Goal: Task Accomplishment & Management: Manage account settings

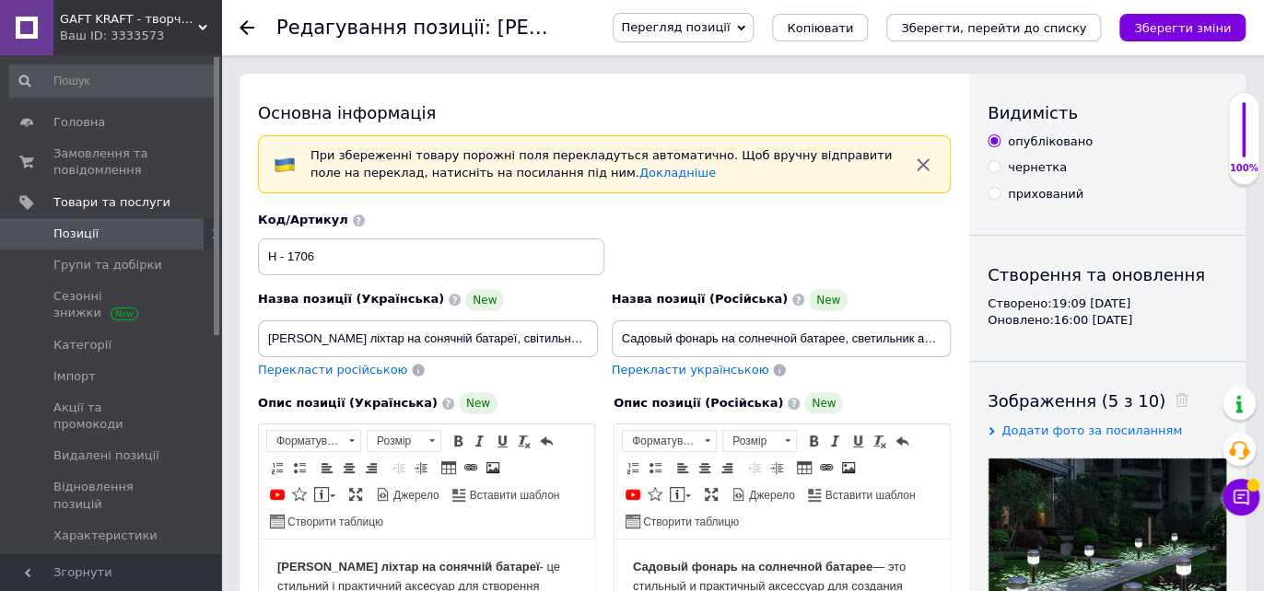
click at [245, 24] on icon at bounding box center [247, 27] width 15 height 15
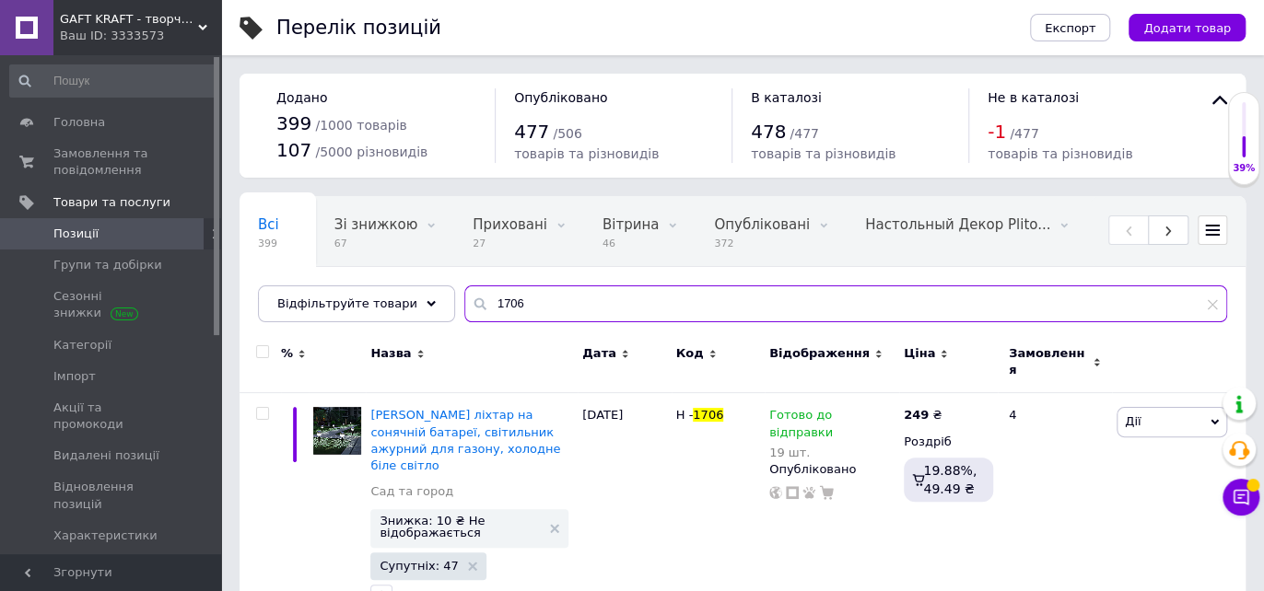
click at [524, 307] on input "1706" at bounding box center [845, 304] width 763 height 37
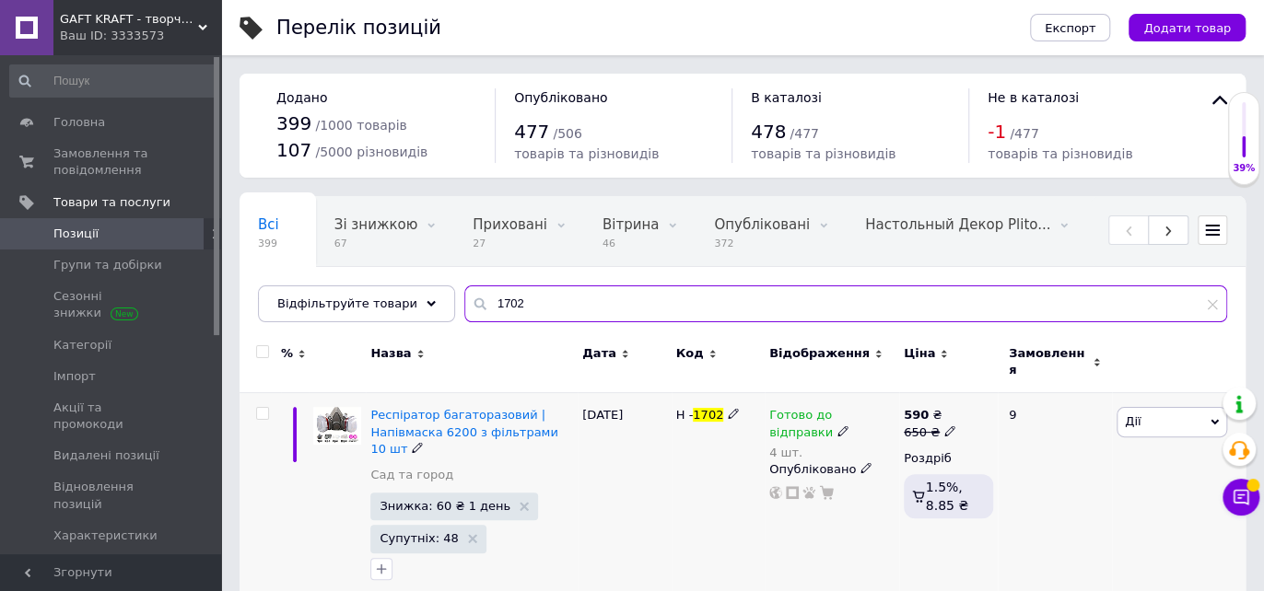
type input "1702"
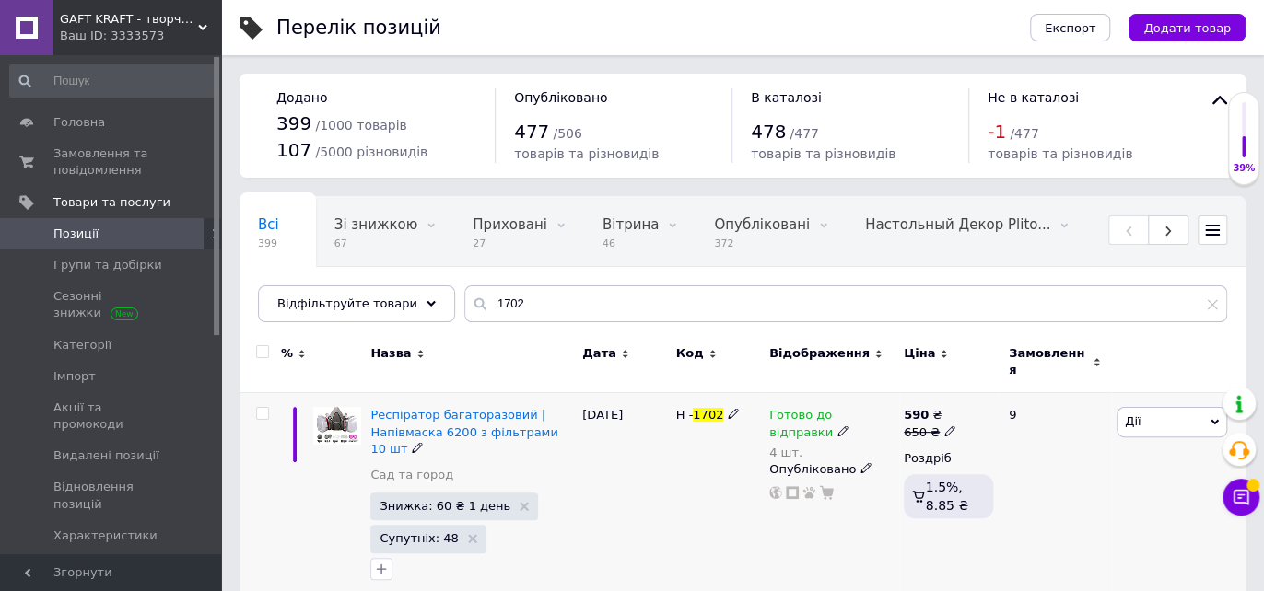
click at [837, 426] on icon at bounding box center [842, 431] width 11 height 11
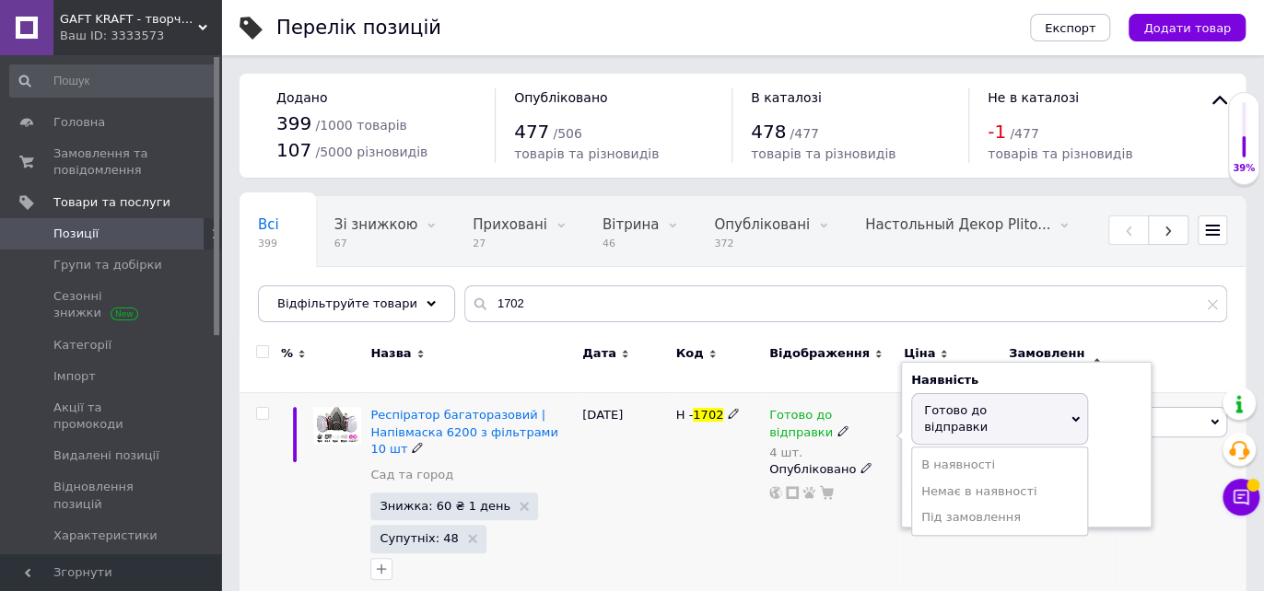
click at [1072, 393] on span "Готово до відправки" at bounding box center [999, 419] width 177 height 52
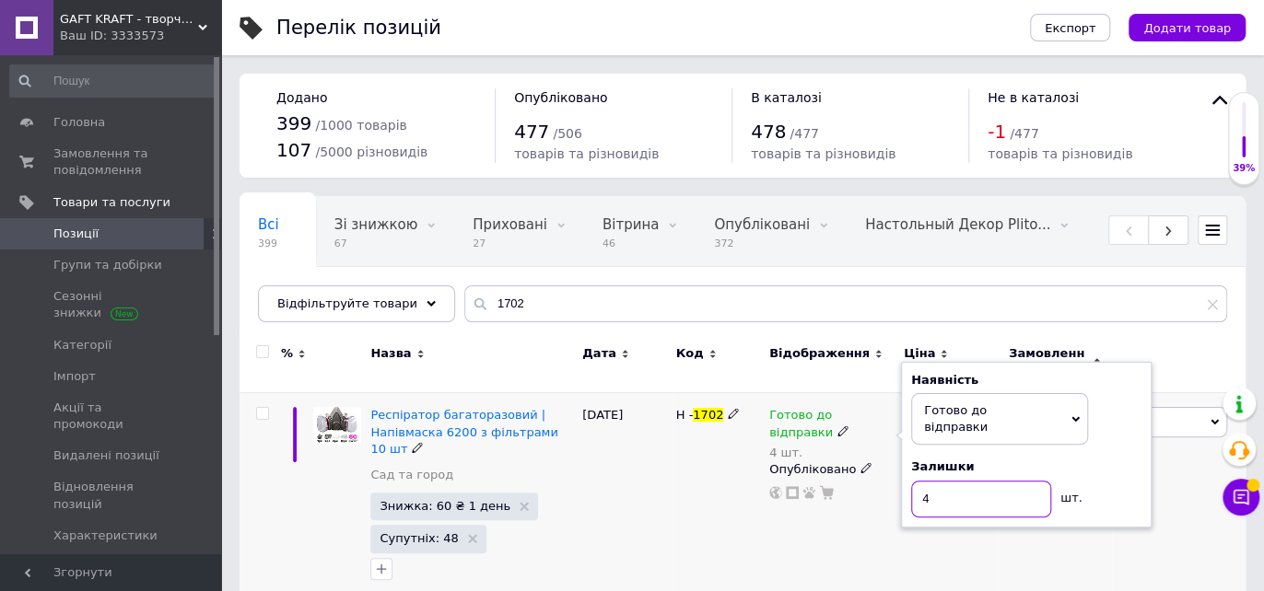
click at [941, 481] on input "4" at bounding box center [981, 499] width 140 height 37
type input "8"
click at [687, 490] on div "Н - 1702" at bounding box center [718, 498] width 93 height 210
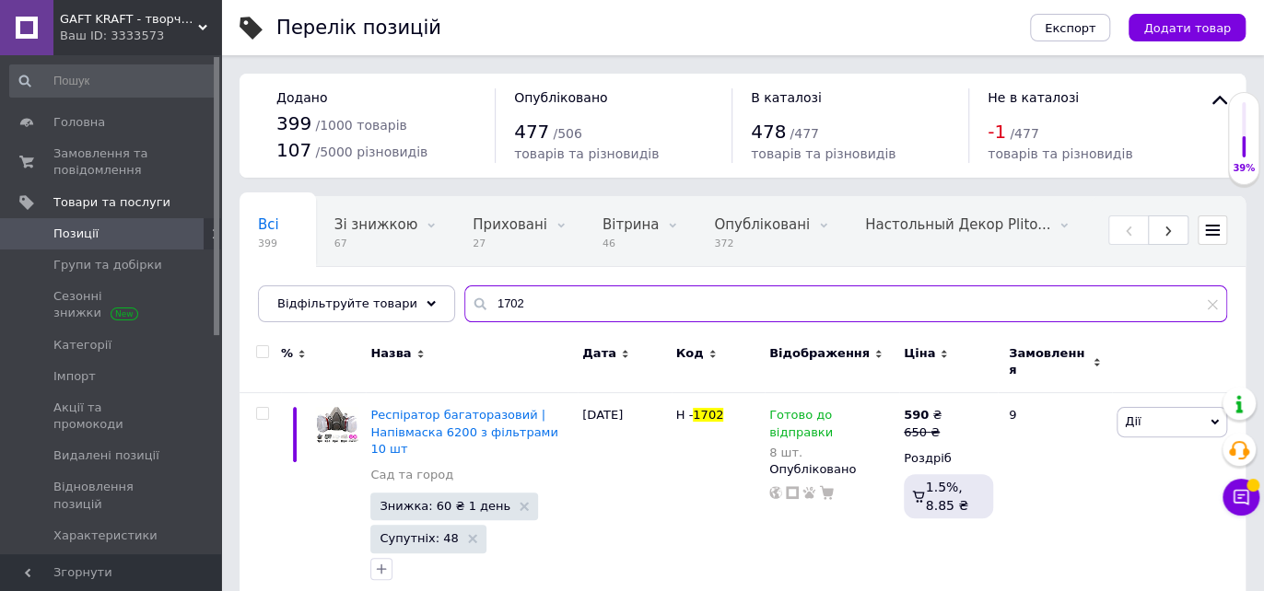
click at [525, 301] on input "1702" at bounding box center [845, 304] width 763 height 37
type input "1"
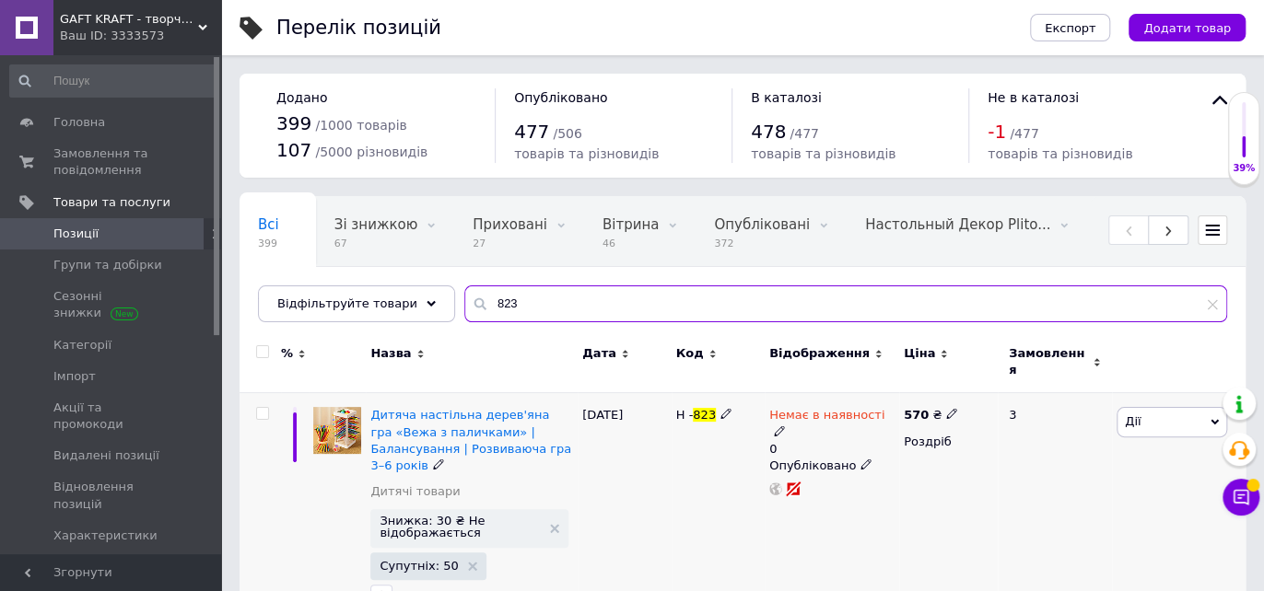
type input "823"
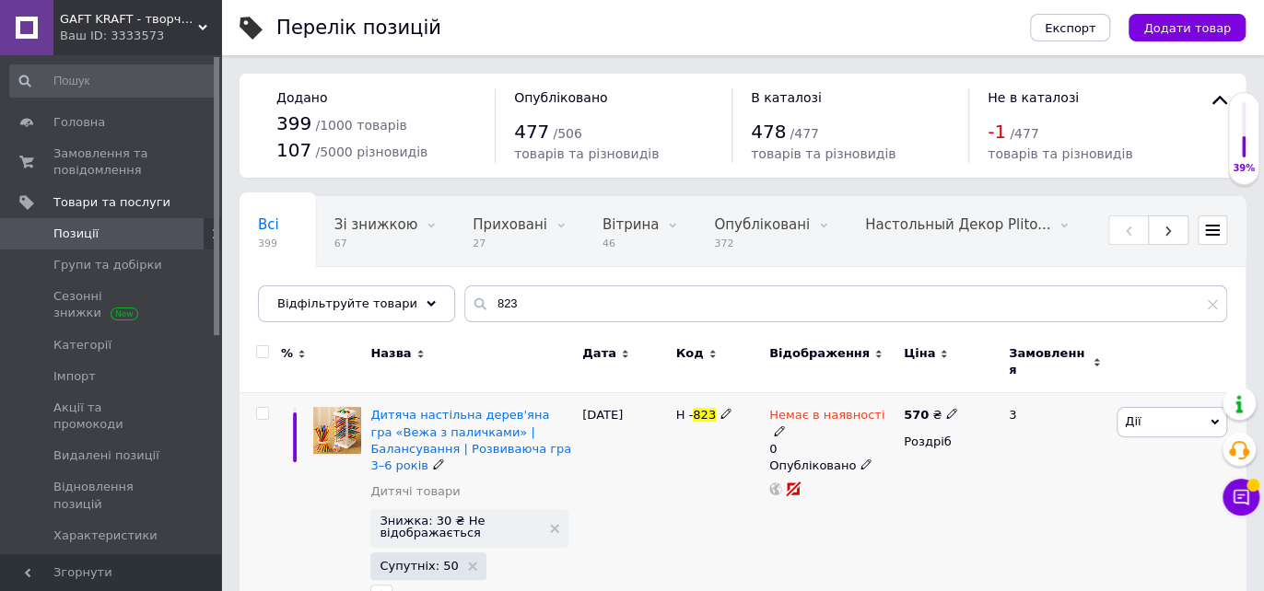
click at [785, 426] on icon at bounding box center [779, 431] width 11 height 11
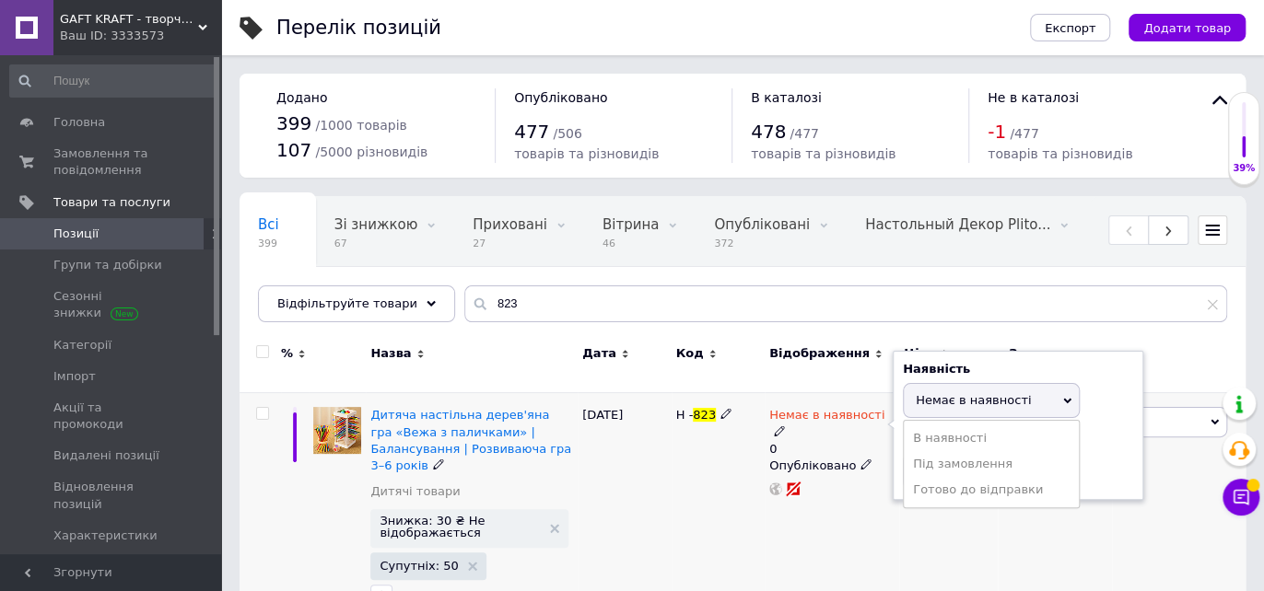
click at [1063, 398] on icon at bounding box center [1067, 401] width 8 height 6
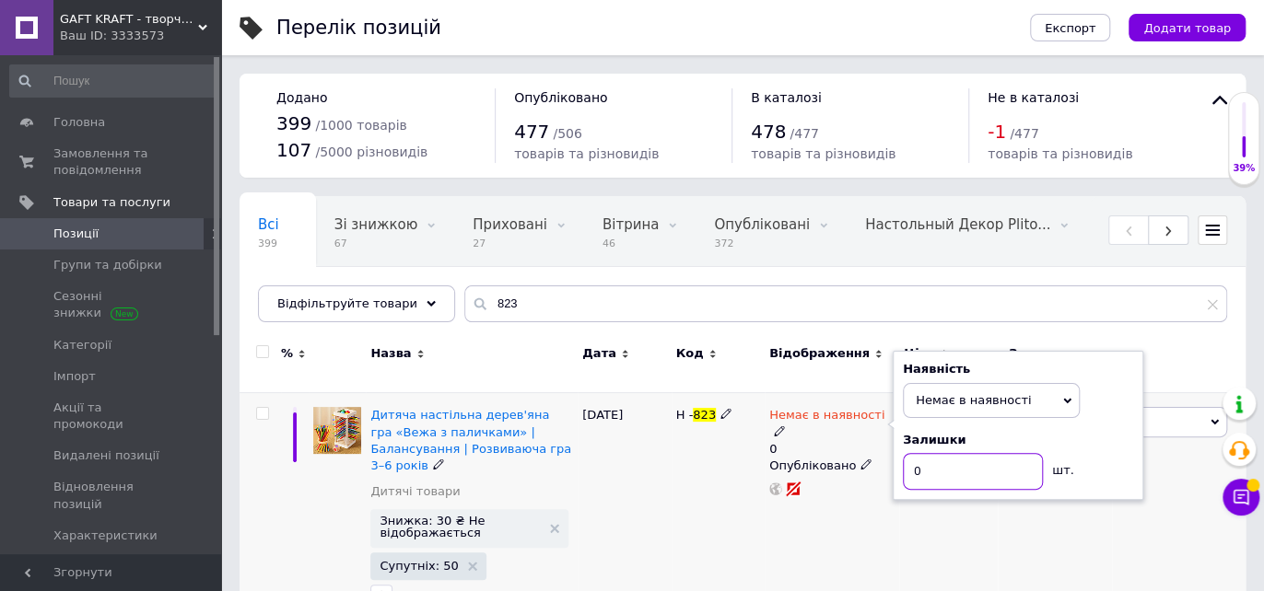
click at [970, 461] on input "0" at bounding box center [973, 471] width 140 height 37
type input "2"
click at [881, 500] on div "Немає в наявності 0 Наявність Немає в наявності В наявності Під замовлення Гото…" at bounding box center [832, 511] width 135 height 237
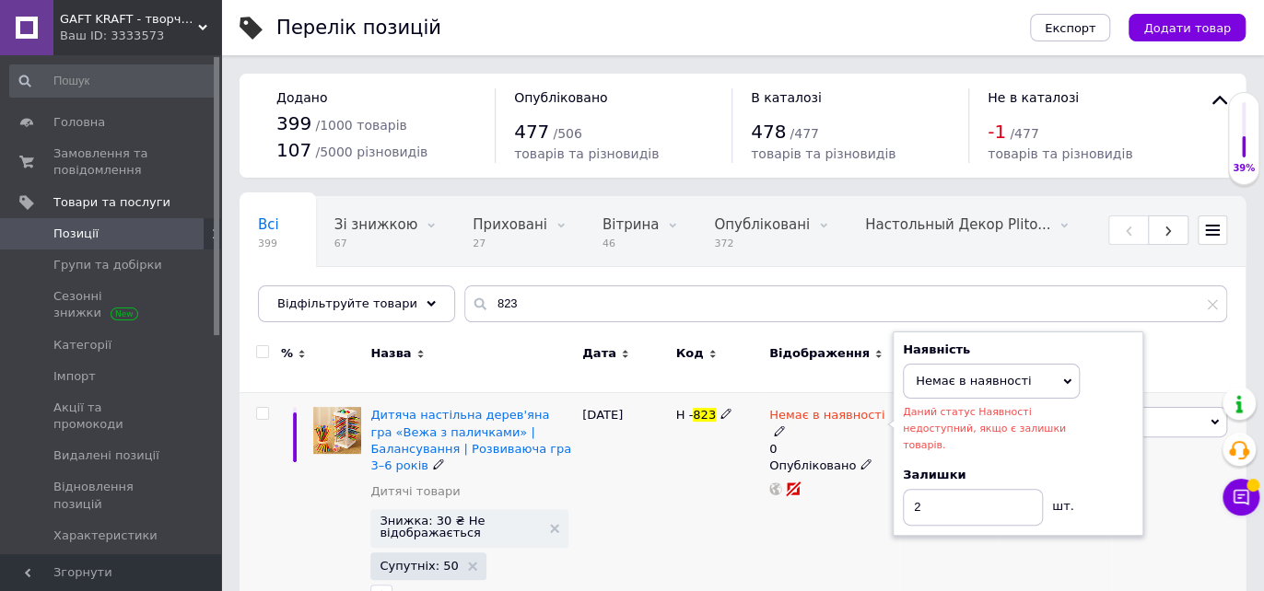
click at [1071, 369] on span "Немає в наявності" at bounding box center [991, 381] width 177 height 35
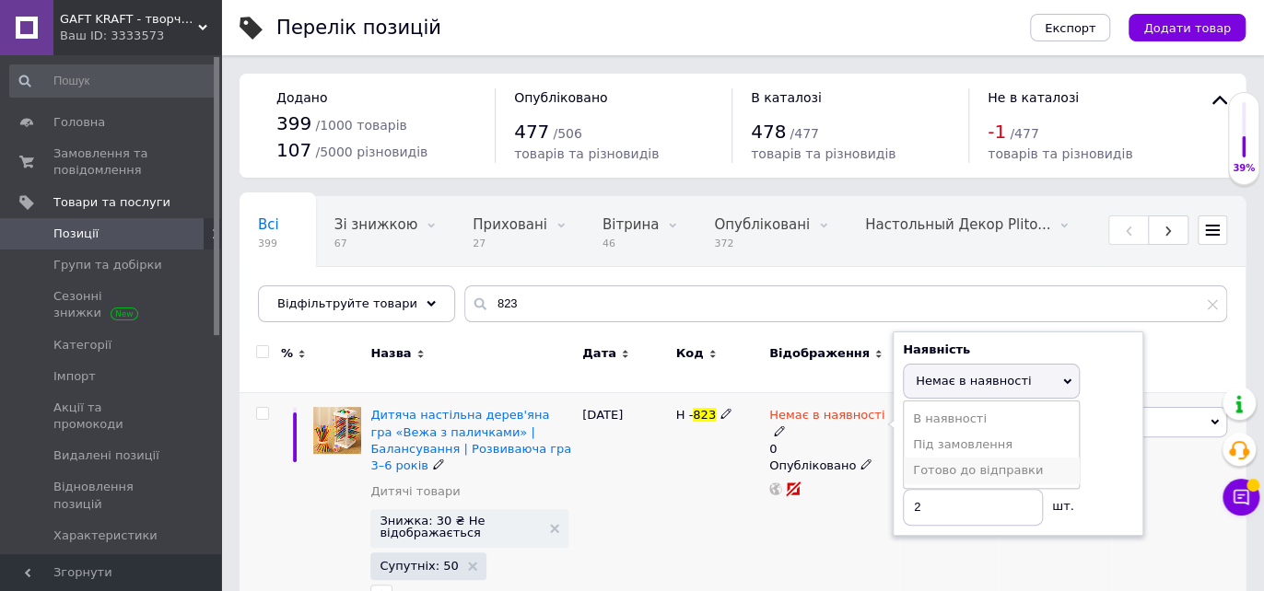
click at [1006, 462] on li "Готово до відправки" at bounding box center [991, 471] width 175 height 26
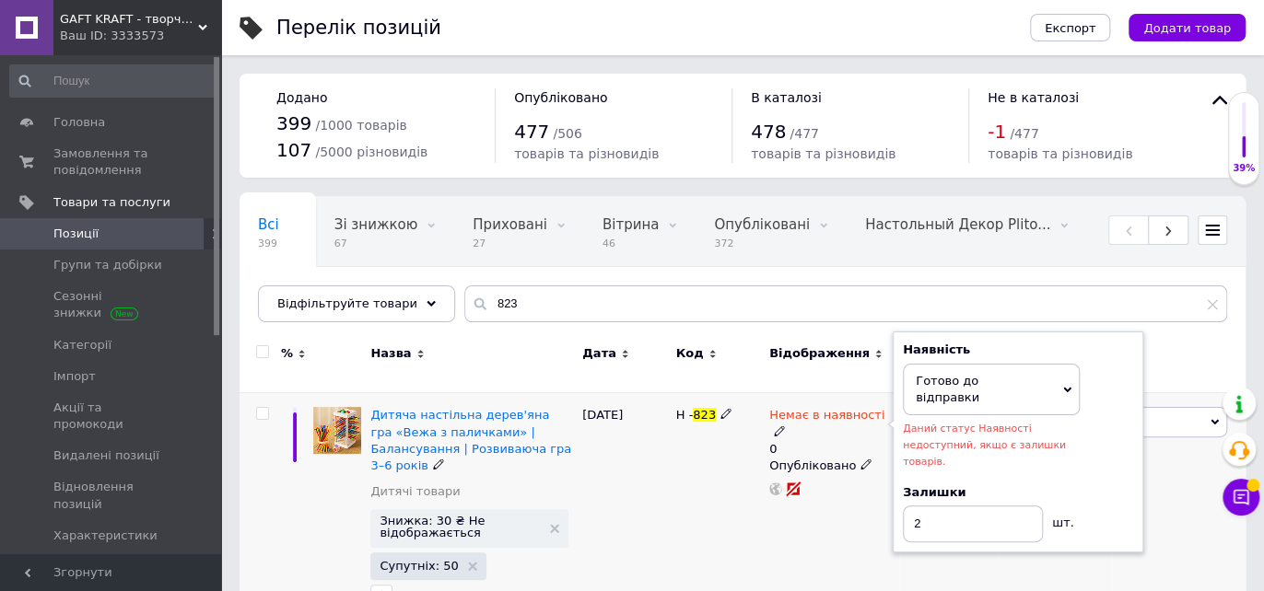
click at [850, 489] on div "Немає в наявності 0 Наявність [PERSON_NAME] до відправки В наявності Немає в на…" at bounding box center [832, 511] width 135 height 237
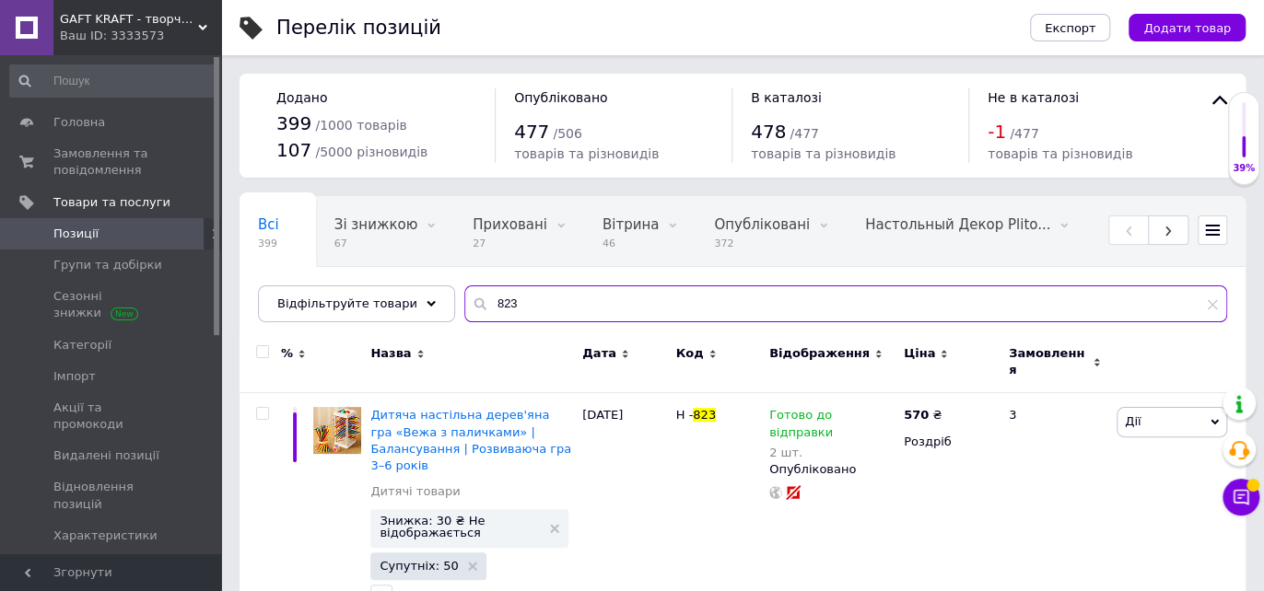
click at [506, 306] on input "823" at bounding box center [845, 304] width 763 height 37
type input "8"
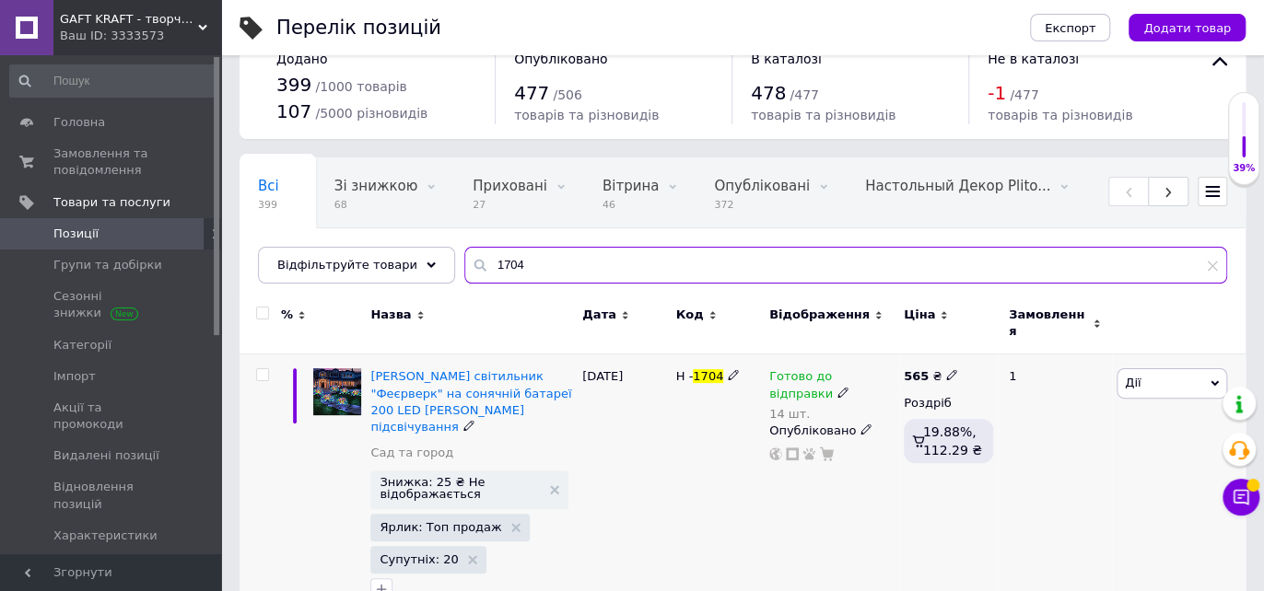
scroll to position [60, 0]
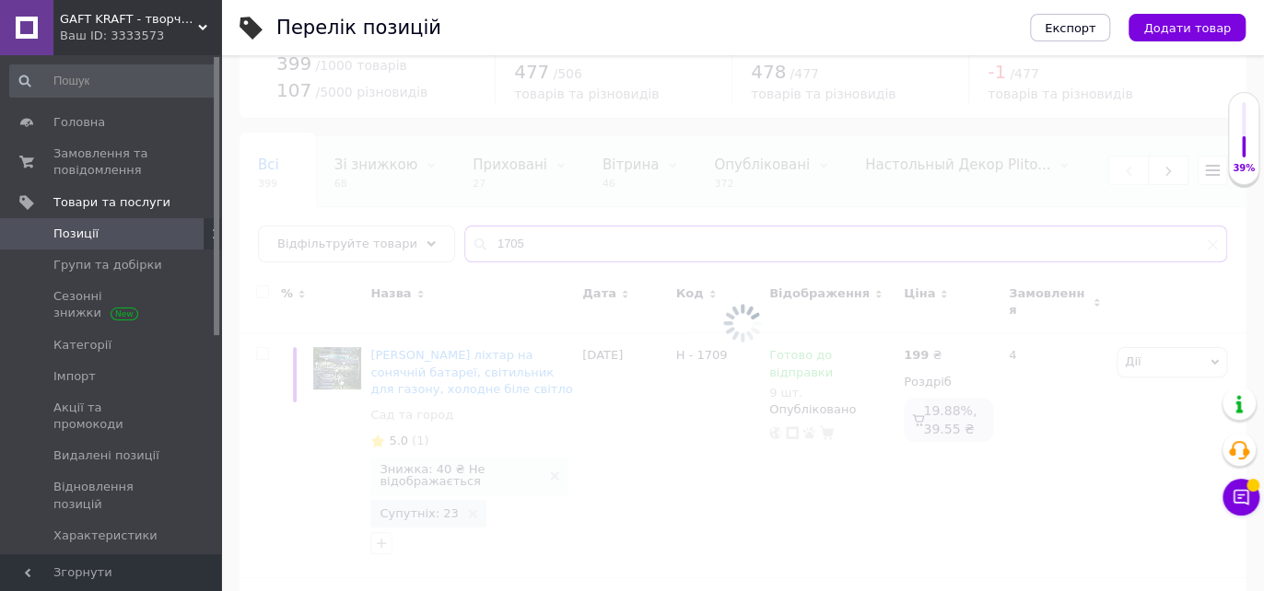
scroll to position [44, 0]
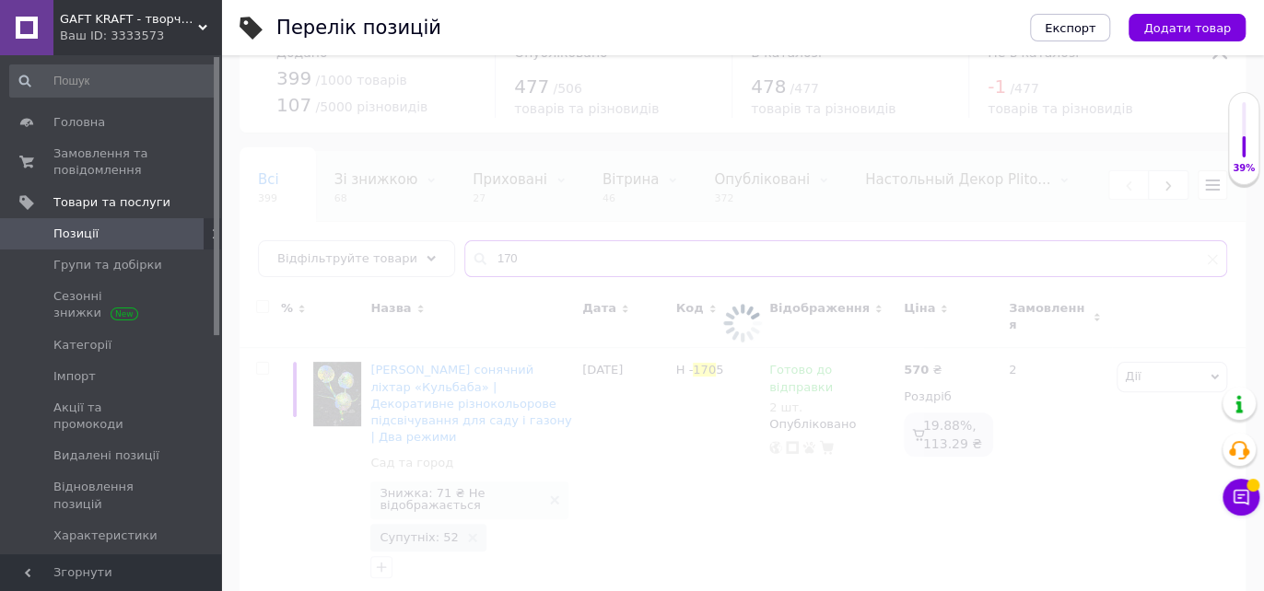
scroll to position [60, 0]
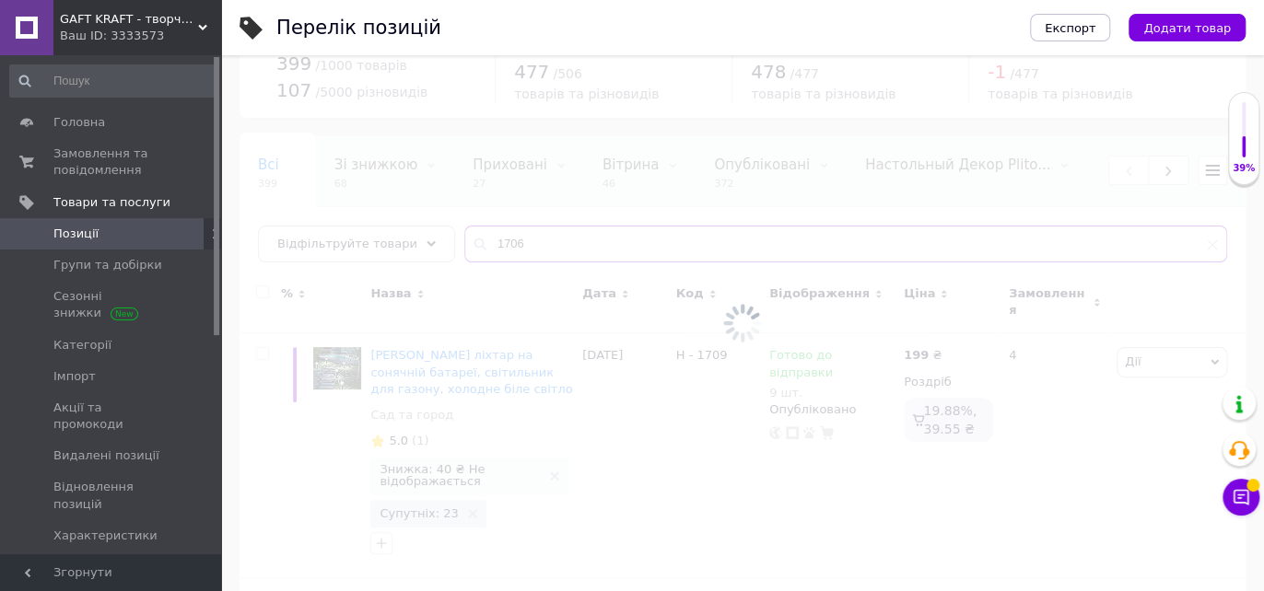
scroll to position [28, 0]
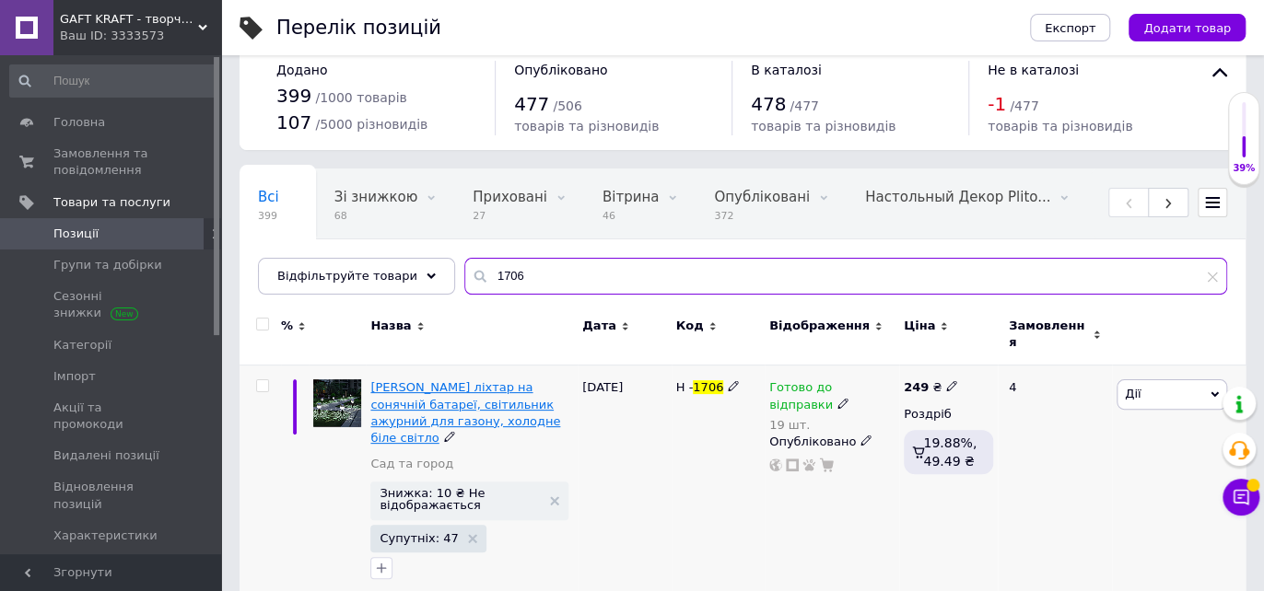
type input "1706"
click at [429, 380] on span "[PERSON_NAME] ліхтар на сонячній батареї, світильник ажурний для газону, холодн…" at bounding box center [465, 412] width 190 height 64
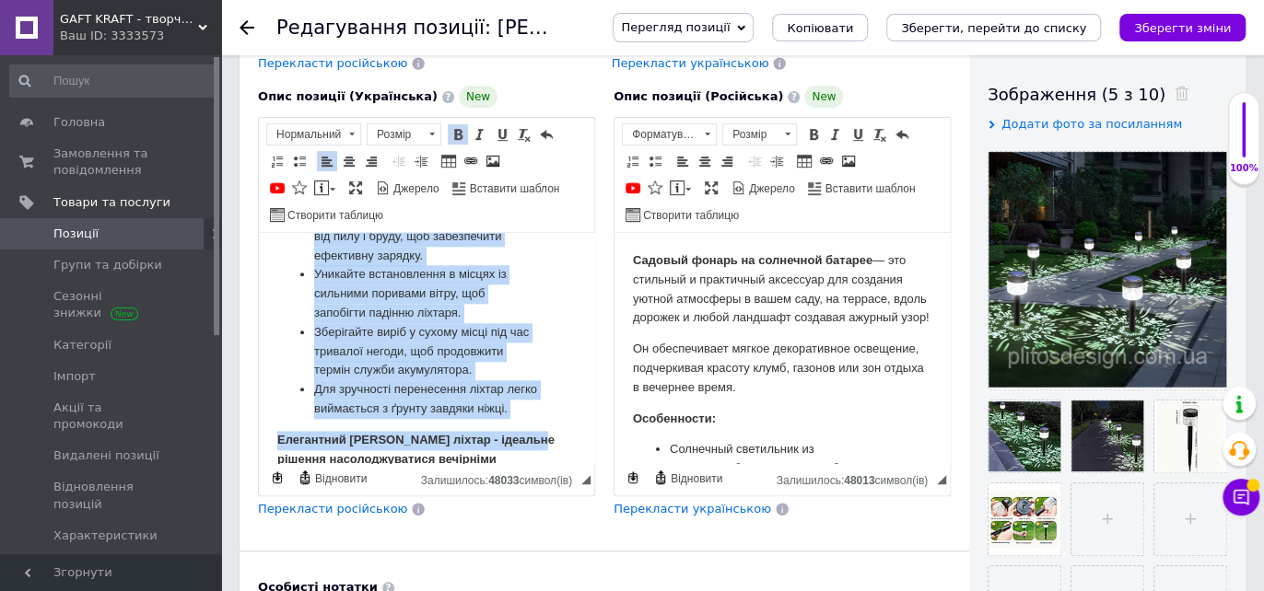
scroll to position [1186, 0]
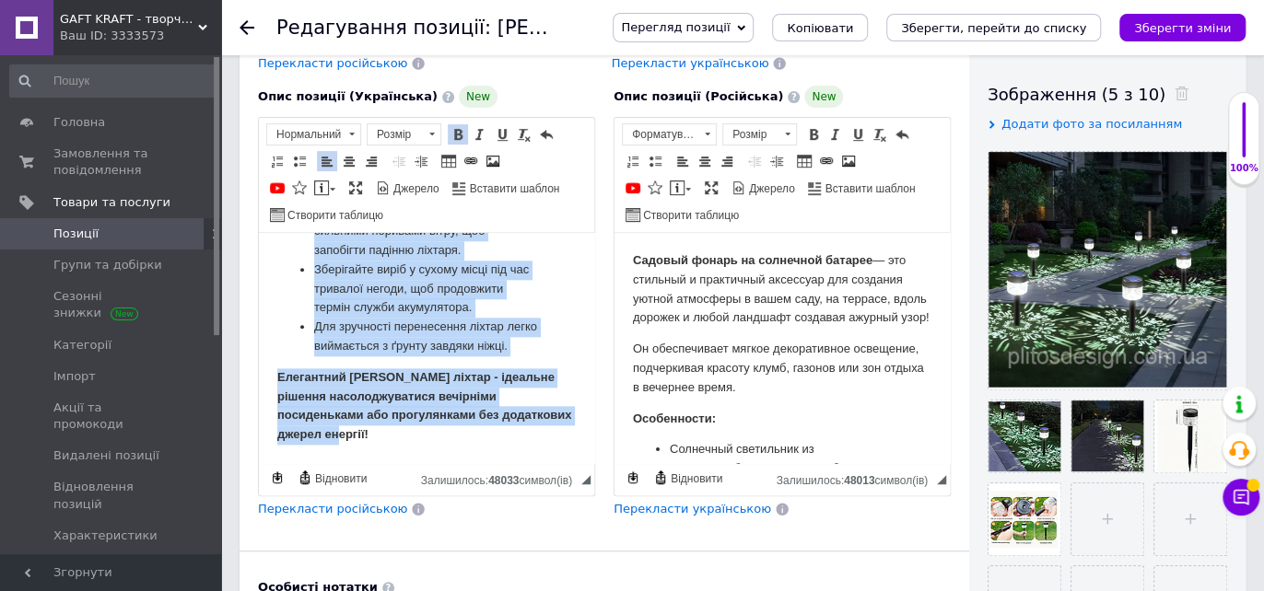
drag, startPoint x: 272, startPoint y: 258, endPoint x: 579, endPoint y: 450, distance: 362.5
copy body "Loremip dolors am consecte adipisc - el seddoeiu t incididunt utlabore etd magn…"
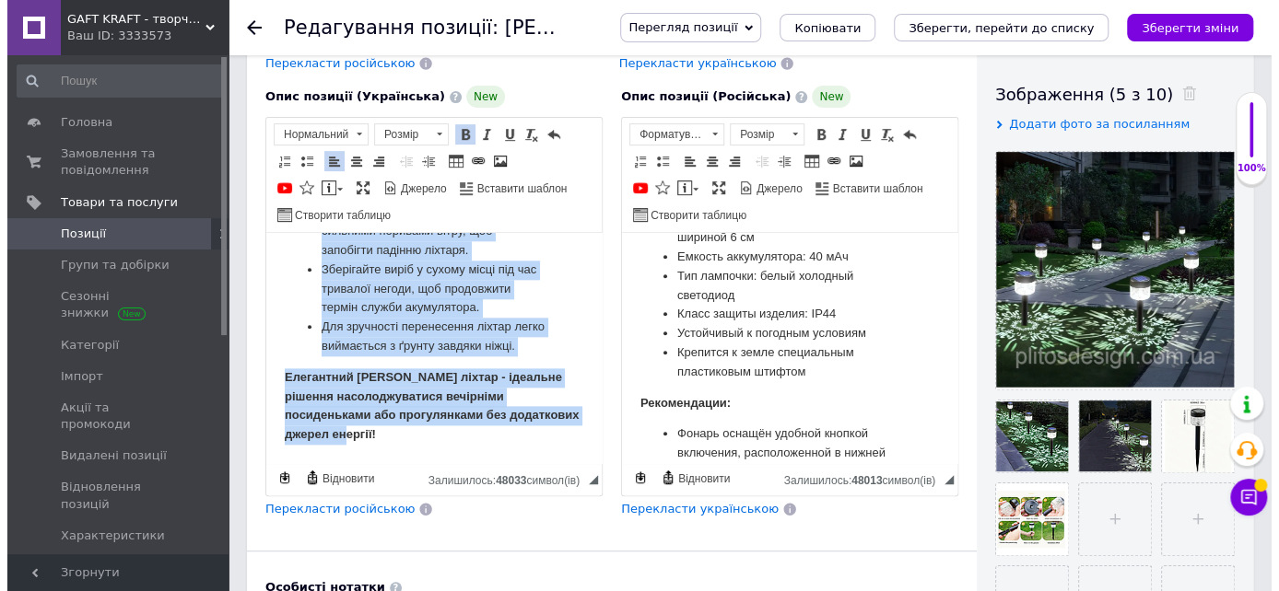
scroll to position [716, 0]
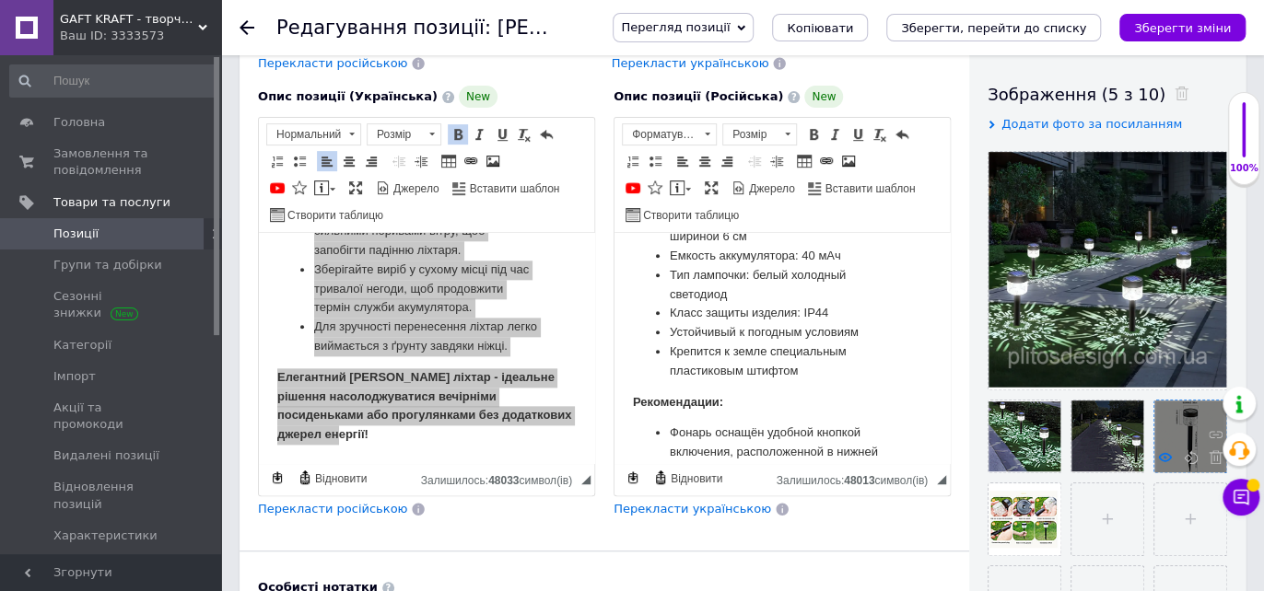
click at [1163, 455] on use at bounding box center [1165, 456] width 14 height 9
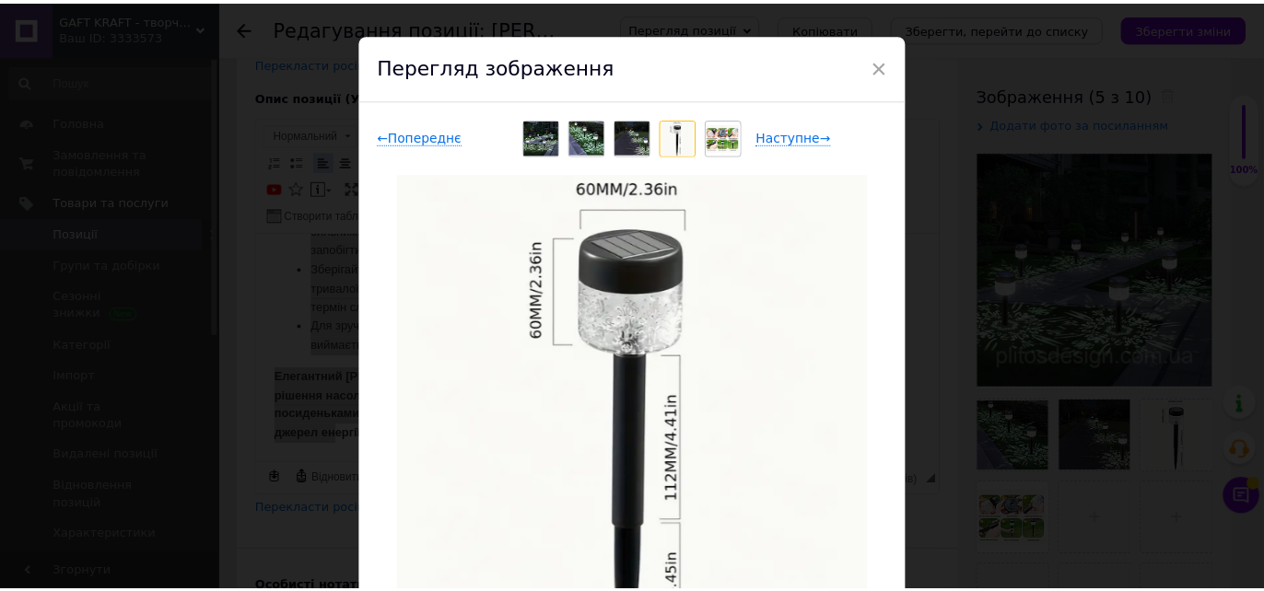
scroll to position [0, 0]
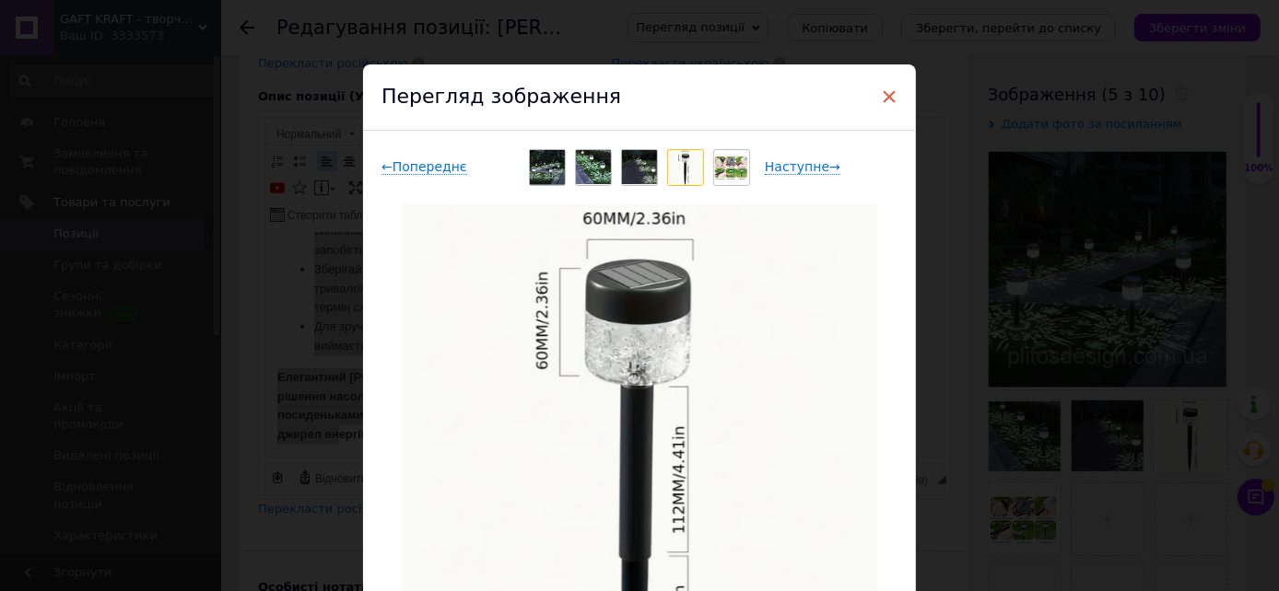
click at [889, 99] on span "×" at bounding box center [889, 96] width 17 height 31
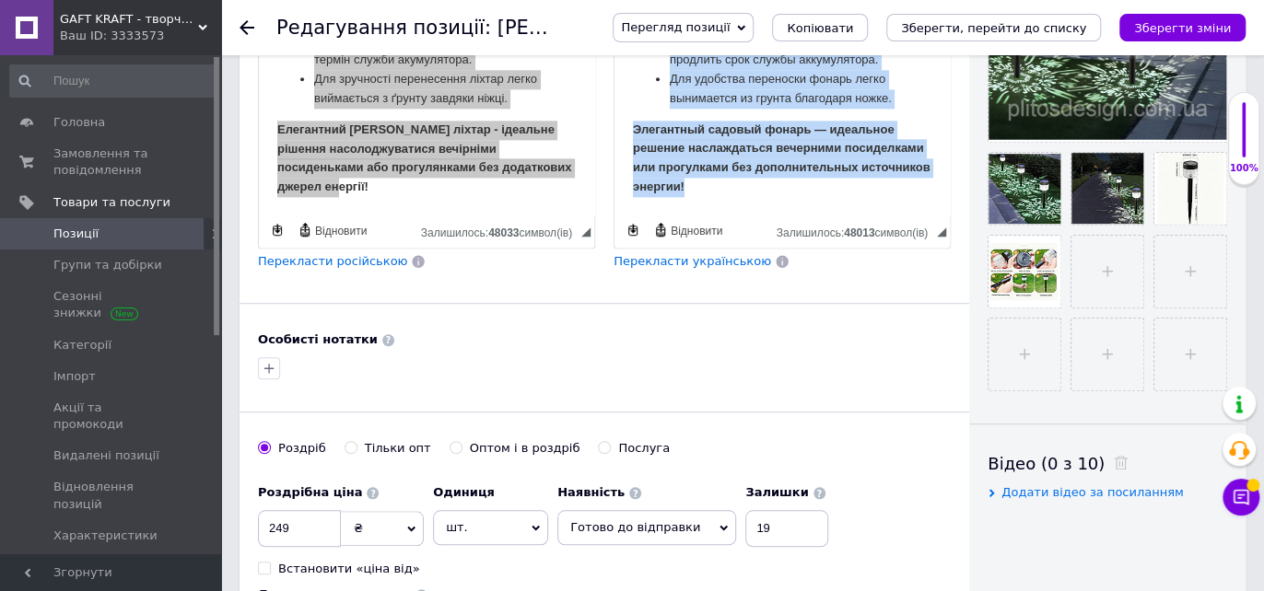
scroll to position [829, 0]
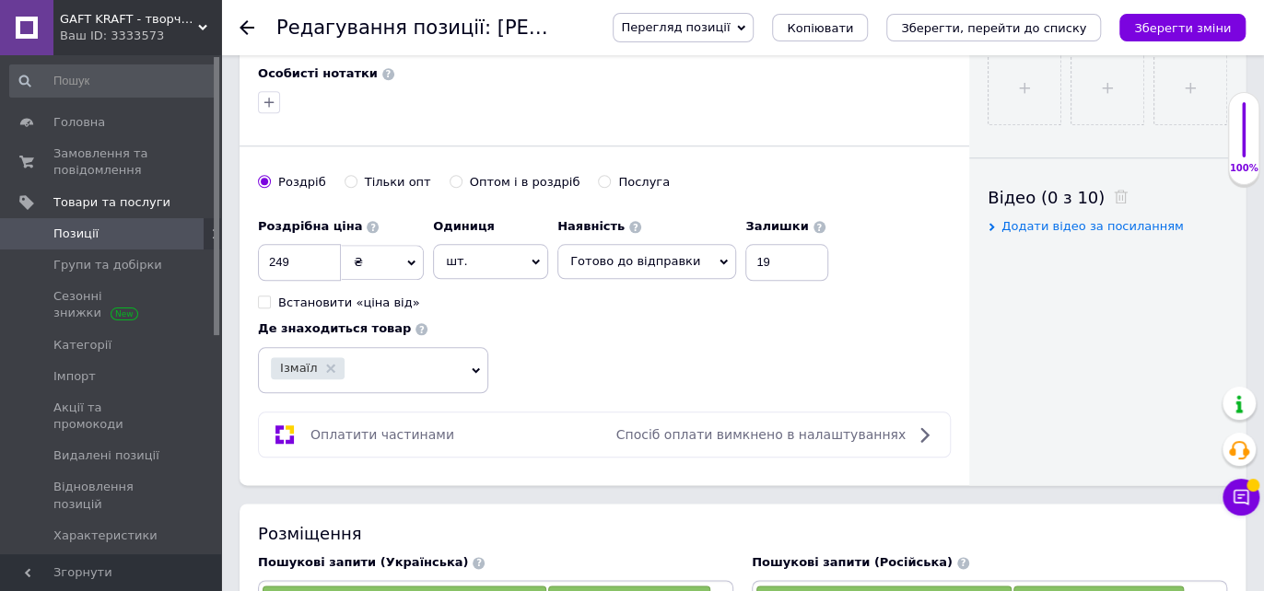
drag, startPoint x: 629, startPoint y: -252, endPoint x: 904, endPoint y: 561, distance: 858.5
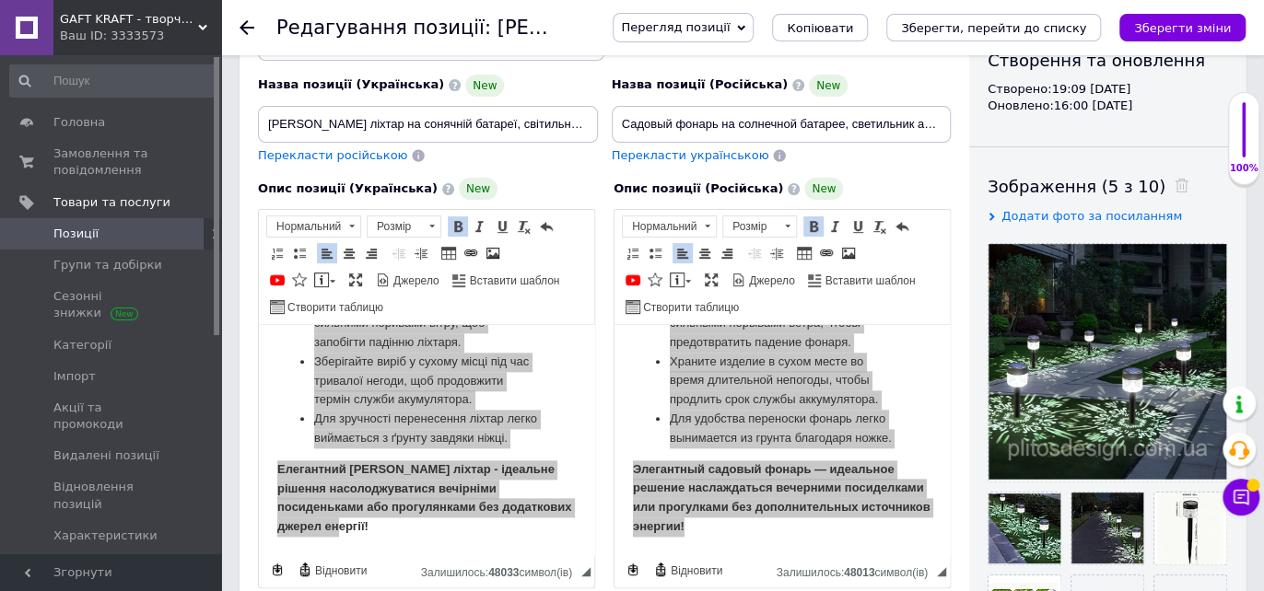
scroll to position [1160, 0]
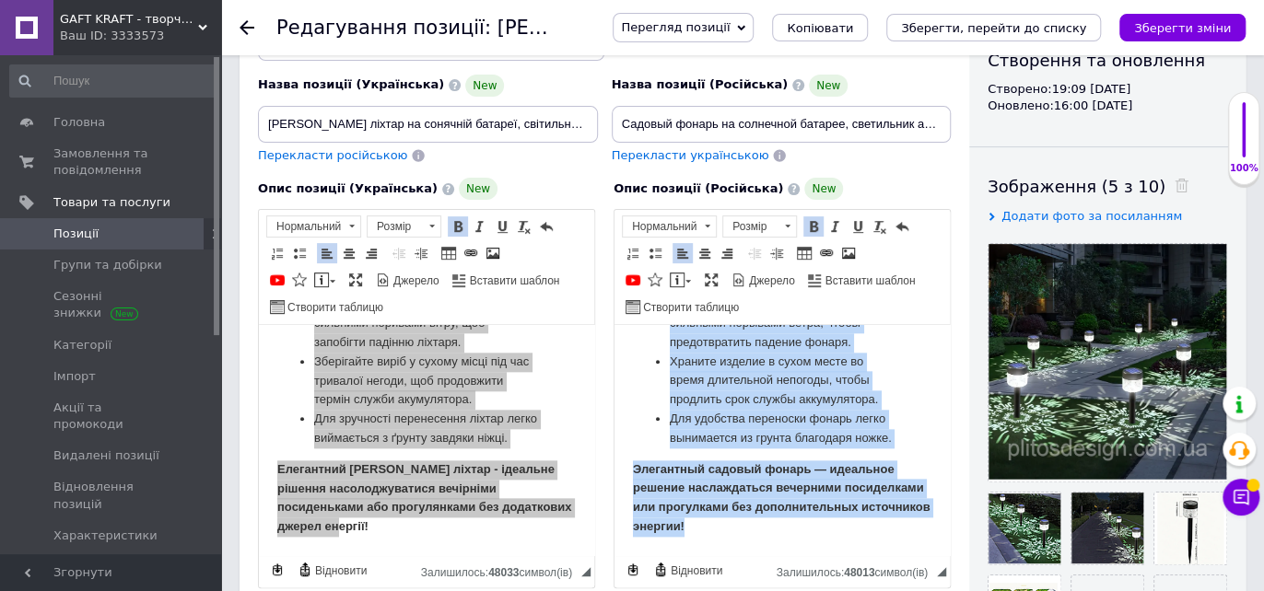
click at [848, 352] on li "Избегайте установки в местах с сильными порывами ветра, чтобы предотвратить пад…" at bounding box center [782, 323] width 225 height 57
drag, startPoint x: 630, startPoint y: 338, endPoint x: 905, endPoint y: 550, distance: 346.8
copy body "Loremip dolors am consectet adipisc — eli seddoeiu t incididunt utlaboree dol m…"
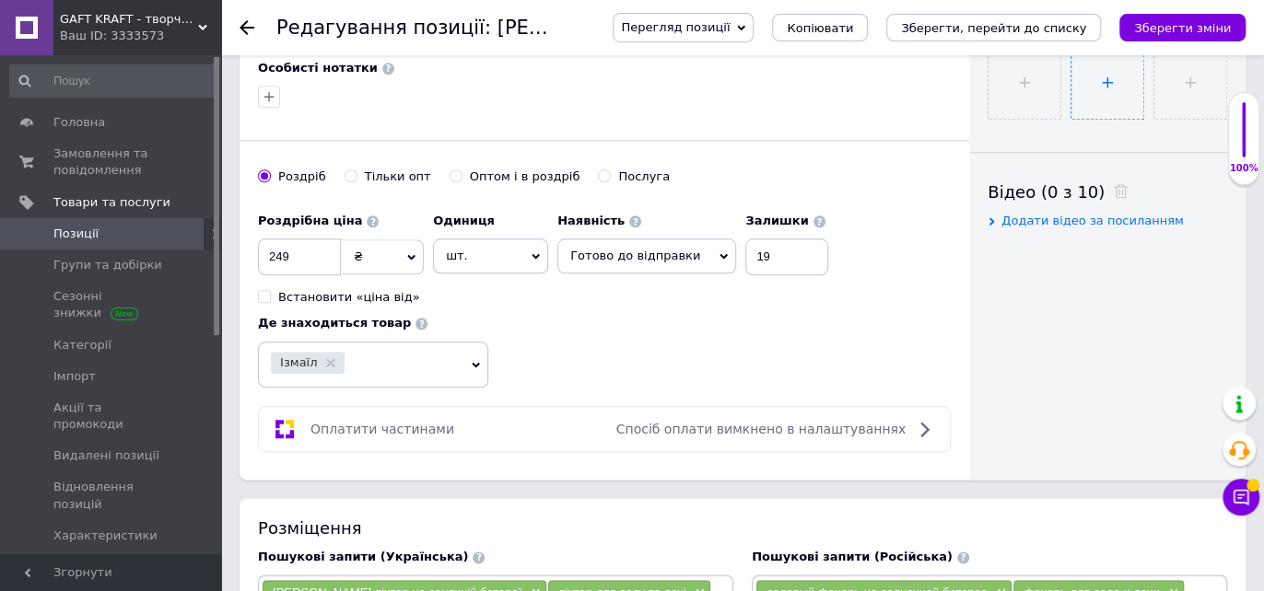
scroll to position [818, 0]
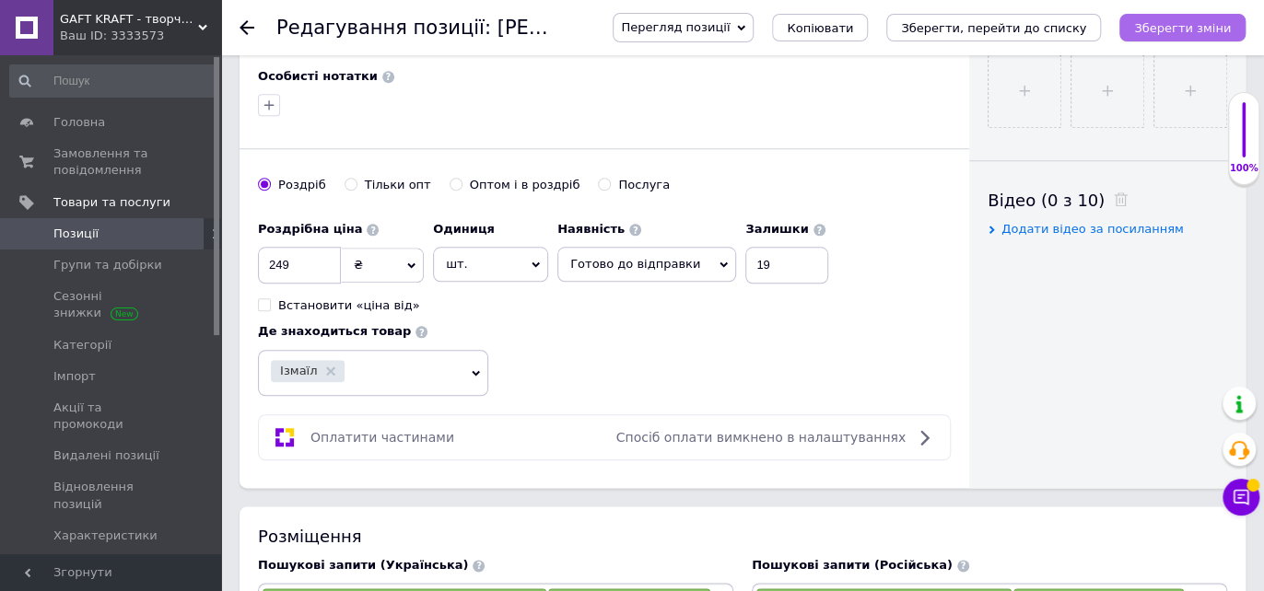
click at [1148, 24] on icon "Зберегти зміни" at bounding box center [1182, 28] width 97 height 14
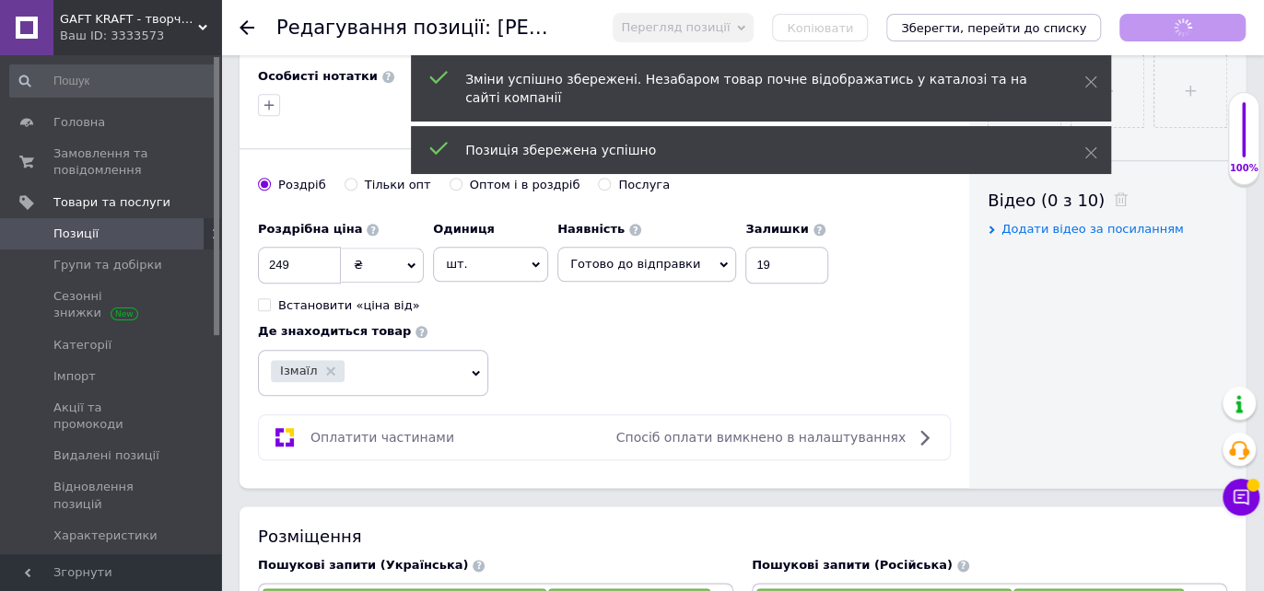
scroll to position [760, 0]
click at [243, 23] on icon at bounding box center [247, 27] width 15 height 15
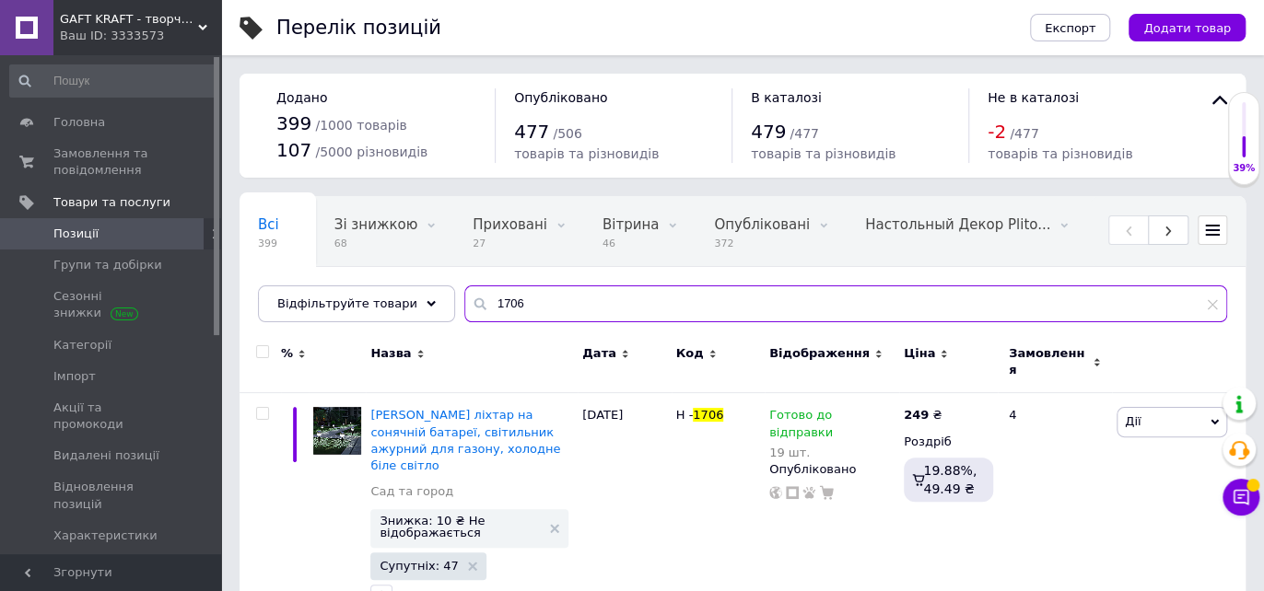
click at [535, 314] on input "1706" at bounding box center [845, 304] width 763 height 37
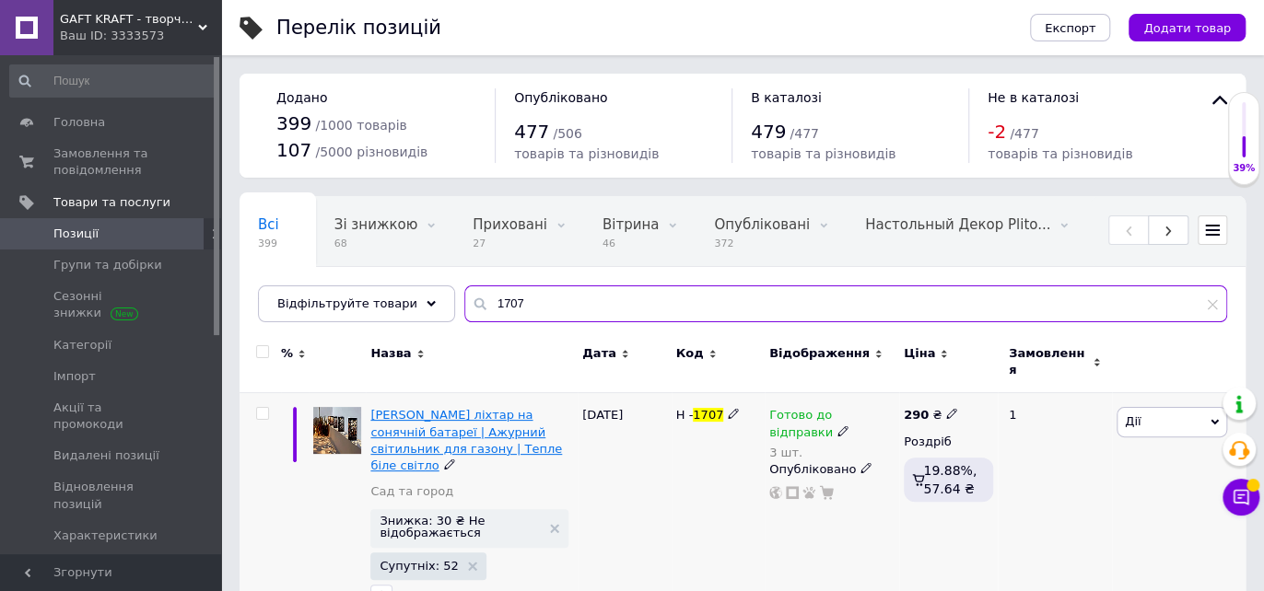
type input "1707"
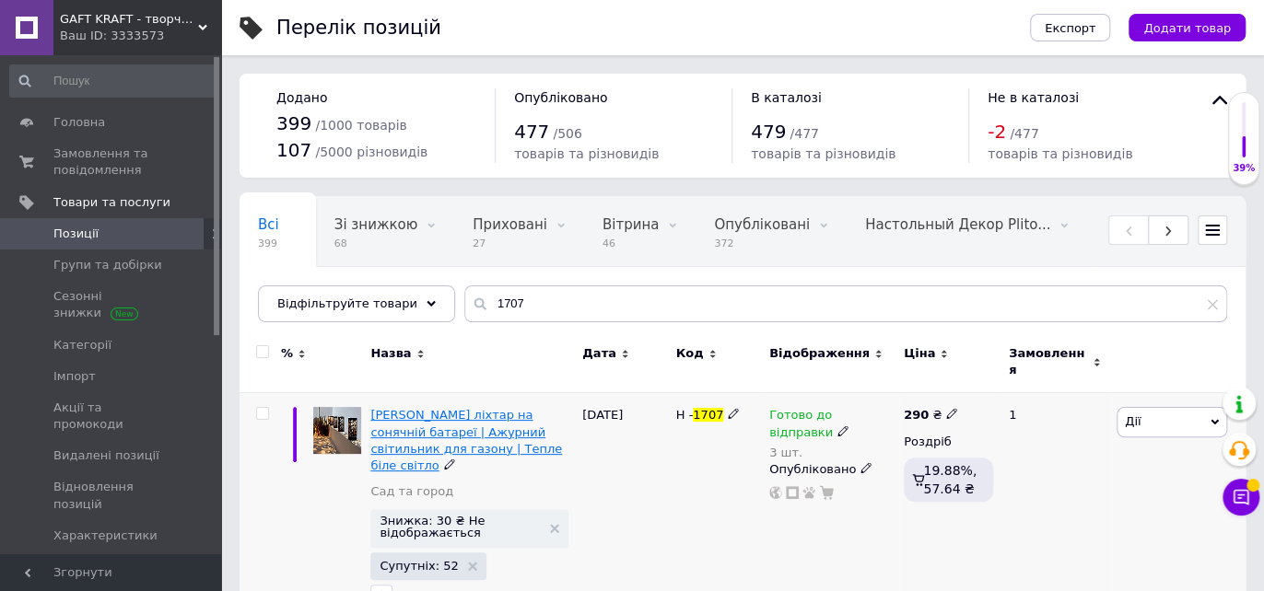
click at [482, 408] on span "[PERSON_NAME] ліхтар на сонячній батареї | Ажурний світильник для газону | Тепл…" at bounding box center [466, 440] width 192 height 64
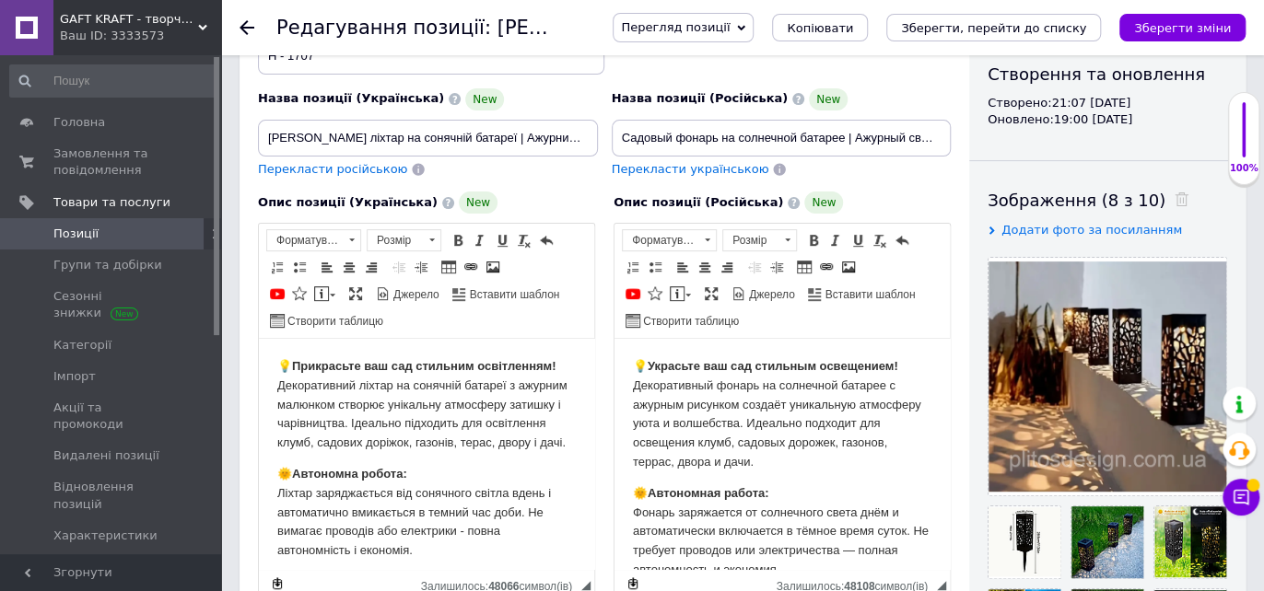
scroll to position [205, 0]
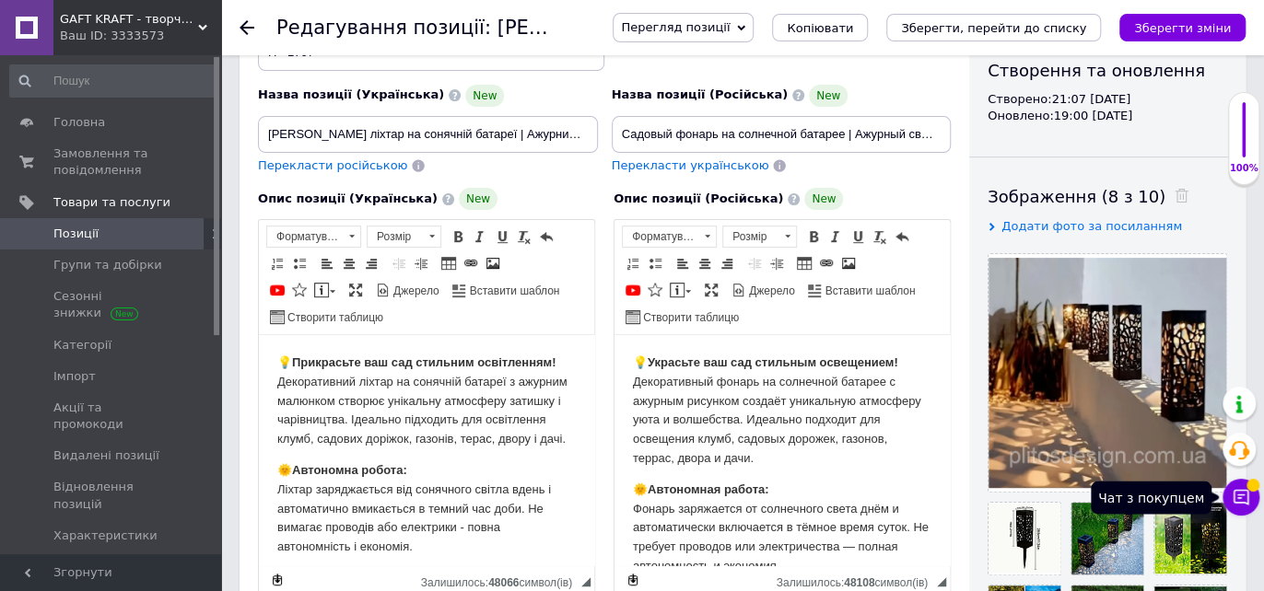
click at [1246, 497] on icon at bounding box center [1241, 497] width 18 height 18
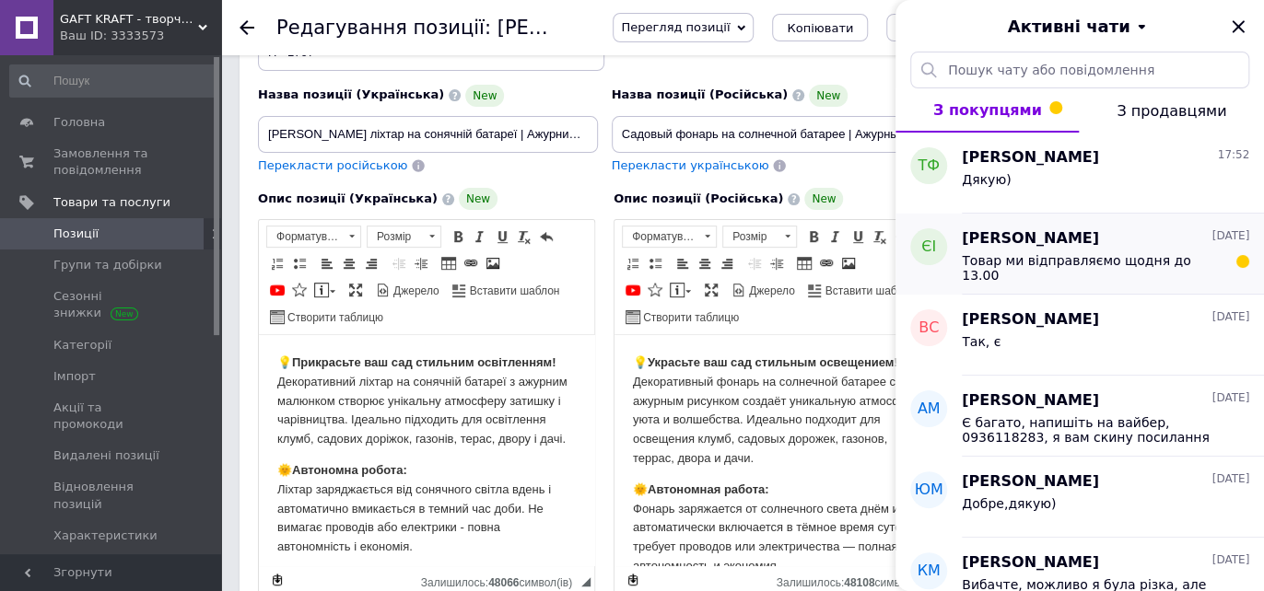
click at [1032, 264] on span "Товар ми відправляємо щодня до 13.00" at bounding box center [1093, 267] width 262 height 29
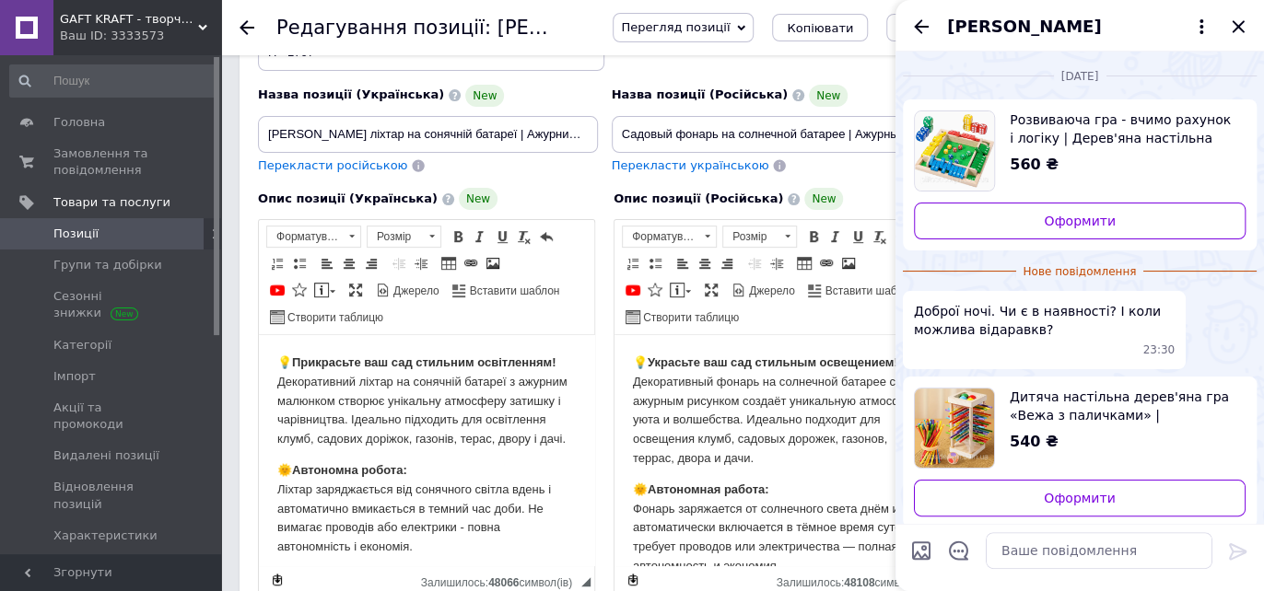
scroll to position [0, 0]
click at [918, 16] on icon "Назад" at bounding box center [921, 27] width 22 height 22
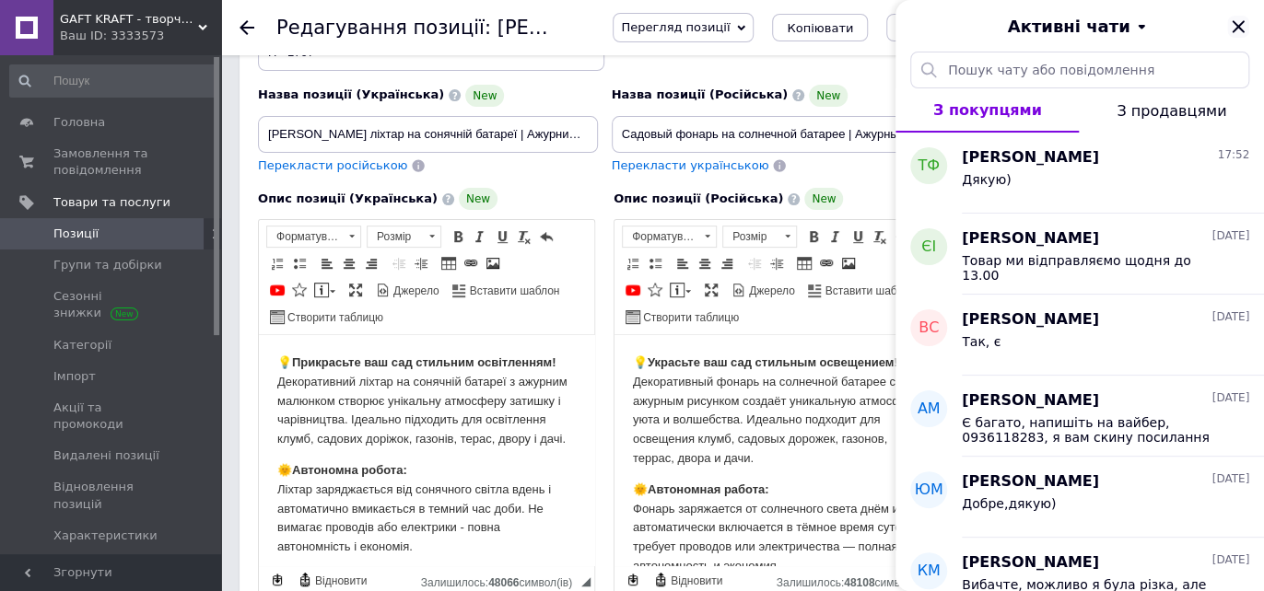
click at [1238, 26] on icon "Закрити" at bounding box center [1238, 26] width 12 height 12
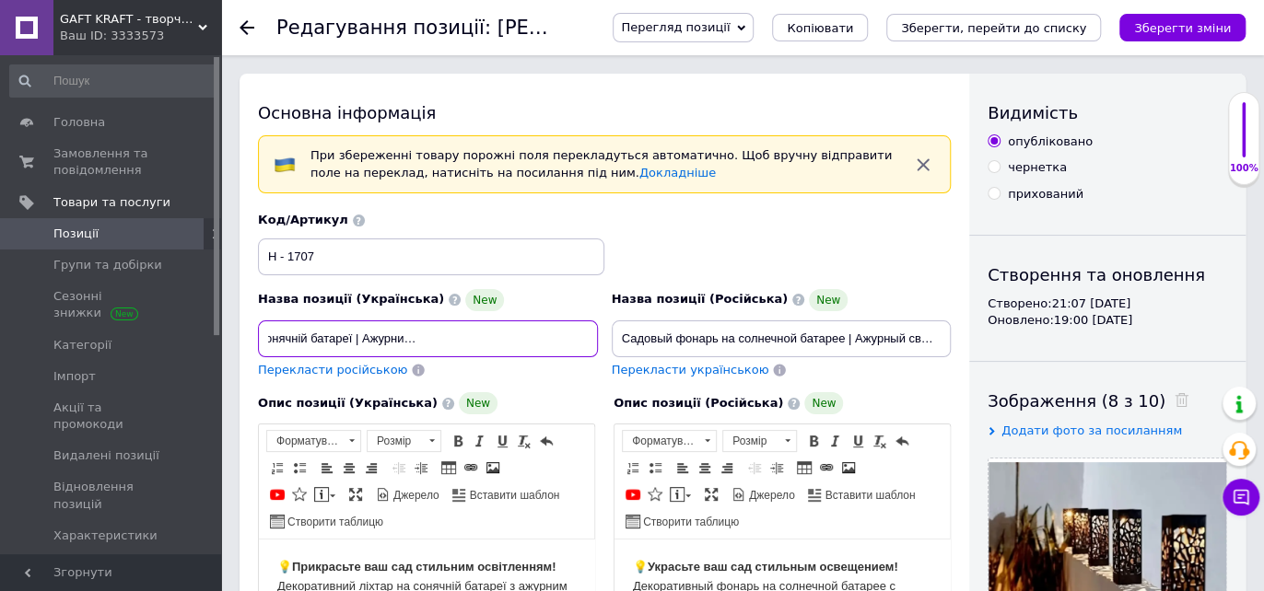
scroll to position [0, 171]
drag, startPoint x: 265, startPoint y: 333, endPoint x: 601, endPoint y: 392, distance: 340.3
click at [601, 392] on div "Назва позиції (Українська) New [PERSON_NAME] ліхтар на сонячній батареї | Ажурн…" at bounding box center [604, 518] width 693 height 613
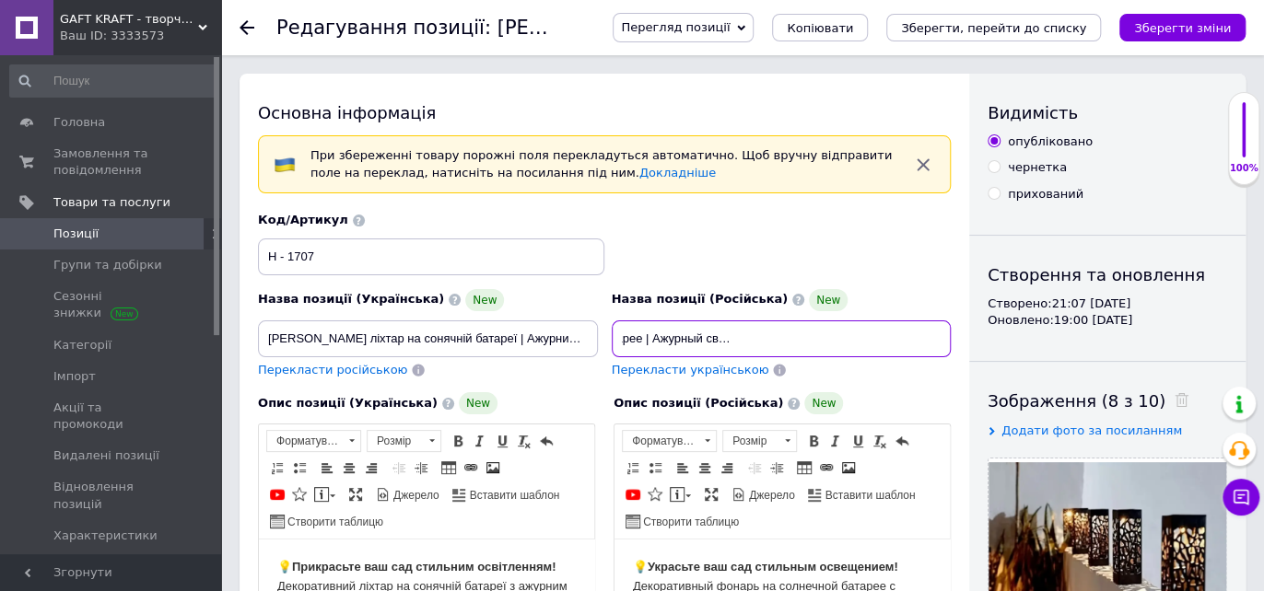
scroll to position [0, 213]
drag, startPoint x: 620, startPoint y: 334, endPoint x: 1008, endPoint y: 352, distance: 388.2
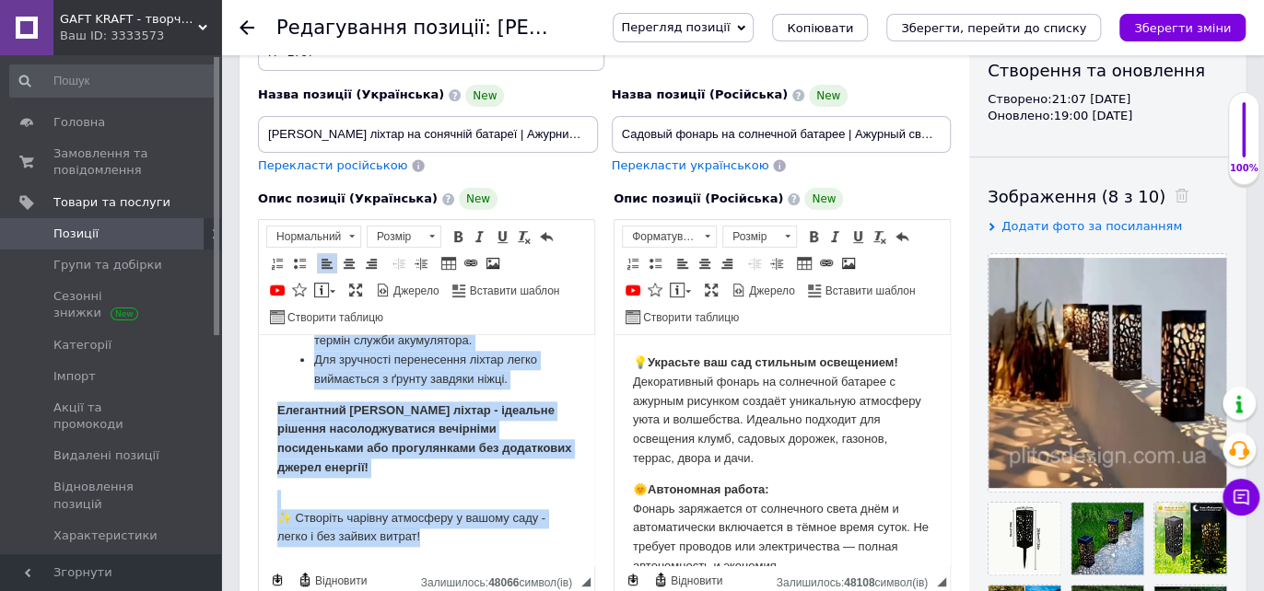
scroll to position [1210, 0]
drag, startPoint x: 272, startPoint y: 403, endPoint x: 591, endPoint y: 579, distance: 364.9
copy body "Loremipsumdo sitame co adipisci elitsed d eiusmod temporin utlabor etdolorem al…"
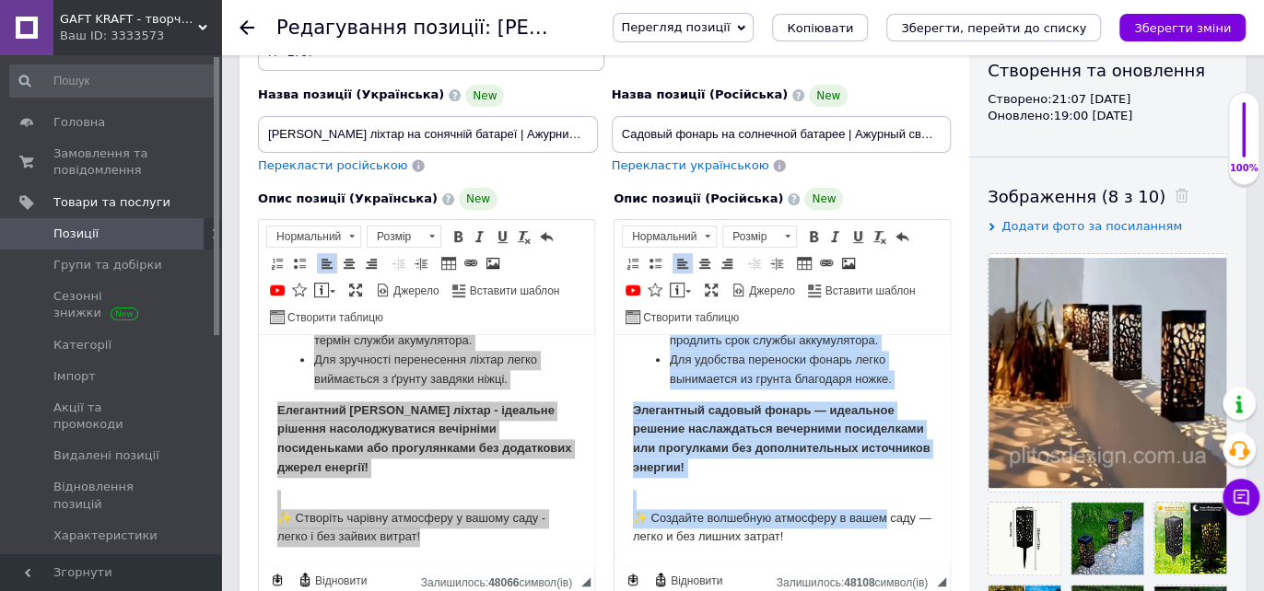
scroll to position [1171, 0]
drag, startPoint x: 625, startPoint y: 378, endPoint x: 931, endPoint y: 567, distance: 360.7
copy body "Loremipsumdo sitame co adipiscin elitsed d eiusmod temporin utlabor etdolorema …"
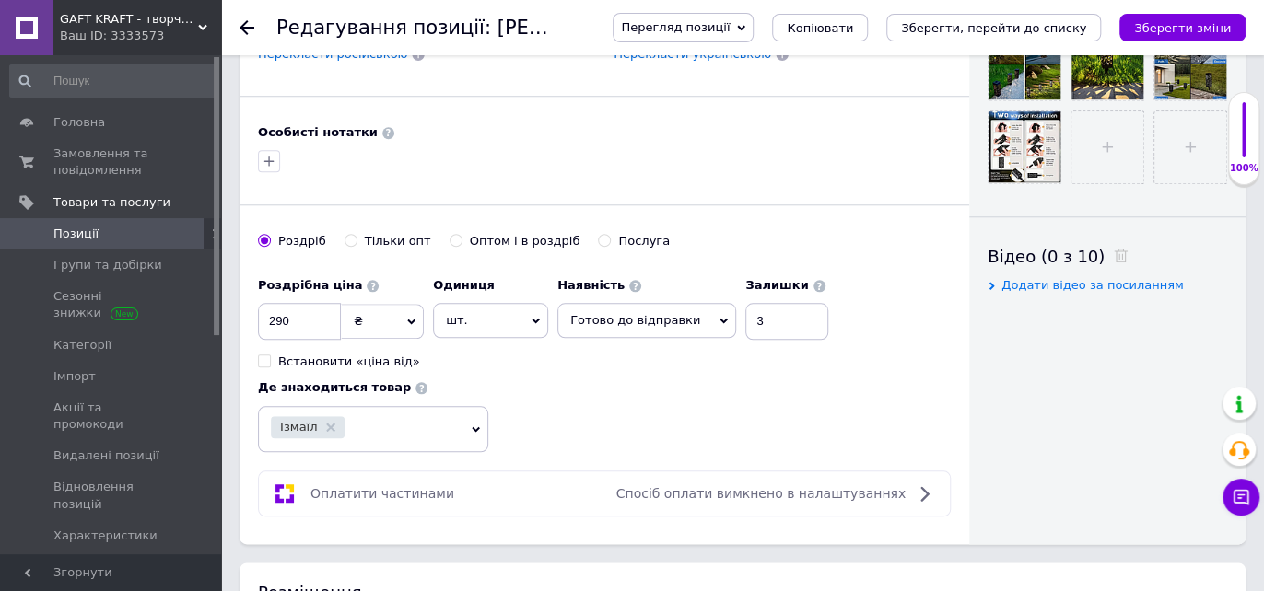
scroll to position [716, 0]
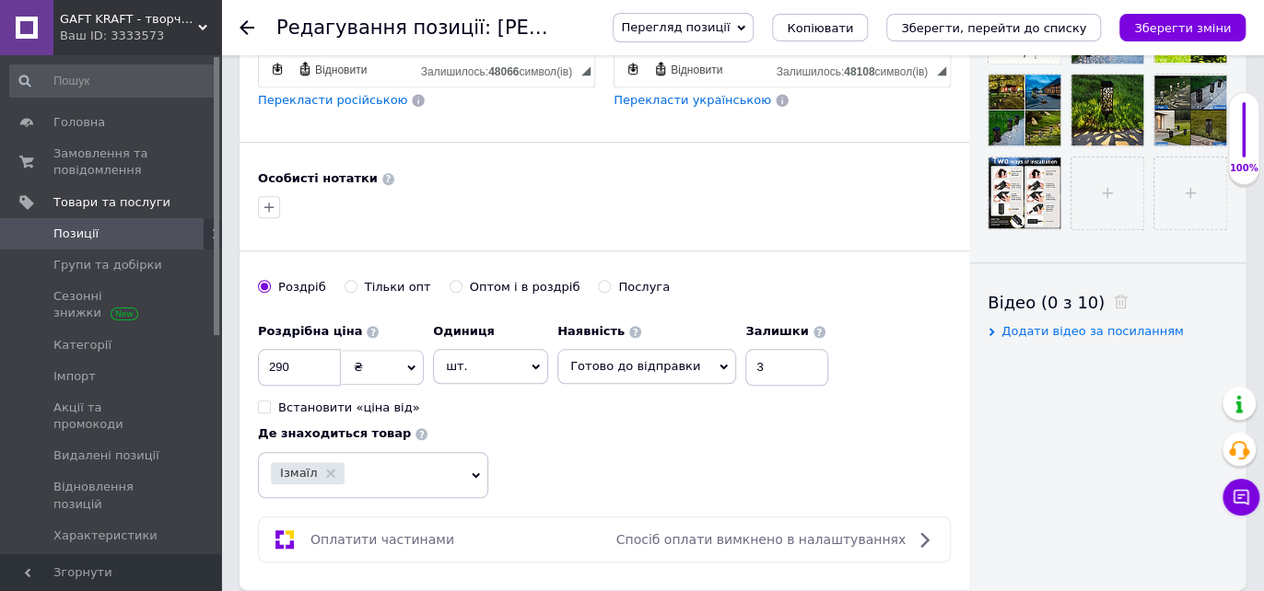
click at [256, 25] on div at bounding box center [258, 27] width 37 height 55
click at [245, 25] on icon at bounding box center [247, 27] width 15 height 15
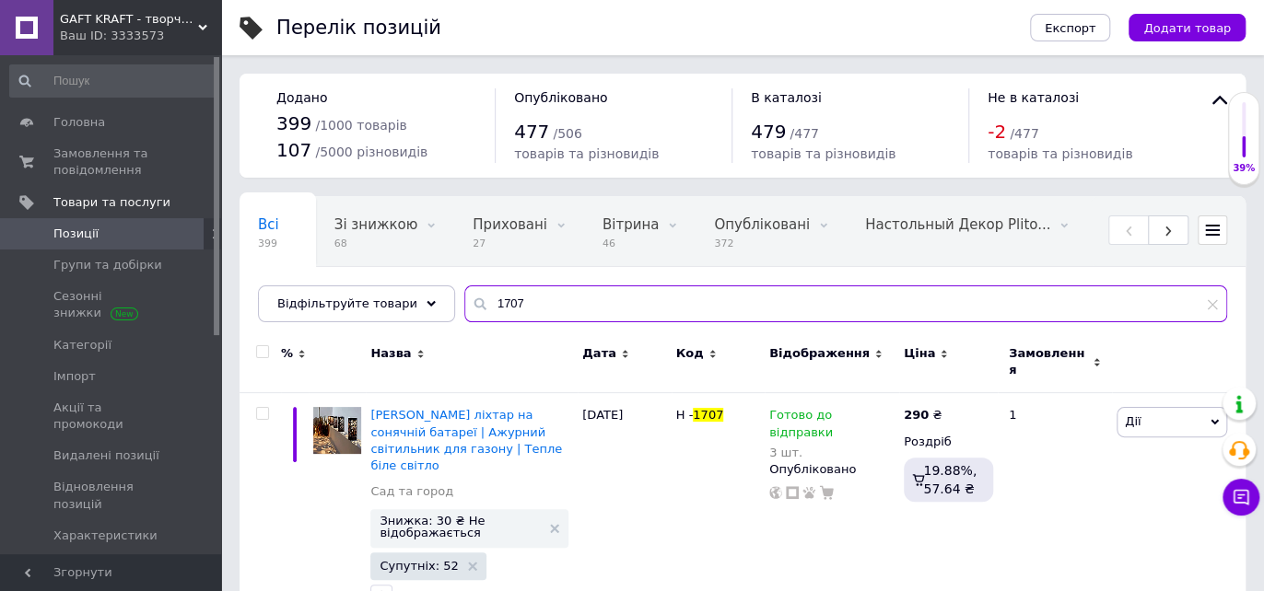
click at [514, 305] on input "1707" at bounding box center [845, 304] width 763 height 37
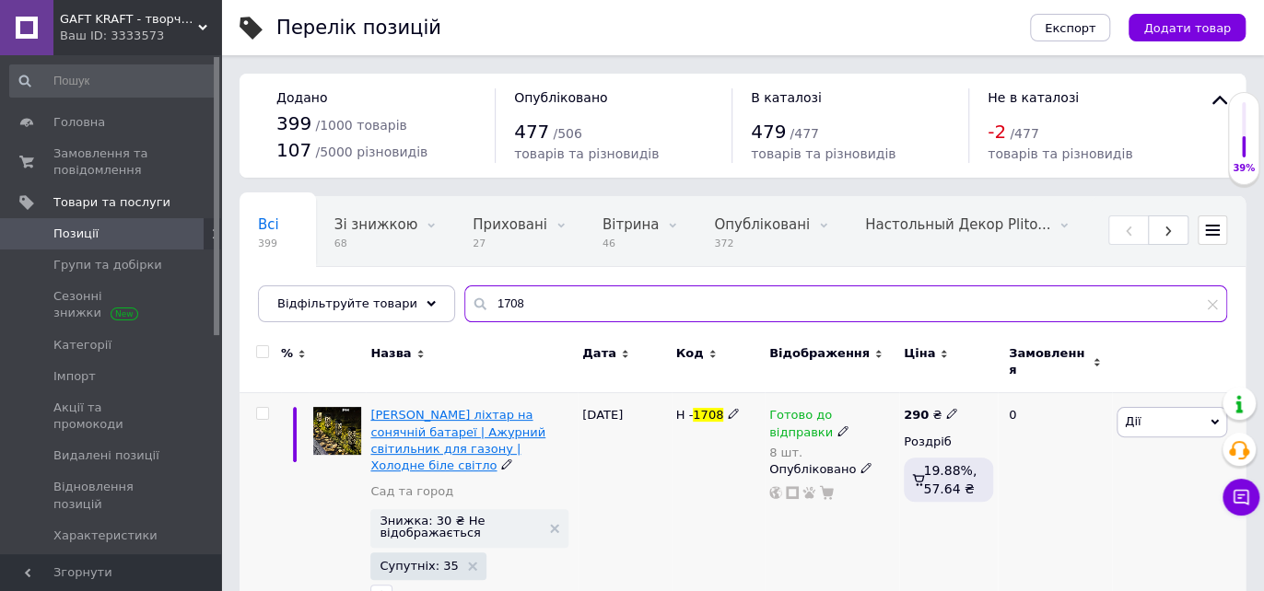
type input "1708"
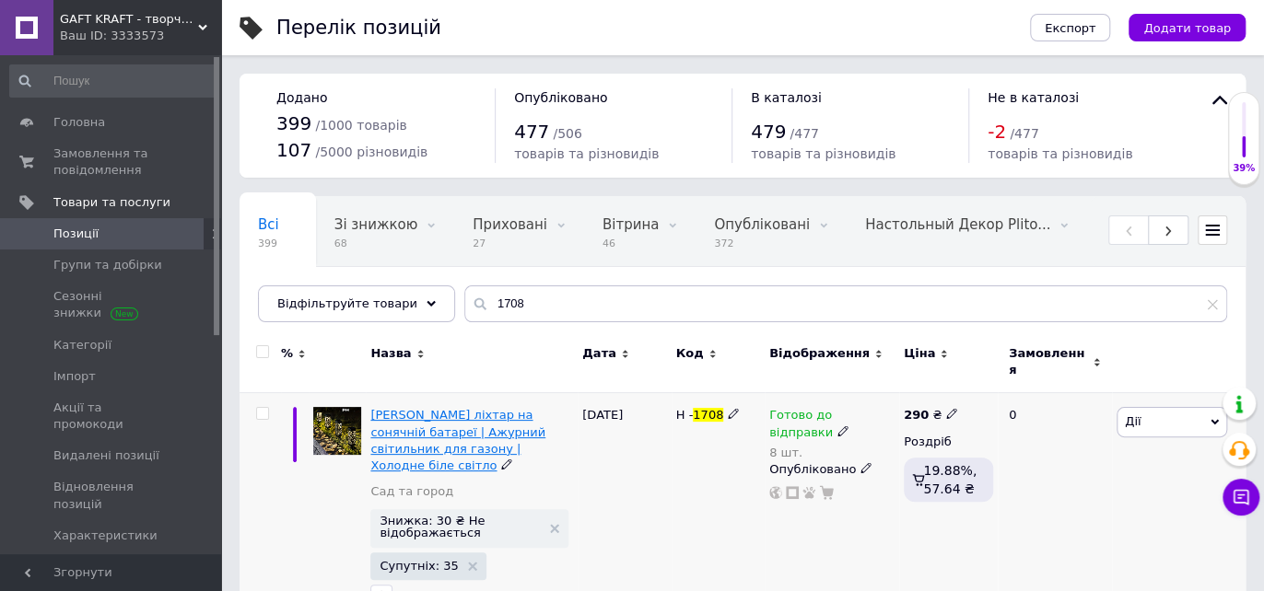
click at [451, 408] on span "[PERSON_NAME] ліхтар на сонячній батареї | Ажурний світильник для газону | Холо…" at bounding box center [457, 440] width 175 height 64
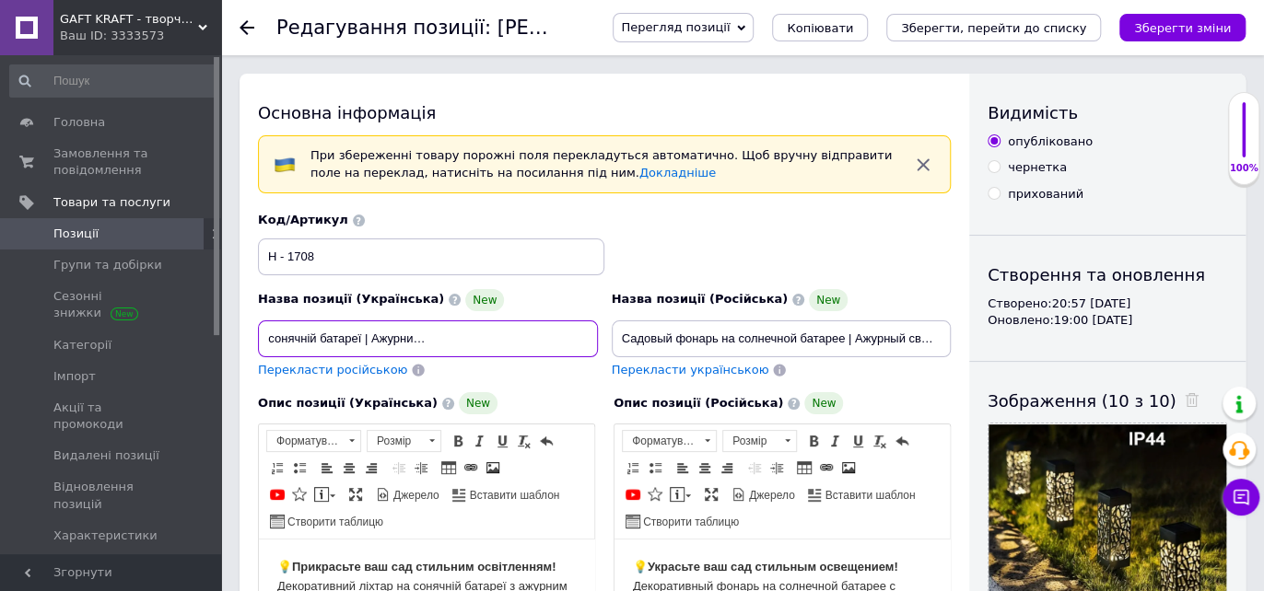
scroll to position [0, 186]
drag, startPoint x: 263, startPoint y: 332, endPoint x: 616, endPoint y: 338, distance: 352.9
click at [616, 338] on div "Назва позиції (Українська) New [PERSON_NAME] ліхтар на сонячній батареї | Ажурн…" at bounding box center [605, 295] width 707 height 181
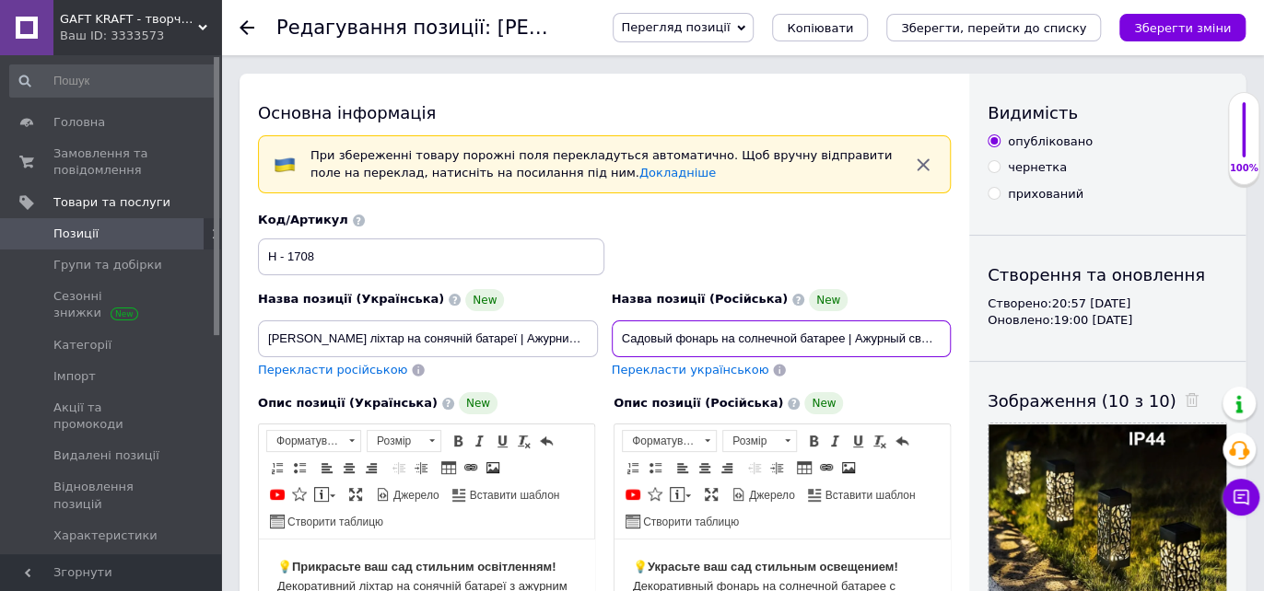
scroll to position [0, 227]
drag, startPoint x: 616, startPoint y: 333, endPoint x: 979, endPoint y: 317, distance: 363.3
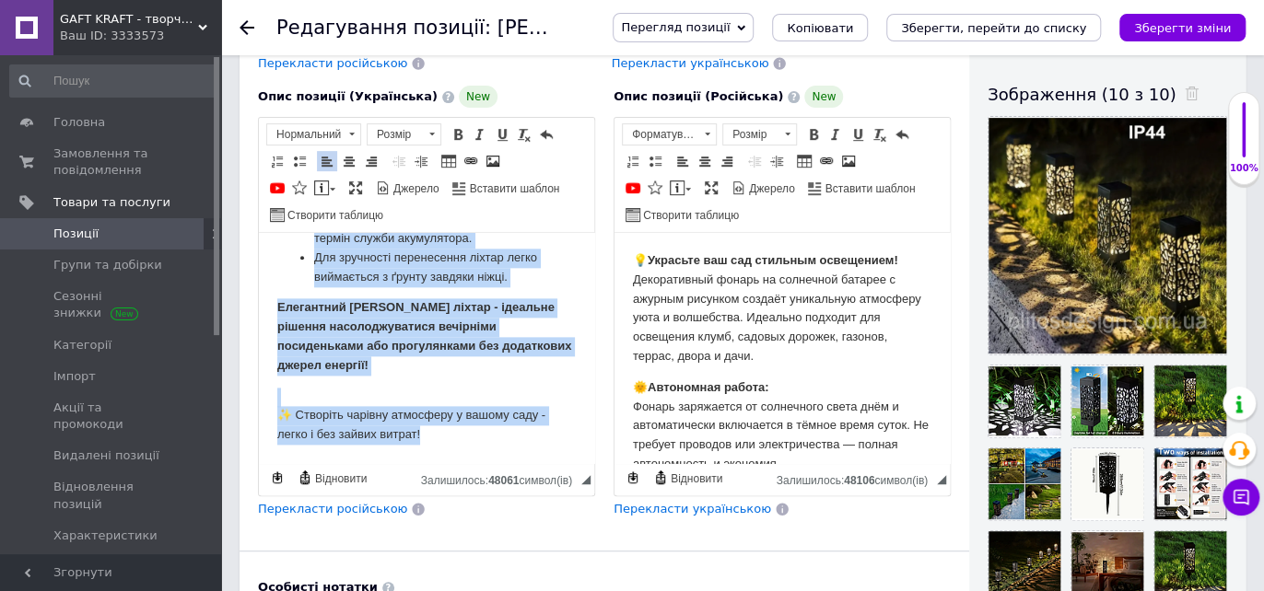
scroll to position [1241, 0]
drag, startPoint x: 273, startPoint y: 292, endPoint x: 820, endPoint y: 700, distance: 682.6
copy body "Loremipsumdo sitame co adipisci elitsed d eiusmod temporin utlabor etdolorem al…"
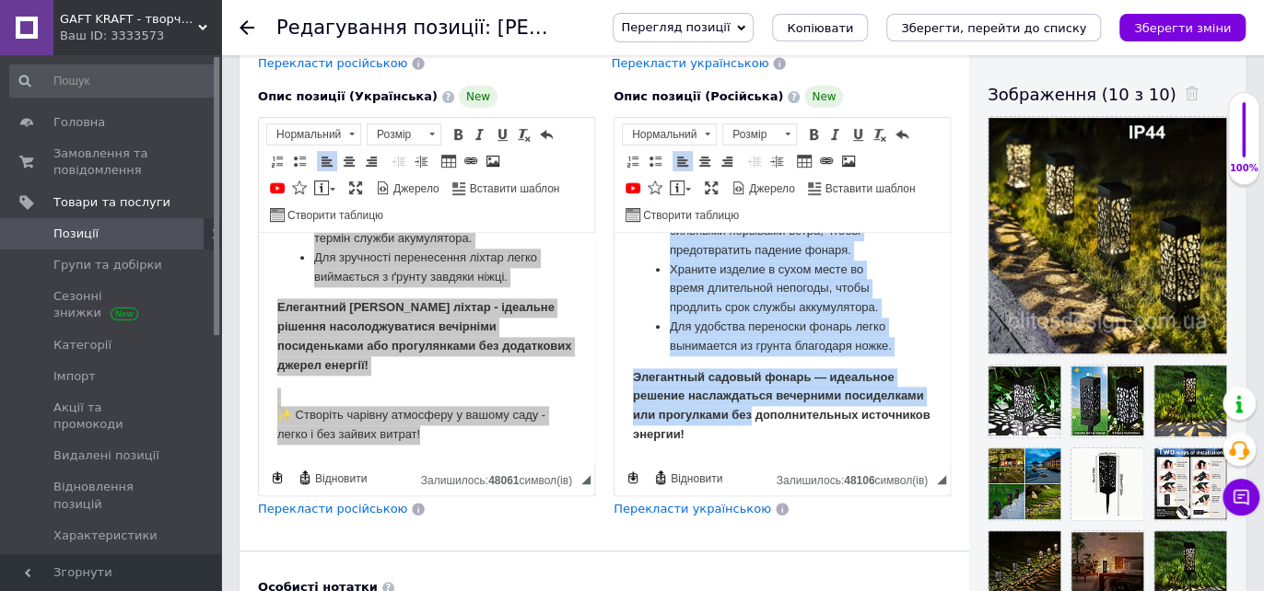
scroll to position [1171, 0]
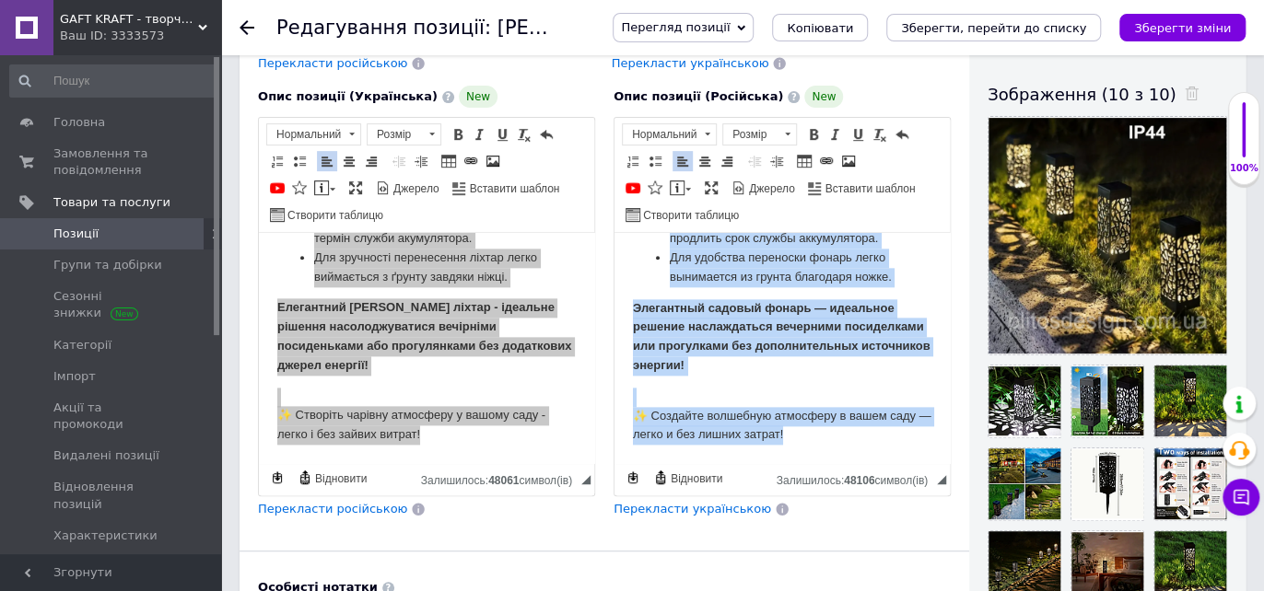
drag, startPoint x: 629, startPoint y: 280, endPoint x: 1532, endPoint y: 717, distance: 1002.9
copy body "Loremipsumdo sitame co adipiscin elitsed d eiusmod temporin utlabor etdolorema …"
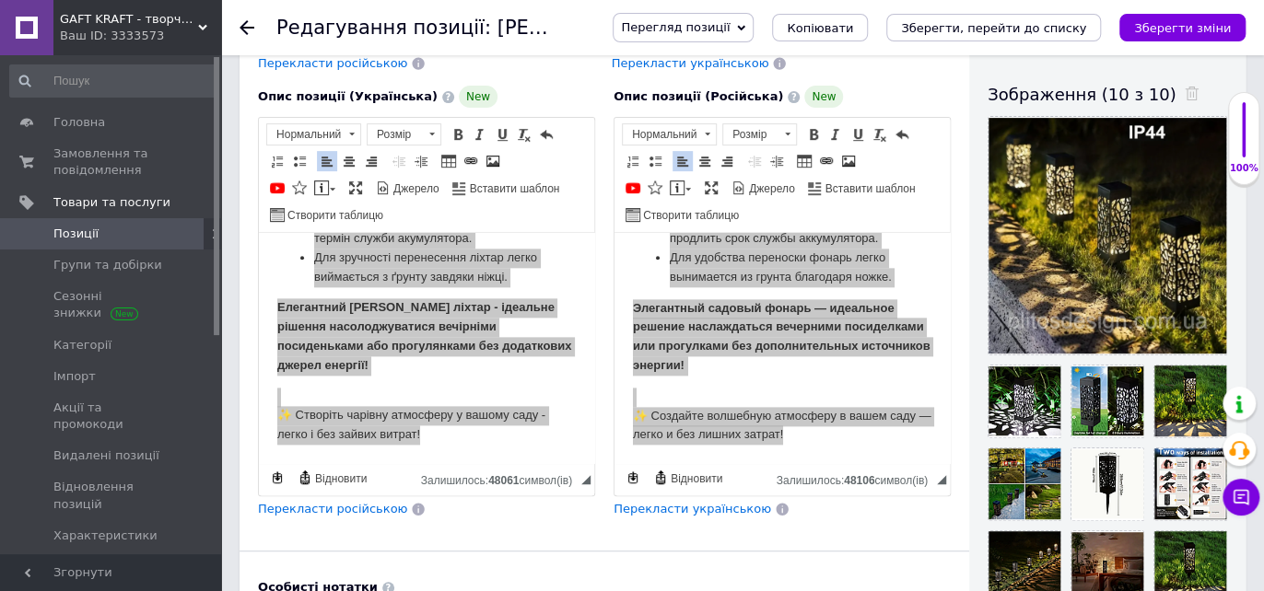
click at [242, 24] on icon at bounding box center [247, 27] width 15 height 15
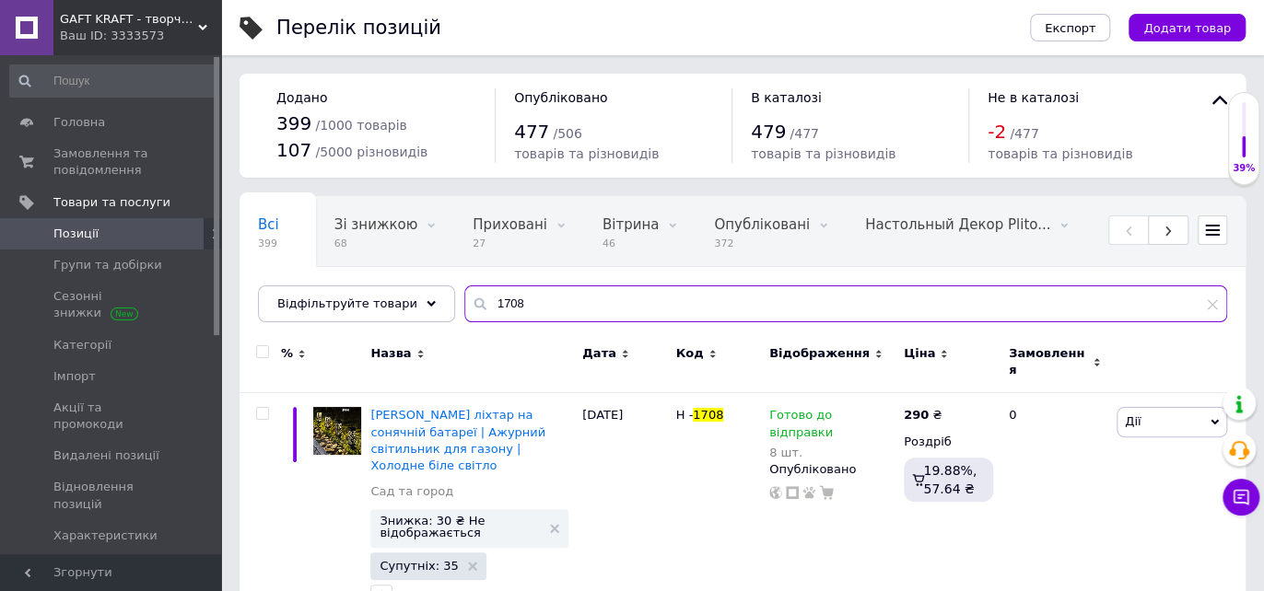
click at [509, 298] on input "1708" at bounding box center [845, 304] width 763 height 37
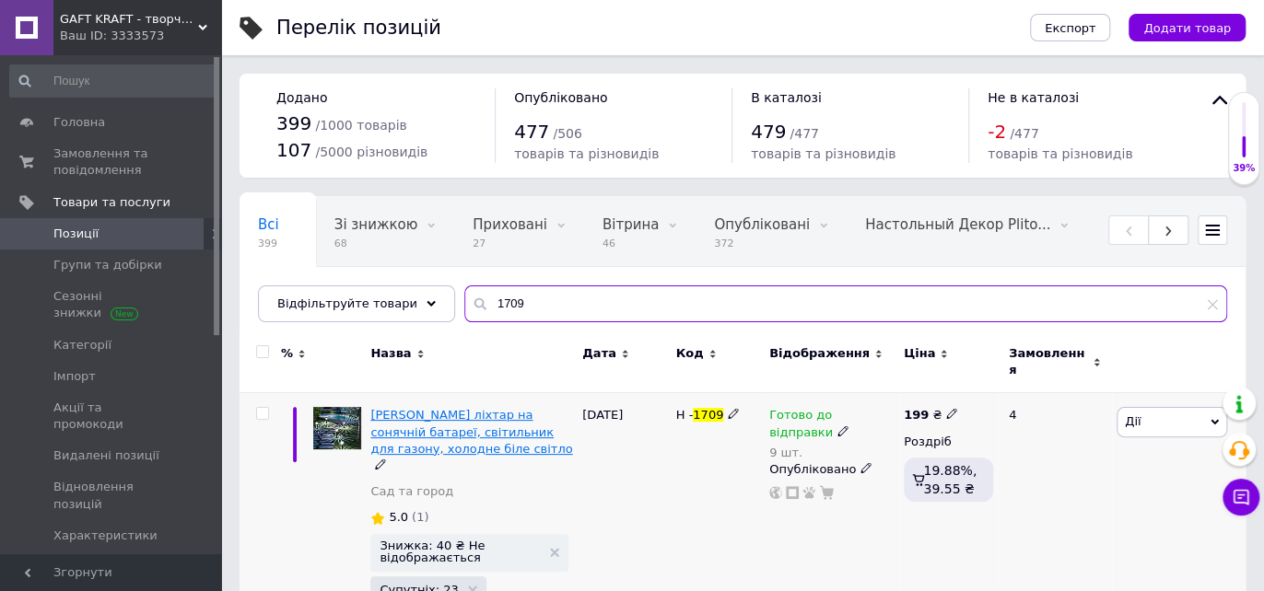
type input "1709"
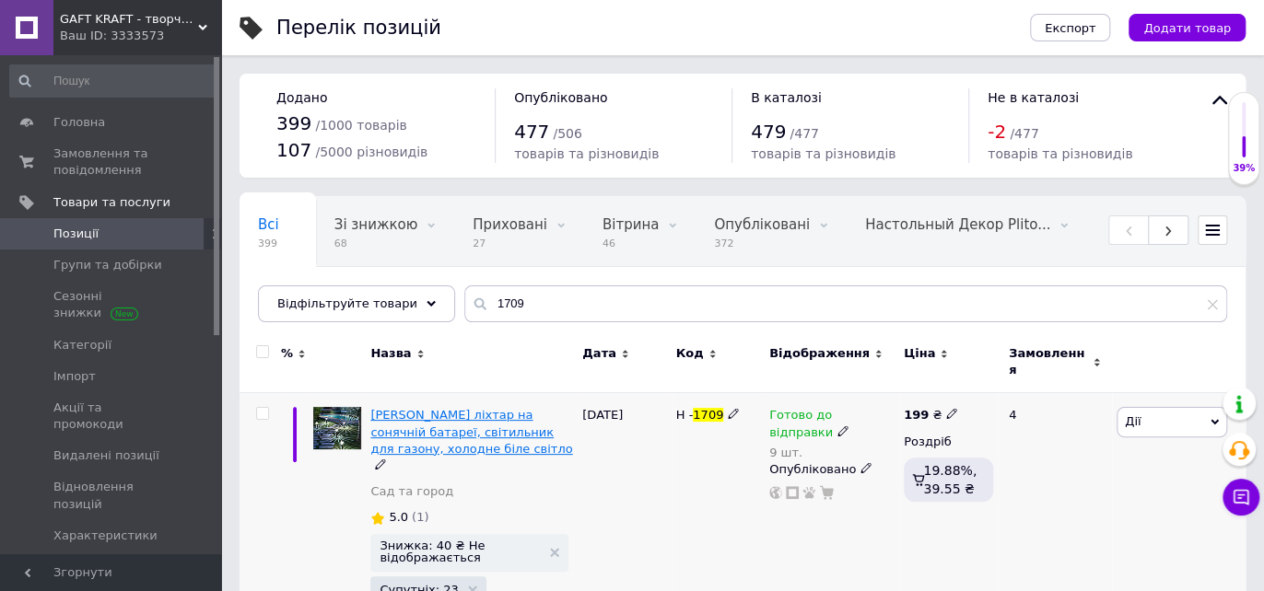
click at [485, 408] on span "[PERSON_NAME] ліхтар на сонячній батареї, світильник для газону, холодне біле с…" at bounding box center [471, 431] width 202 height 47
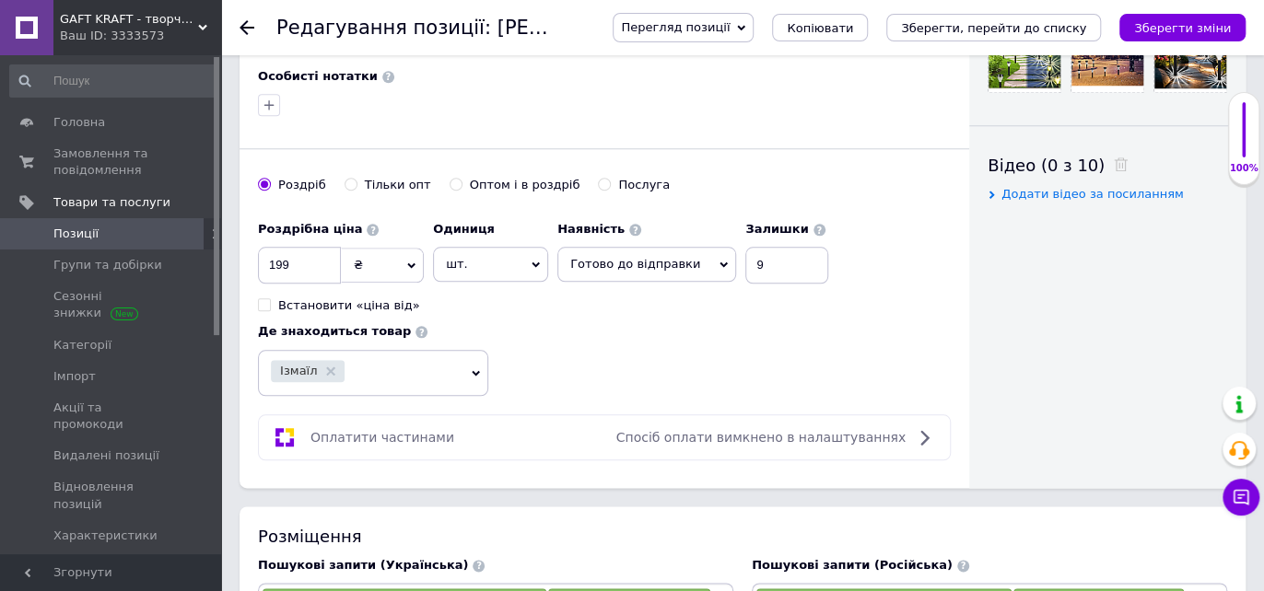
scroll to position [818, 0]
click at [746, 257] on input "9" at bounding box center [786, 265] width 83 height 37
type input "28"
click at [631, 345] on div "Роздрібна ціна 199 ₴ $ EUR CHF GBP ¥ PLN ₸ MDL HUF KGS CNY TRY KRW lei Встанови…" at bounding box center [604, 304] width 693 height 184
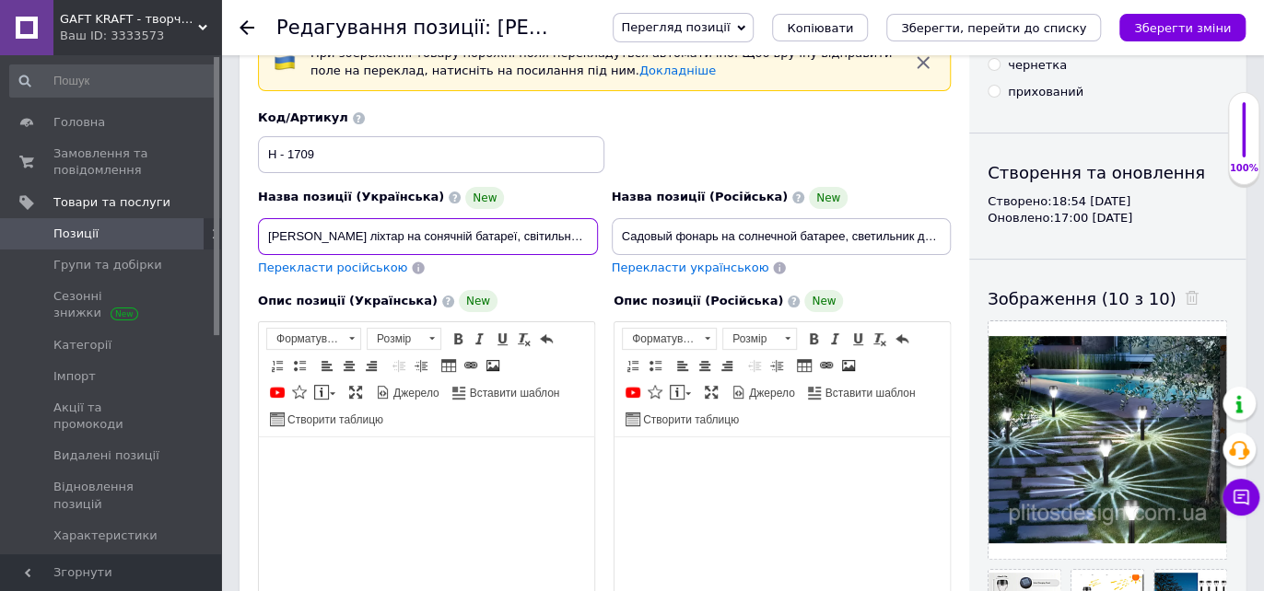
scroll to position [0, 124]
drag, startPoint x: 268, startPoint y: 230, endPoint x: 628, endPoint y: 242, distance: 360.4
click at [628, 242] on div "Назва позиції (Українська) New [PERSON_NAME] ліхтар на сонячній батареї, світил…" at bounding box center [605, 193] width 707 height 181
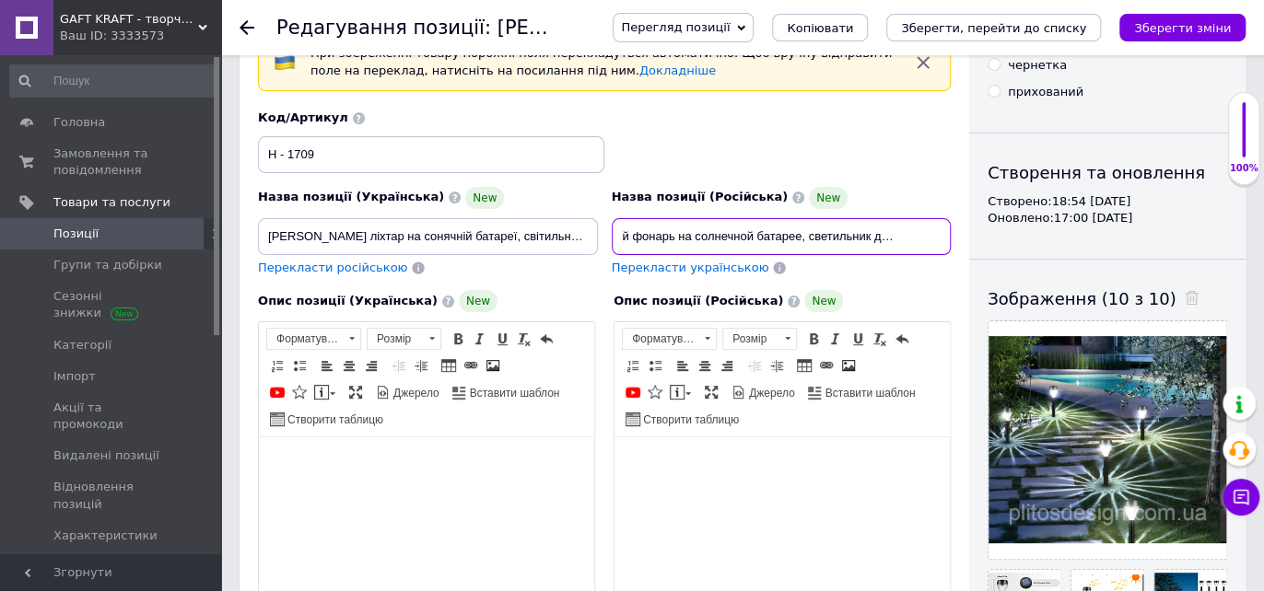
scroll to position [0, 165]
drag, startPoint x: 619, startPoint y: 228, endPoint x: 958, endPoint y: 252, distance: 339.9
click at [958, 252] on div "Основна інформація При збереженні товару порожні поля перекладуться автоматично…" at bounding box center [605, 587] width 730 height 1233
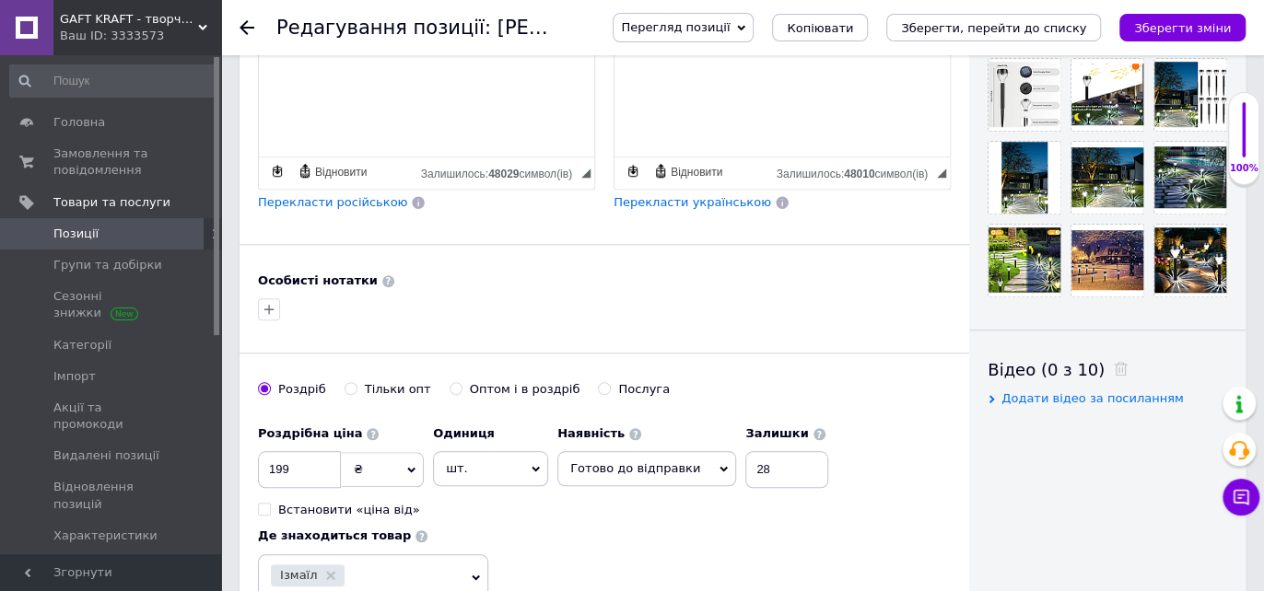
scroll to position [614, 0]
click at [244, 25] on icon at bounding box center [247, 27] width 15 height 15
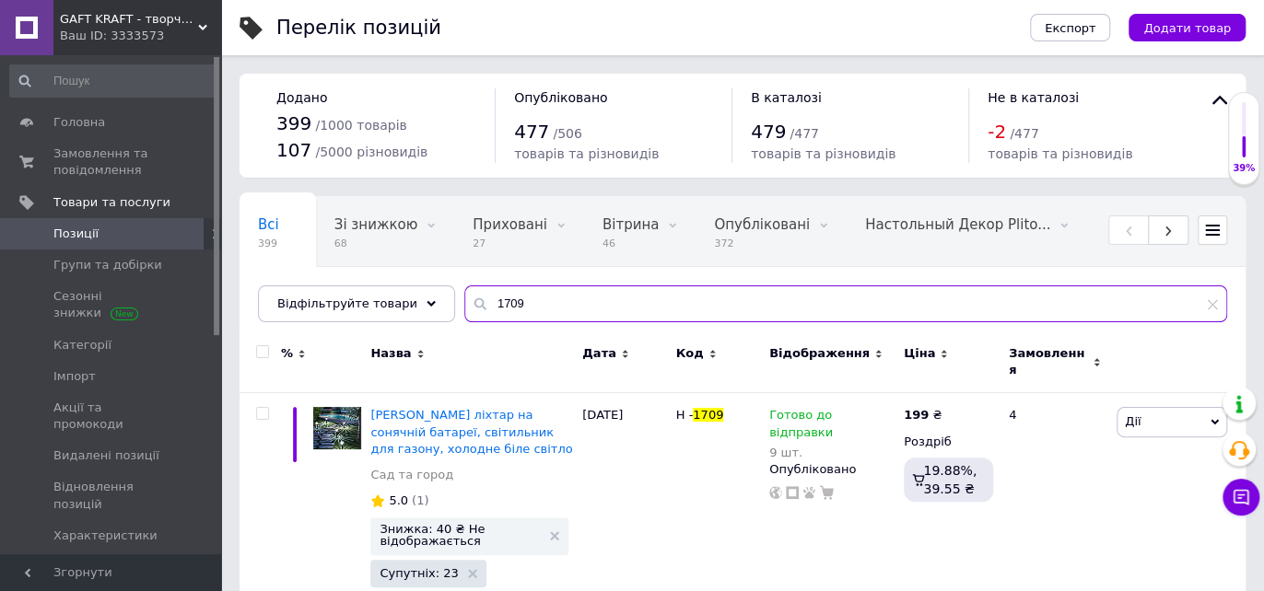
click at [521, 295] on input "1709" at bounding box center [845, 304] width 763 height 37
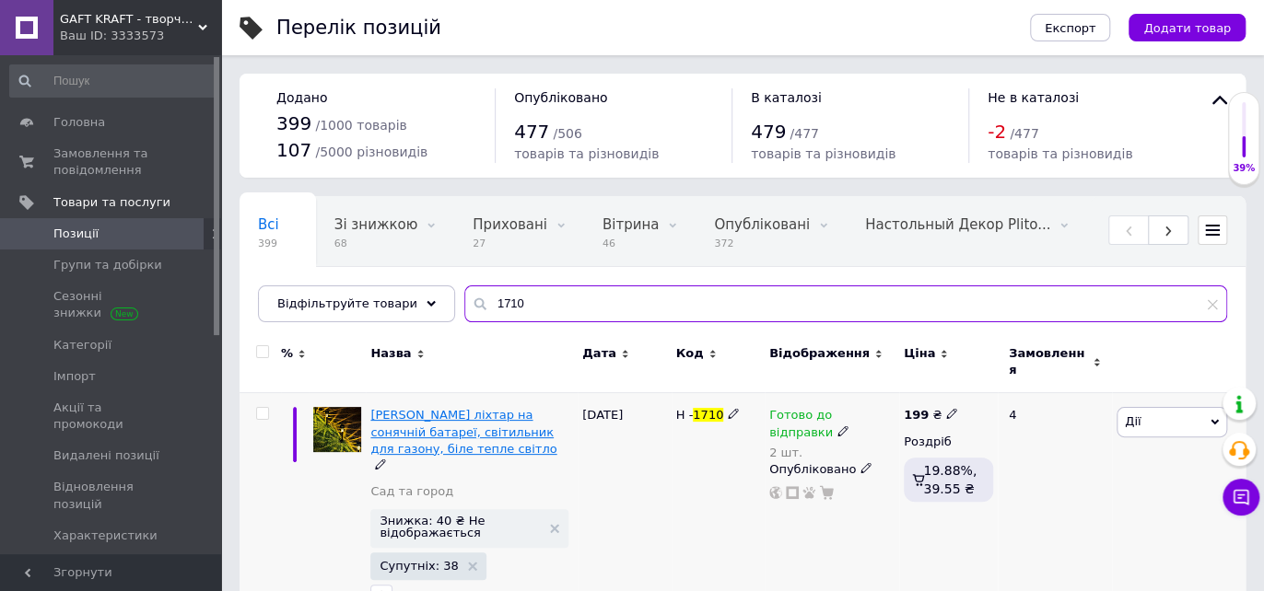
type input "1710"
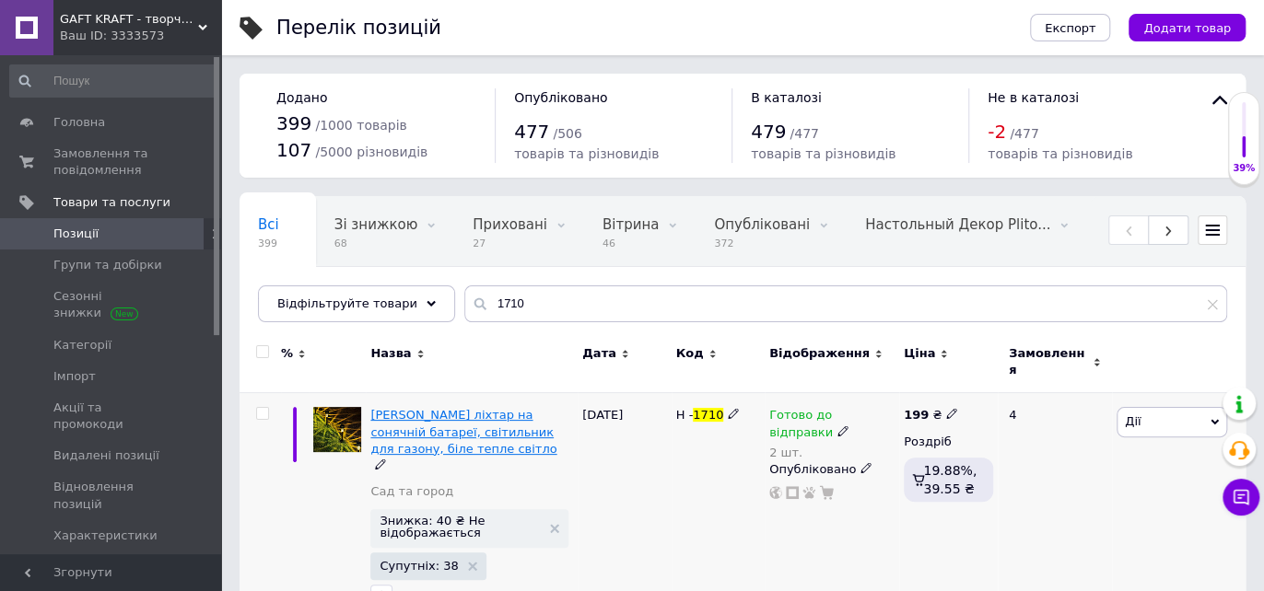
click at [494, 408] on span "[PERSON_NAME] ліхтар на сонячній батареї, світильник для газону, біле тепле сві…" at bounding box center [463, 431] width 186 height 47
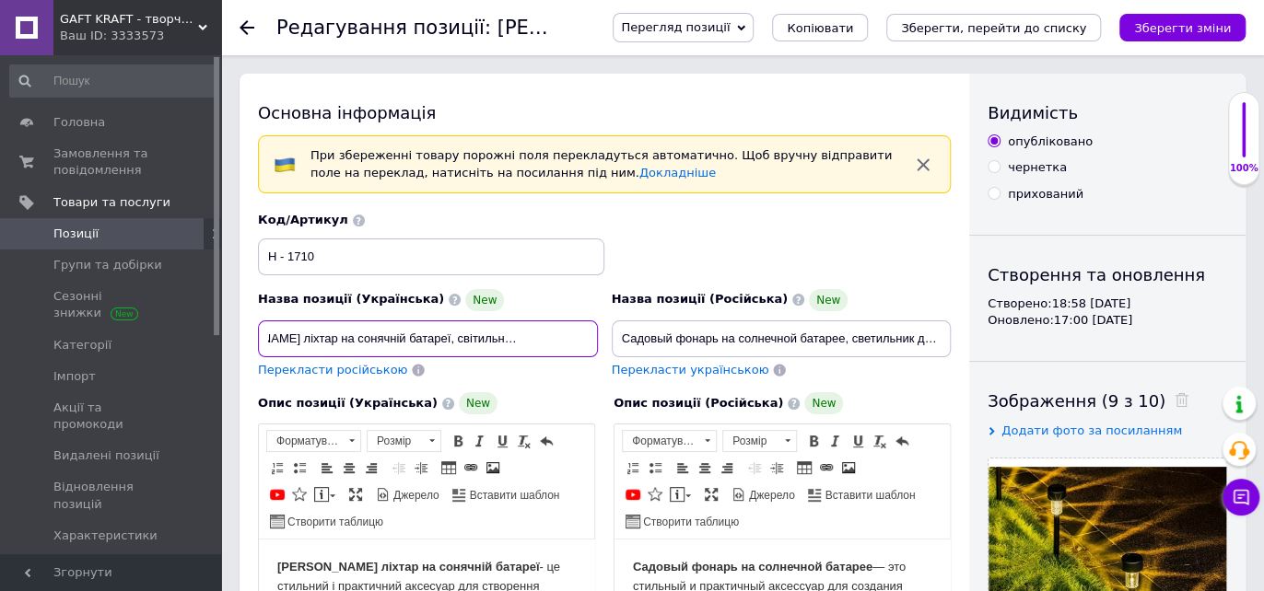
scroll to position [0, 111]
drag, startPoint x: 263, startPoint y: 332, endPoint x: 589, endPoint y: 352, distance: 326.8
click at [589, 352] on input "[PERSON_NAME] ліхтар на сонячній батареї, світильник для газону, біле тепле сві…" at bounding box center [428, 339] width 340 height 37
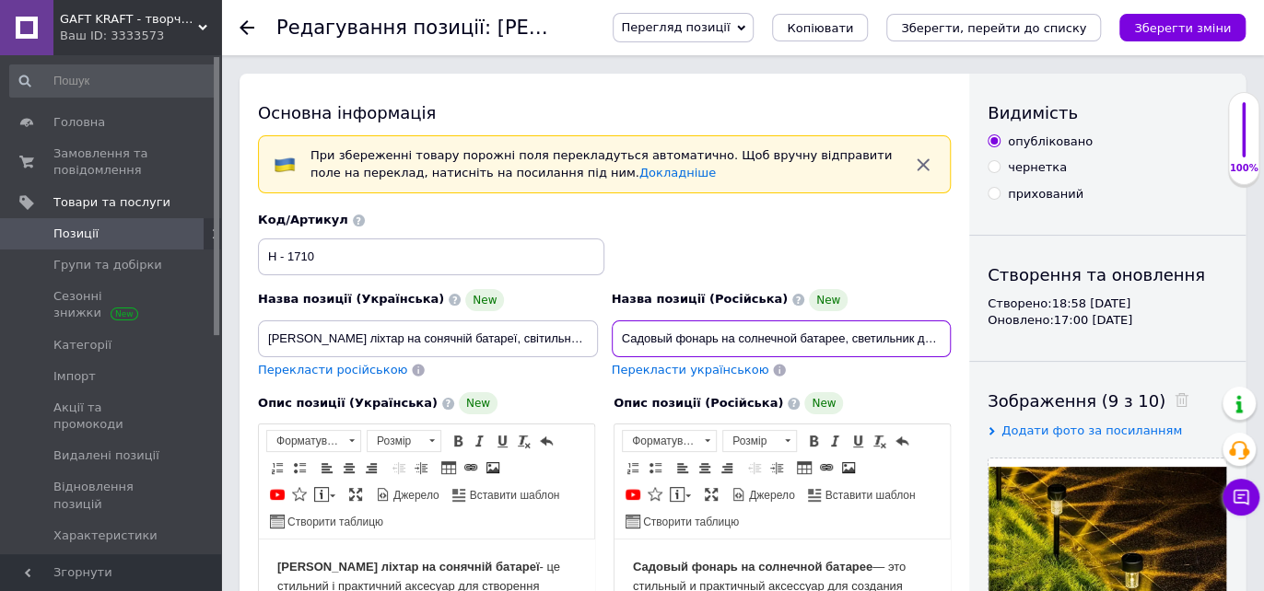
scroll to position [0, 151]
drag, startPoint x: 619, startPoint y: 333, endPoint x: 1005, endPoint y: 331, distance: 386.0
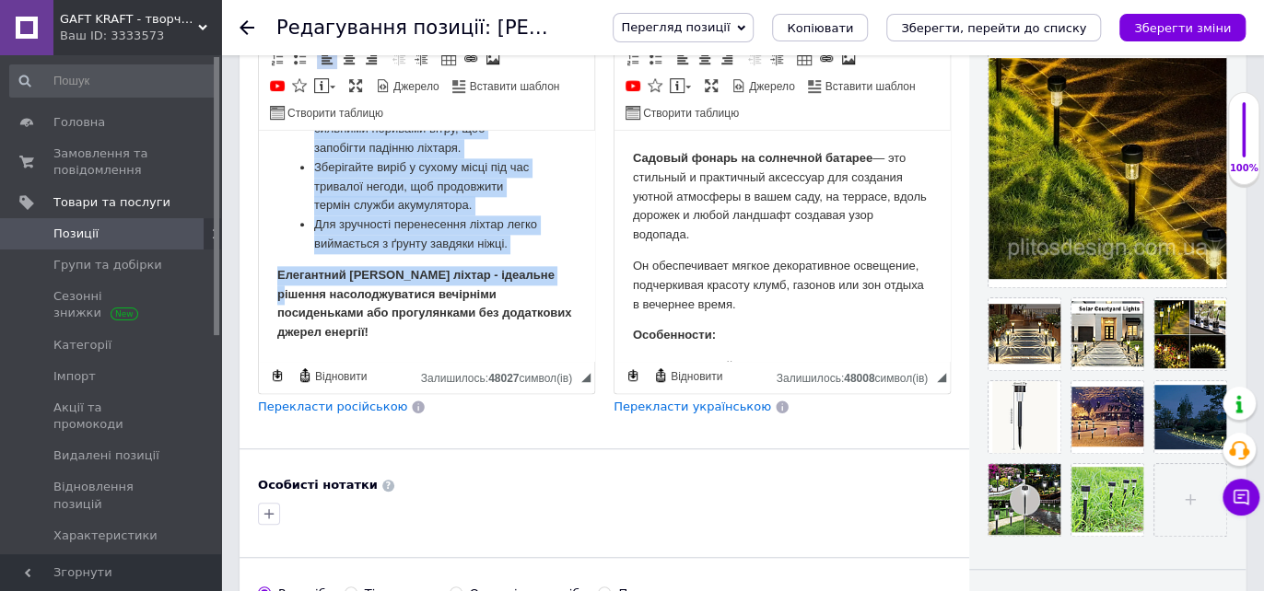
scroll to position [1186, 0]
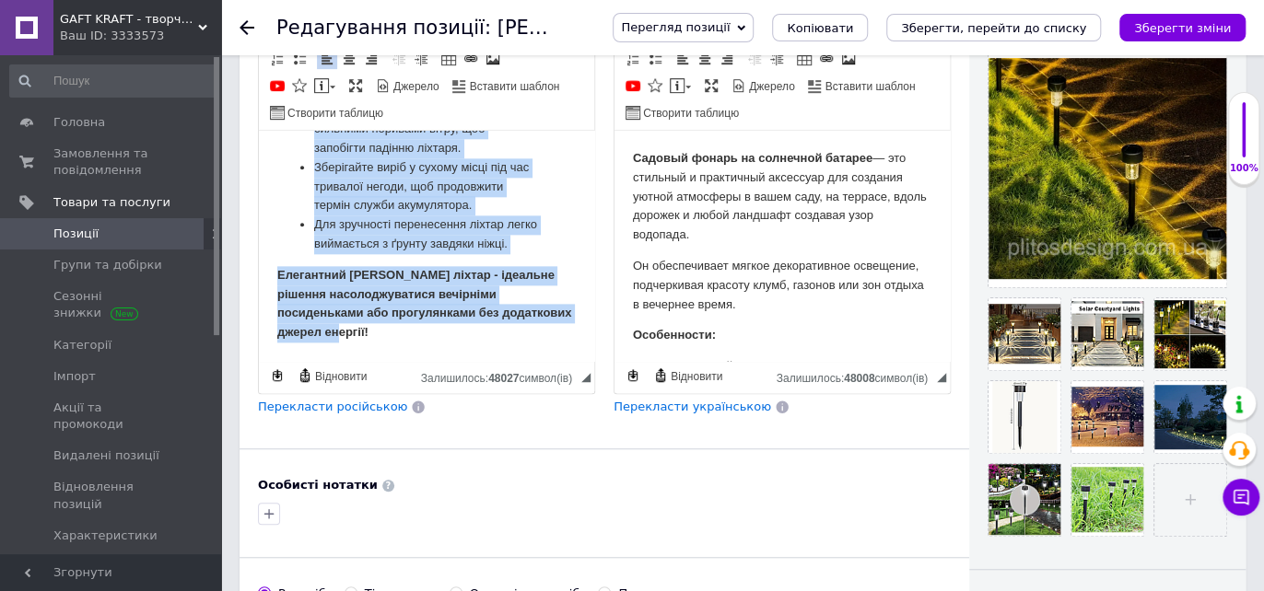
drag, startPoint x: 276, startPoint y: 149, endPoint x: 562, endPoint y: 357, distance: 352.9
copy body "Loremip dolors am consecte adipisc - el seddoeiu t incididunt utlabore etd magn…"
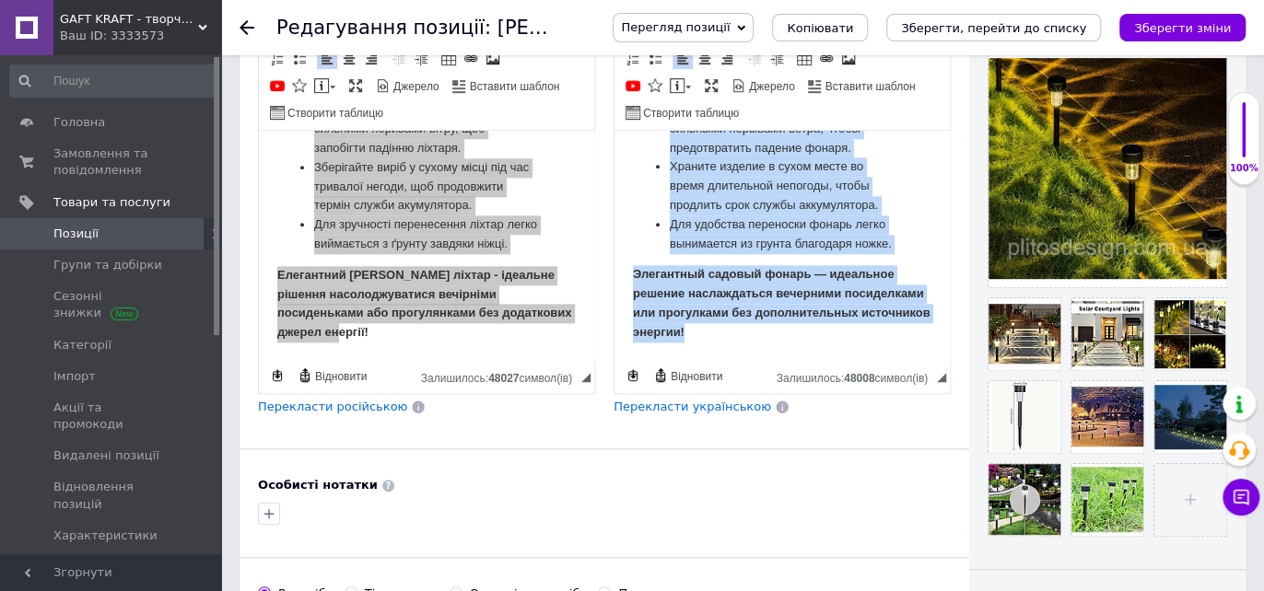
scroll to position [1262, 0]
drag, startPoint x: 629, startPoint y: 158, endPoint x: 1536, endPoint y: 489, distance: 965.0
copy body "Loremip dolors am consectet adipisc — eli seddoeiu t incididunt utlaboree dol m…"
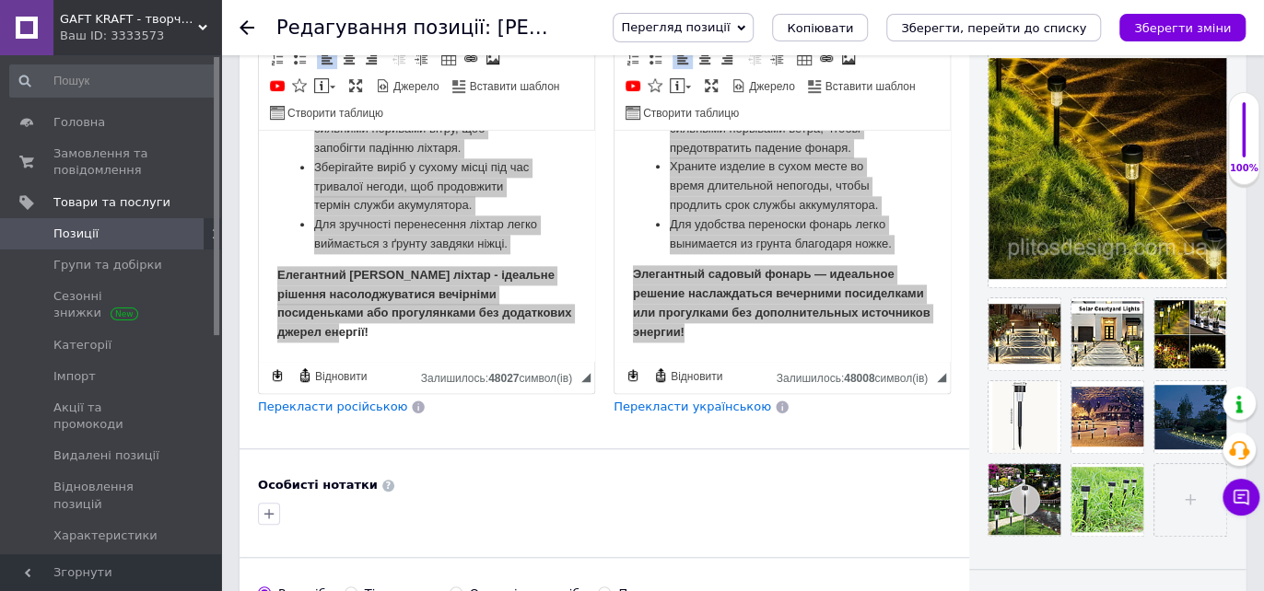
click at [247, 25] on icon at bounding box center [247, 27] width 15 height 15
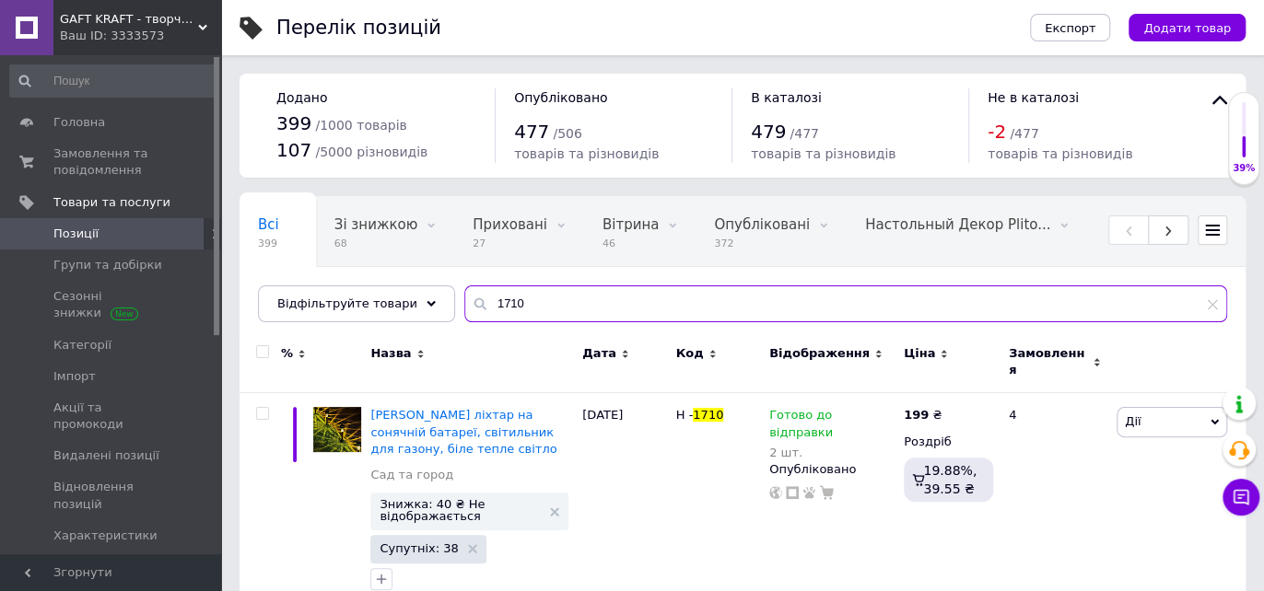
click at [534, 296] on input "1710" at bounding box center [845, 304] width 763 height 37
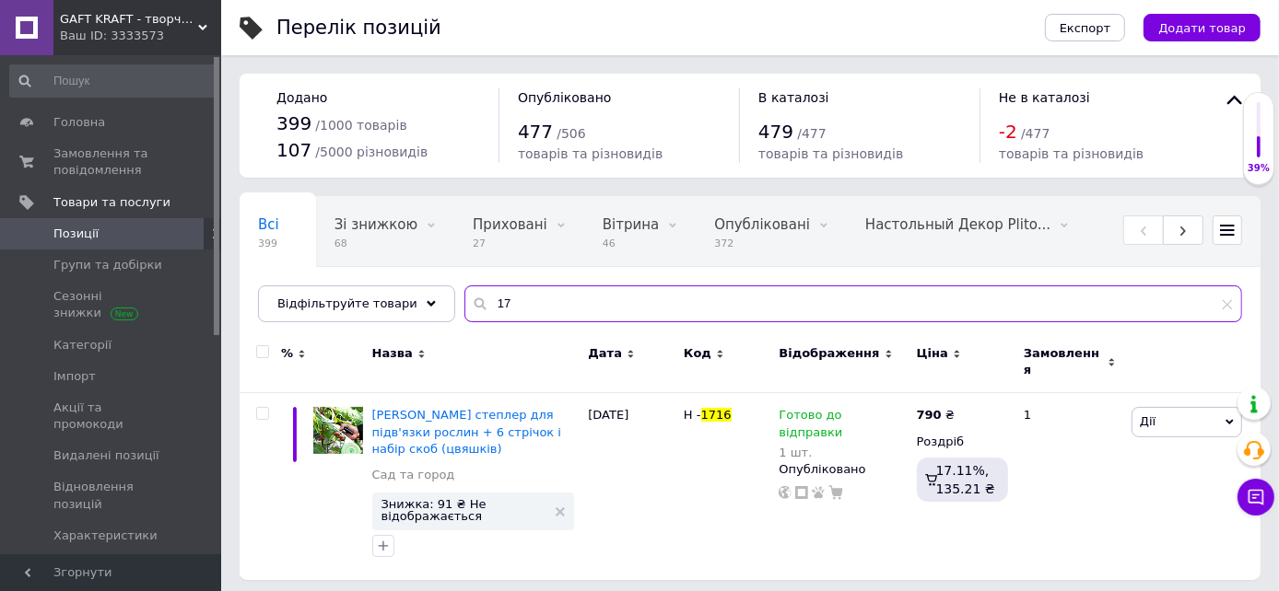
type input "1"
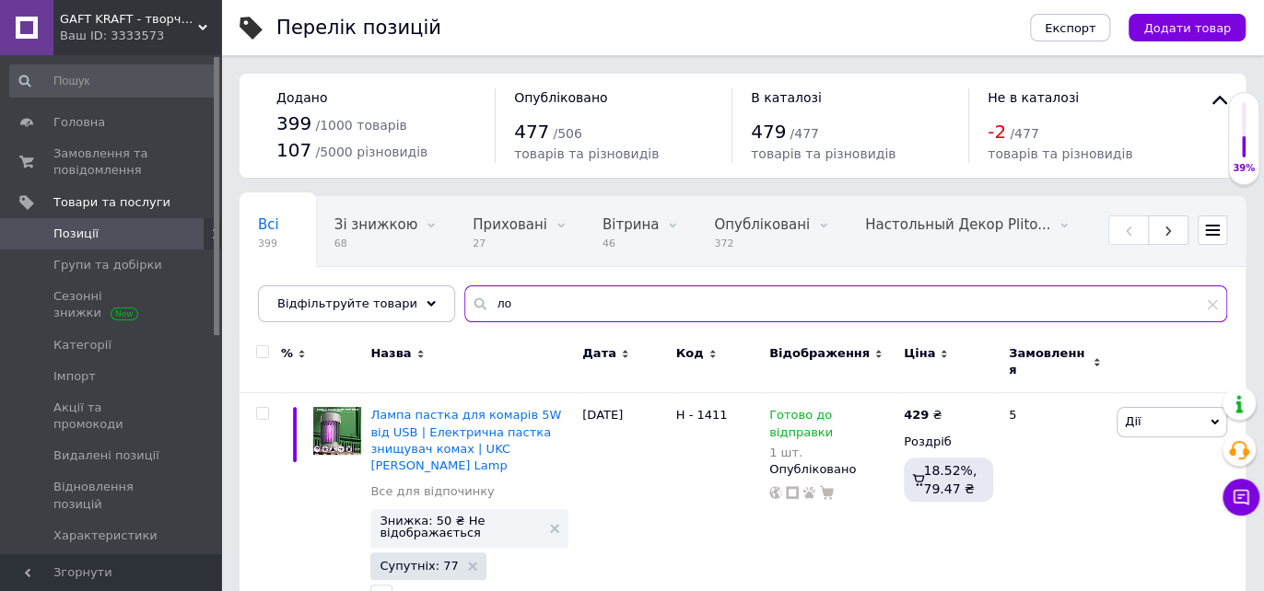
type input "л"
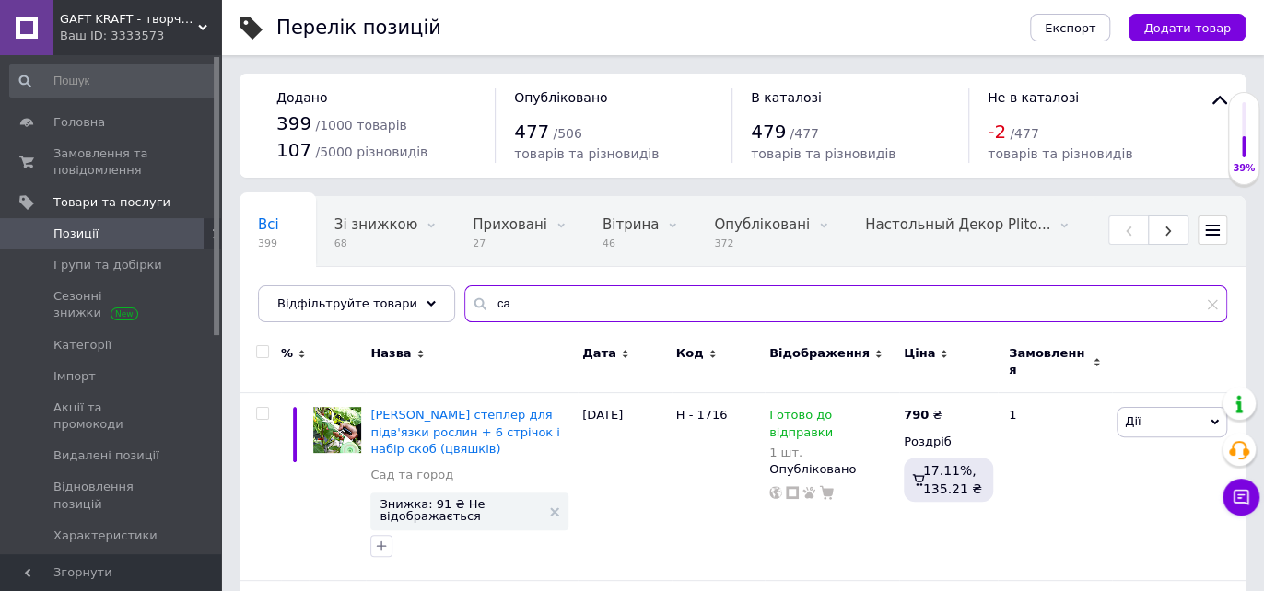
type input "с"
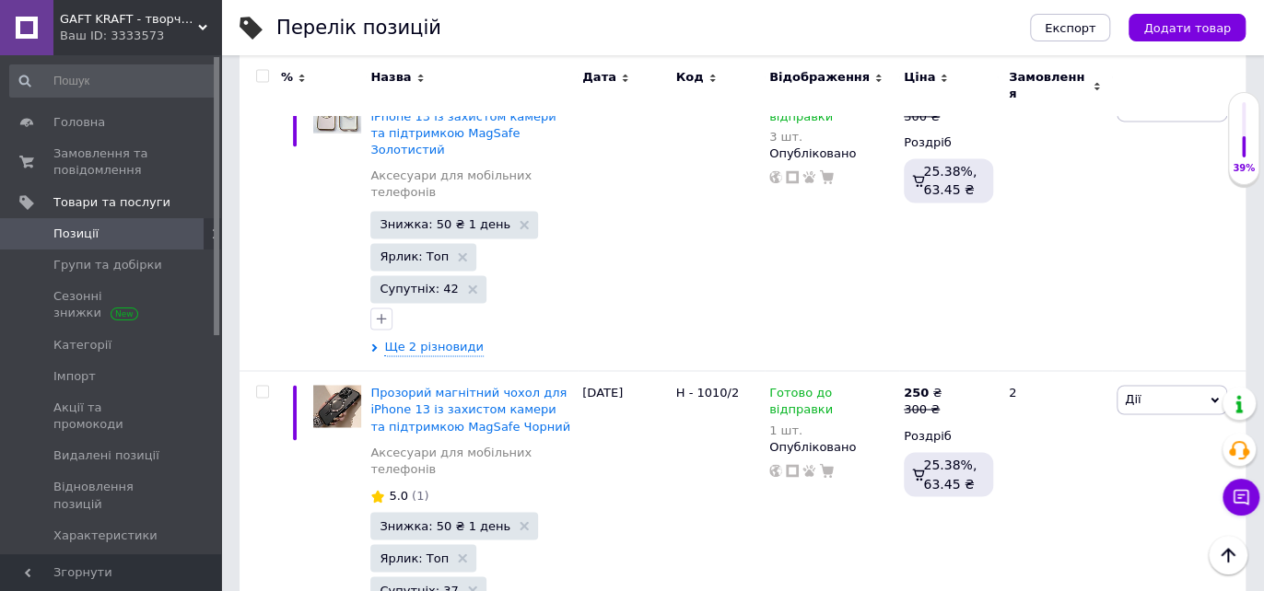
scroll to position [22043, 0]
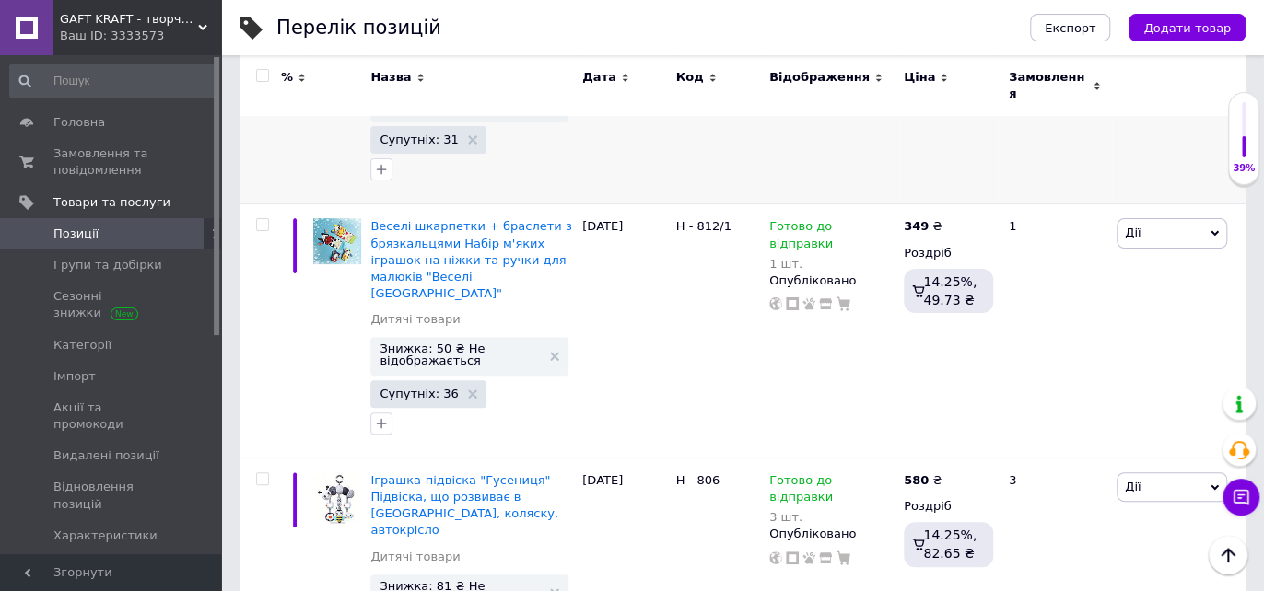
scroll to position [20887, 0]
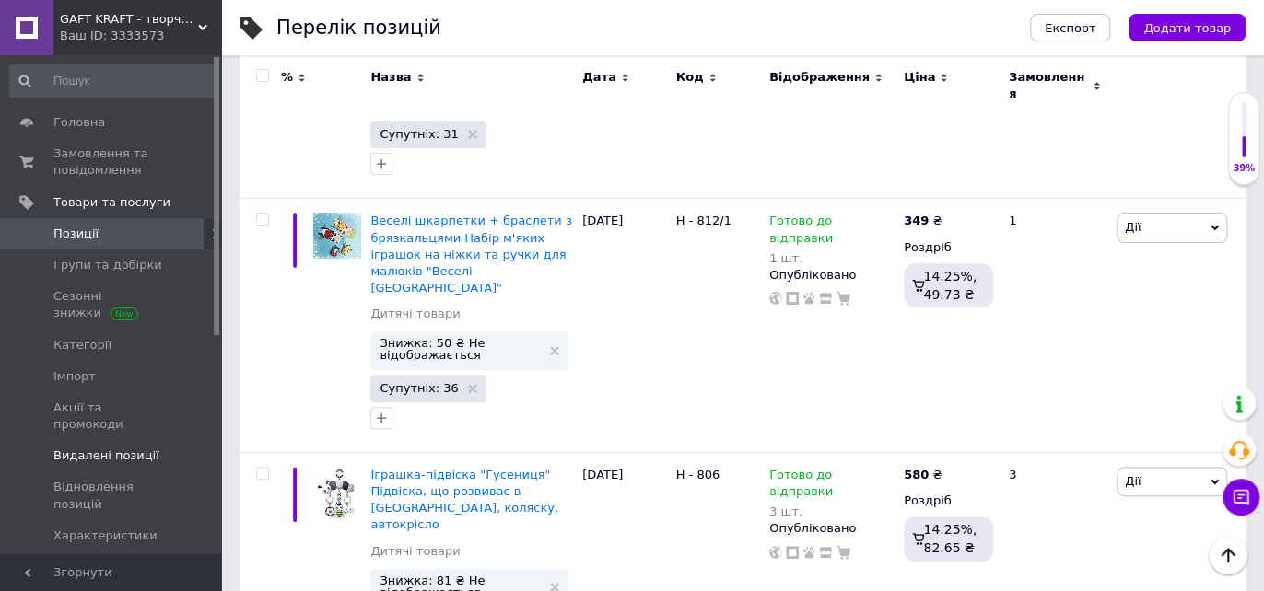
click at [112, 448] on span "Видалені позиції" at bounding box center [106, 456] width 106 height 17
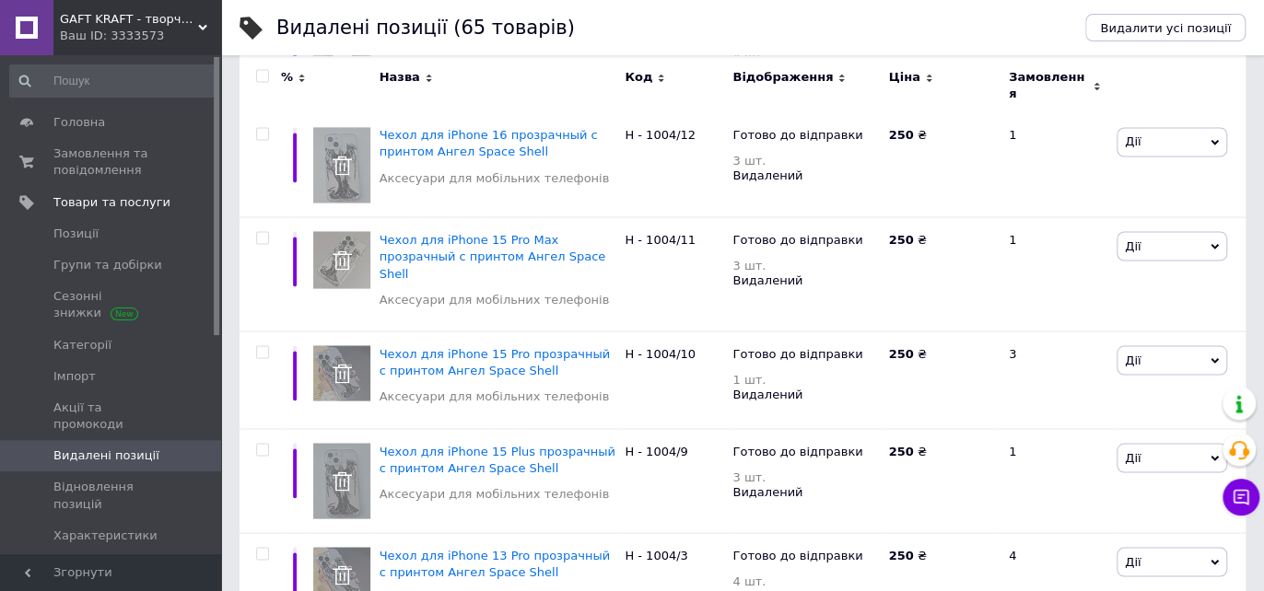
scroll to position [8429, 0]
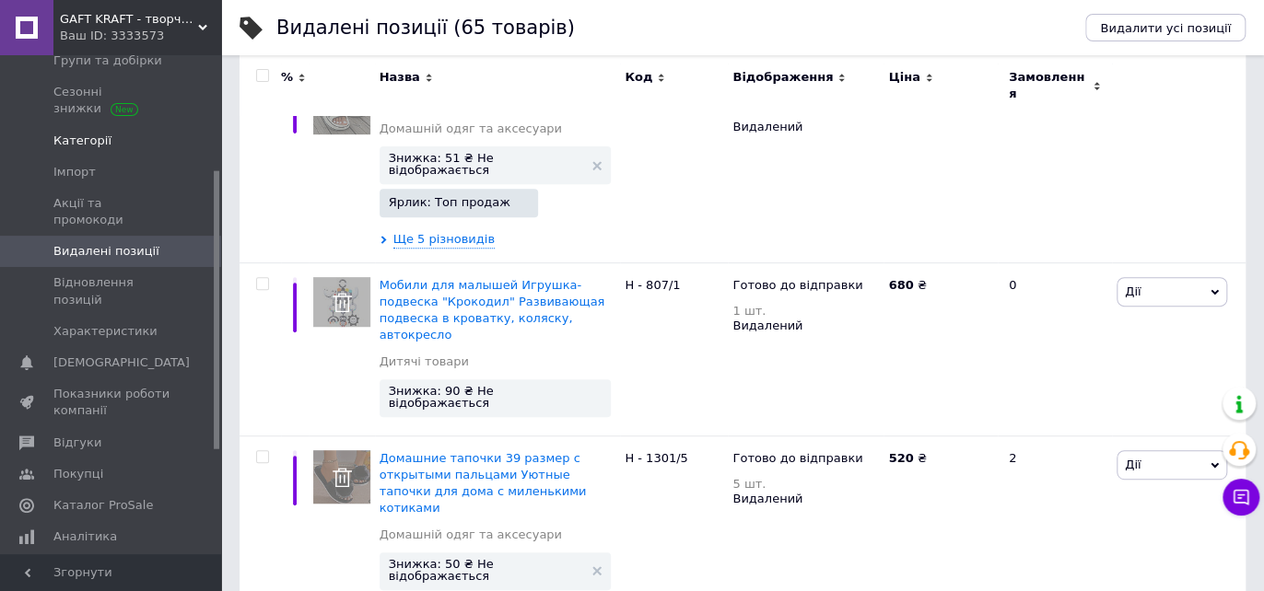
scroll to position [102, 0]
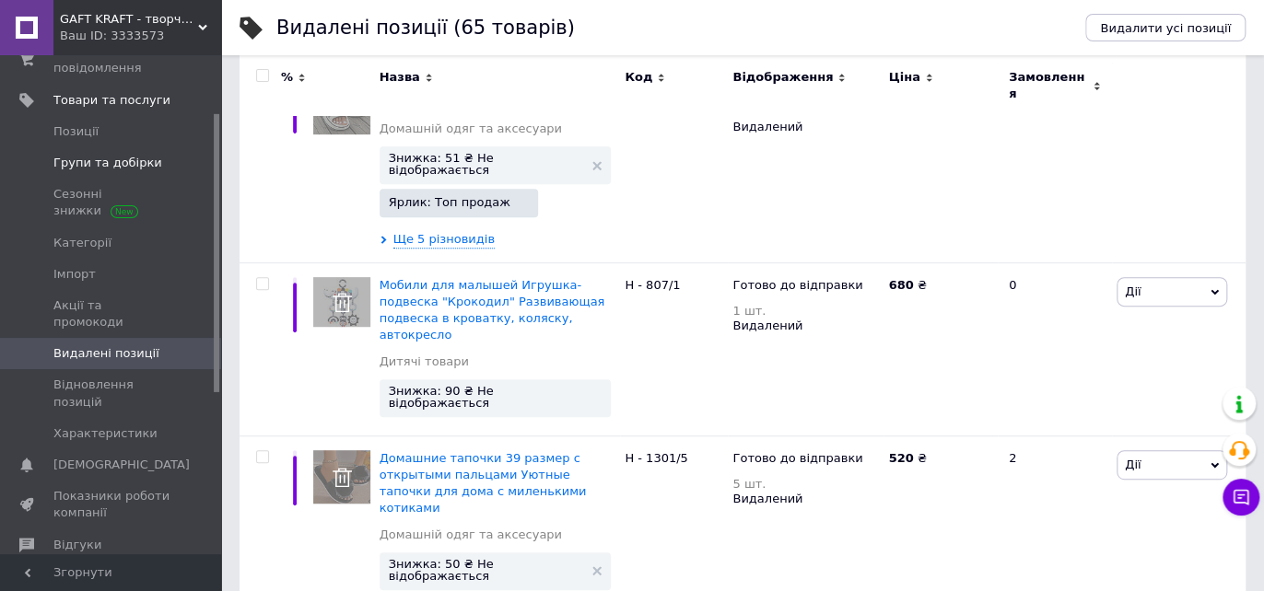
click at [110, 160] on span "Групи та добірки" at bounding box center [107, 163] width 109 height 17
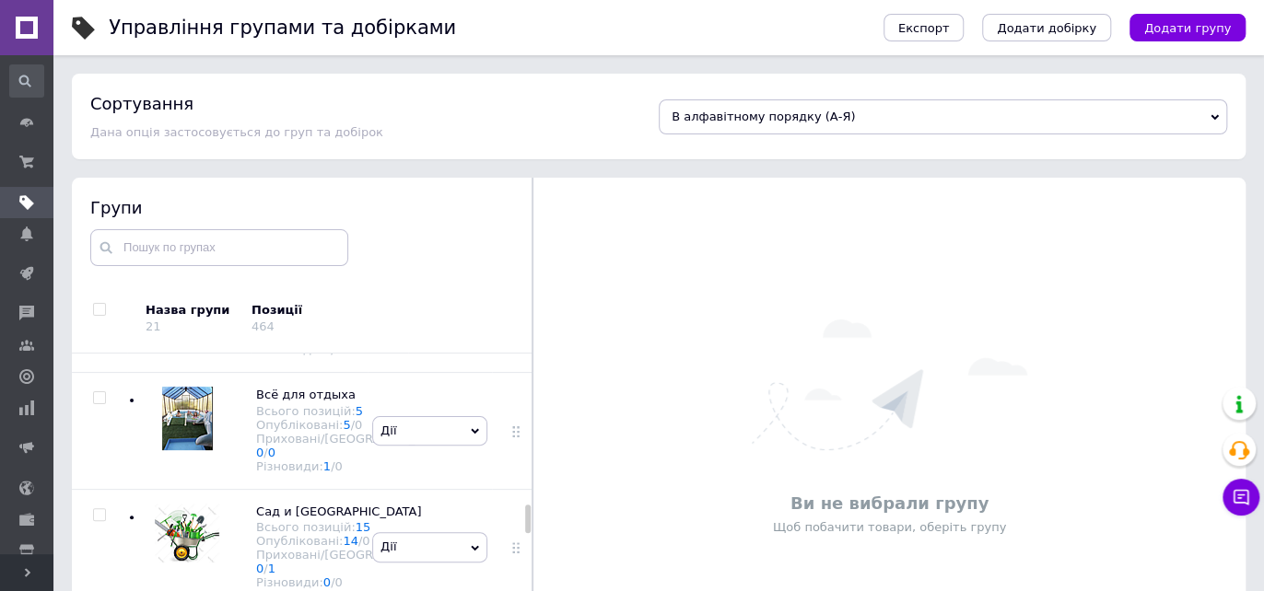
scroll to position [1740, 0]
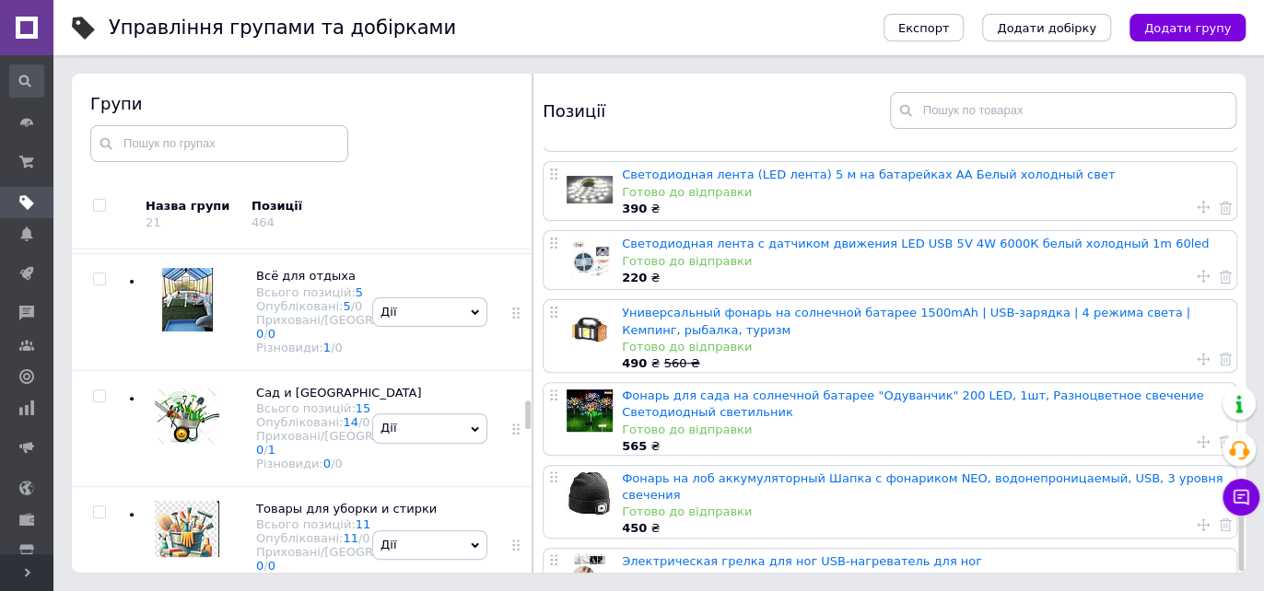
scroll to position [1843, 0]
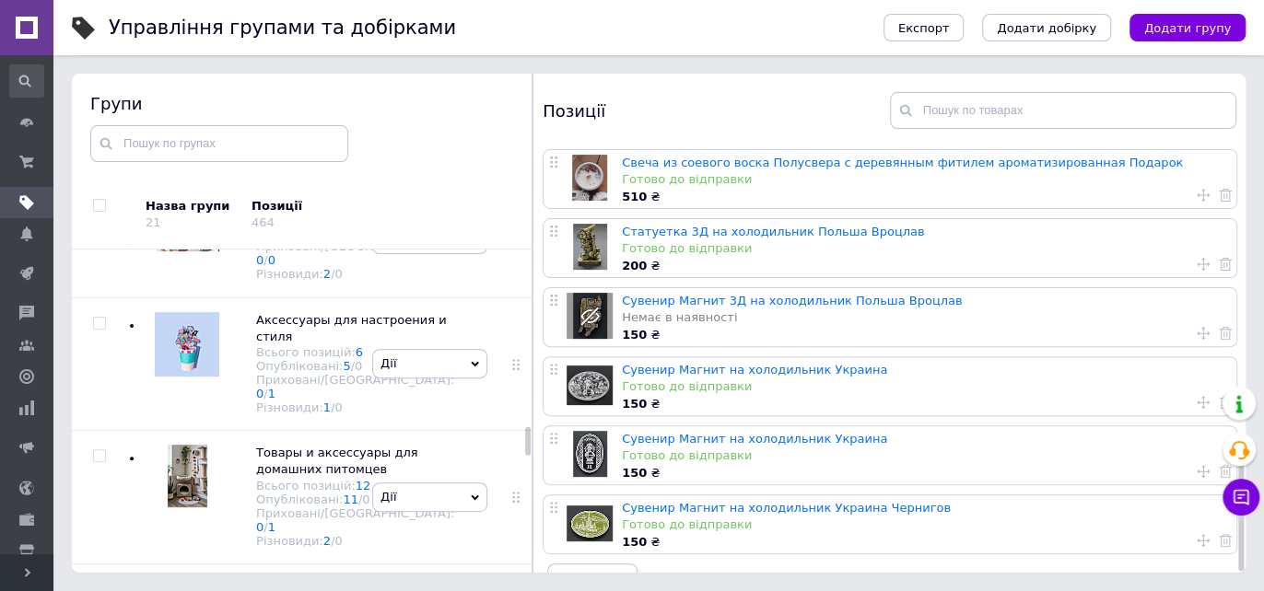
scroll to position [2047, 0]
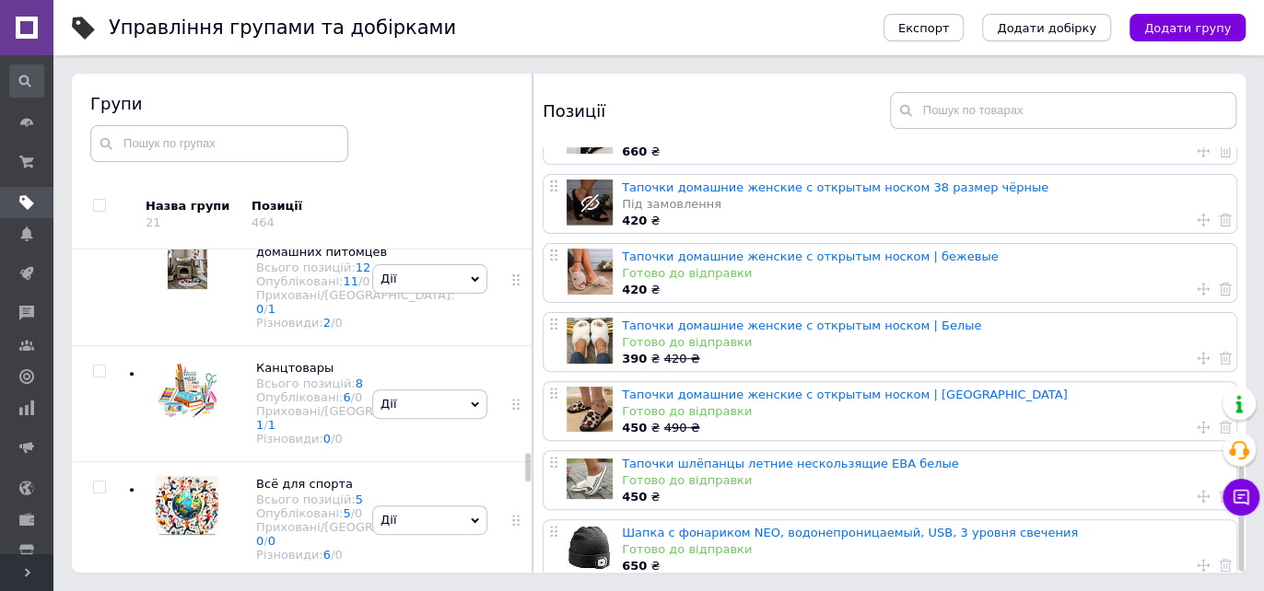
scroll to position [2354, 0]
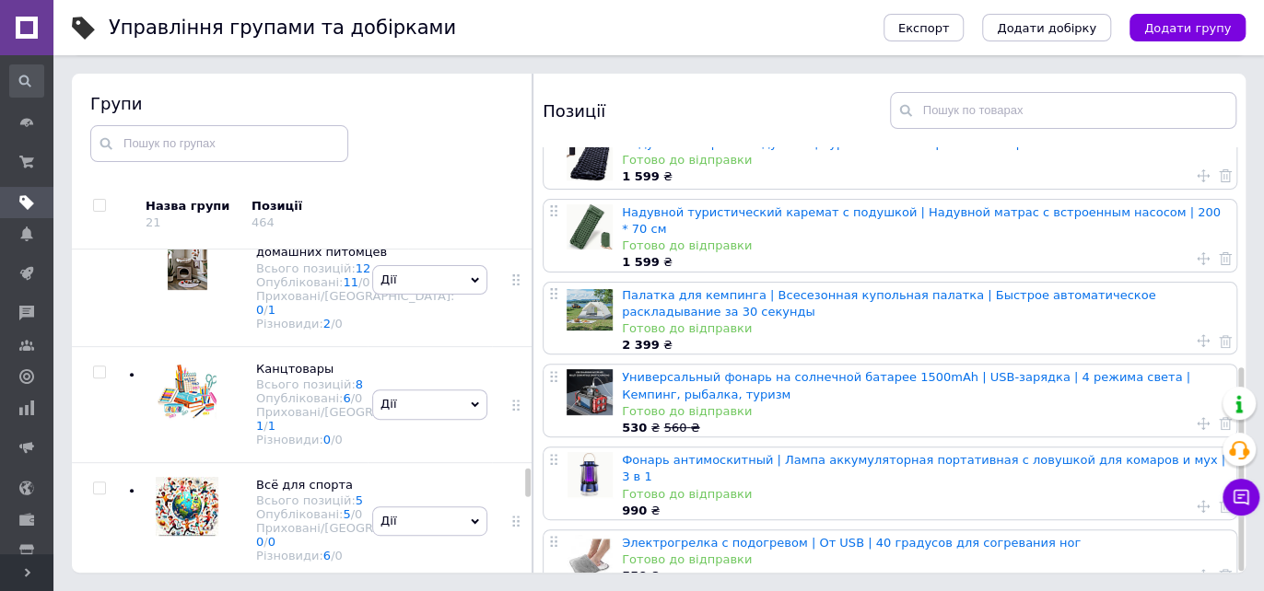
scroll to position [2456, 0]
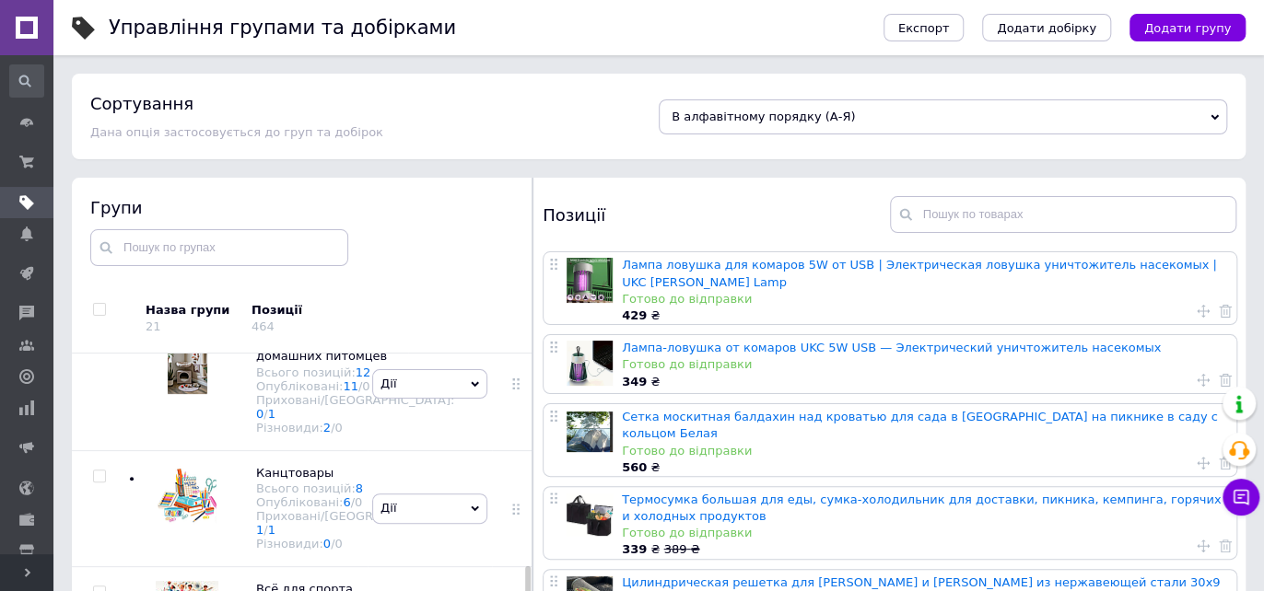
scroll to position [104, 0]
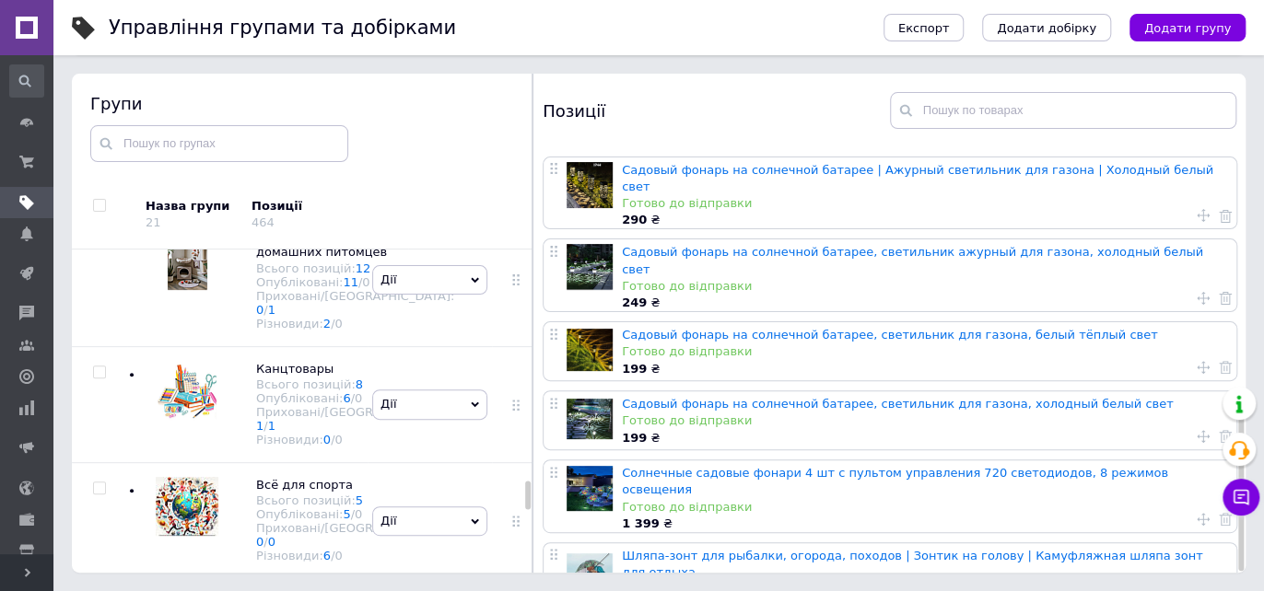
scroll to position [2763, 0]
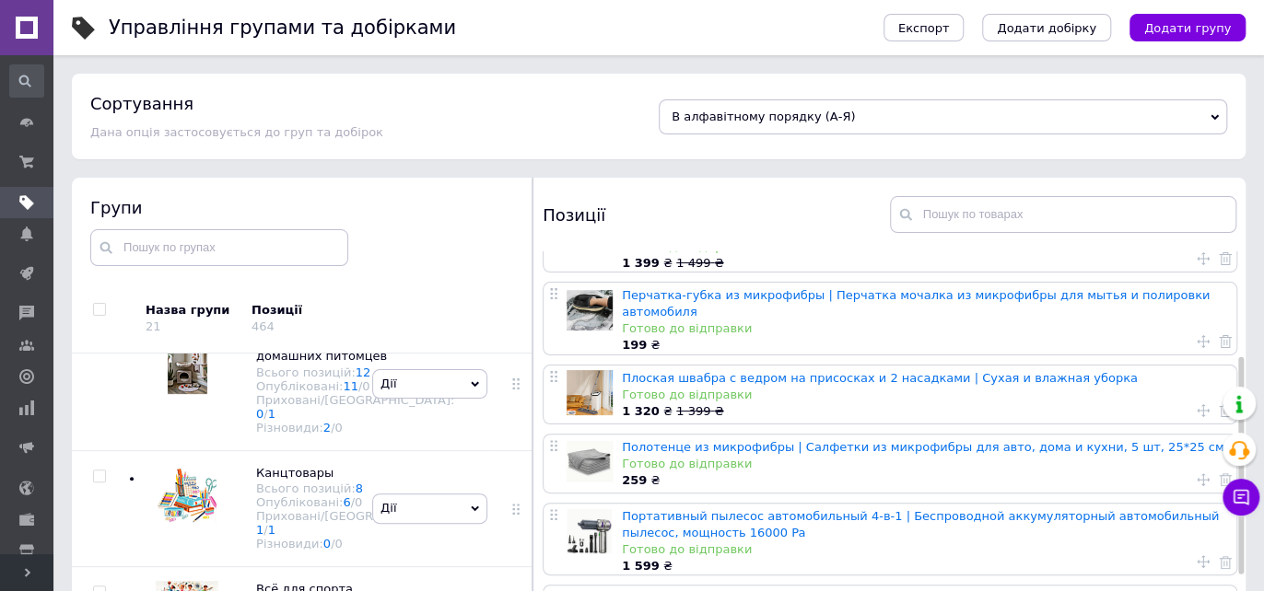
scroll to position [2968, 0]
click at [295, 230] on span "Аксессуары для настроения и стиля" at bounding box center [351, 215] width 190 height 30
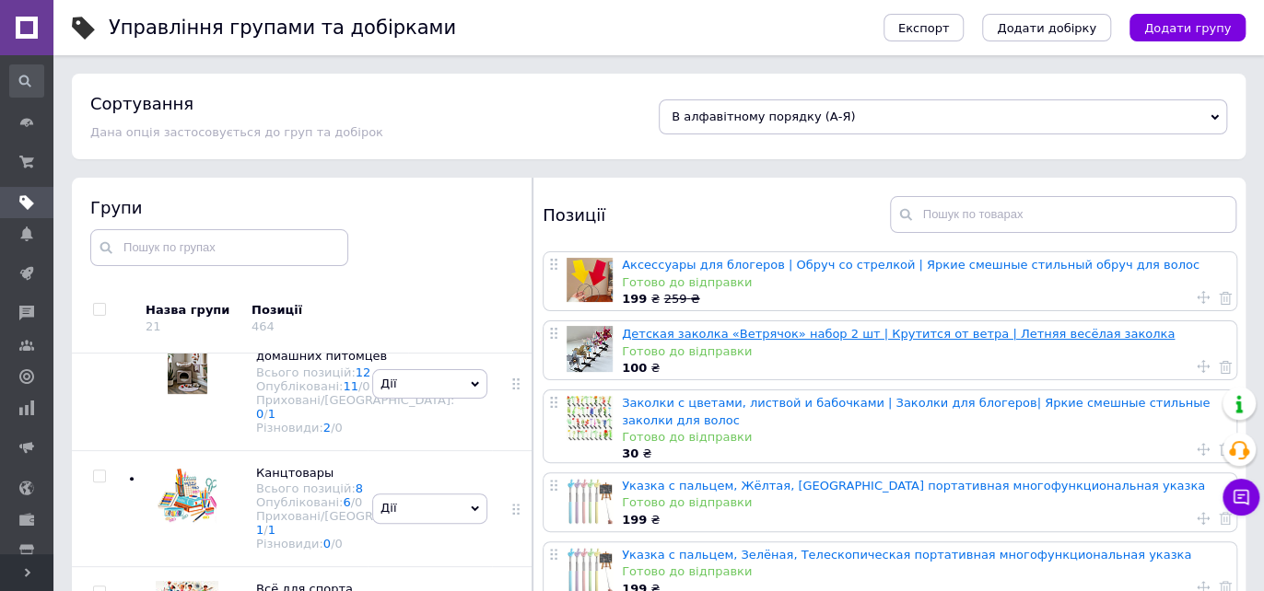
scroll to position [104, 0]
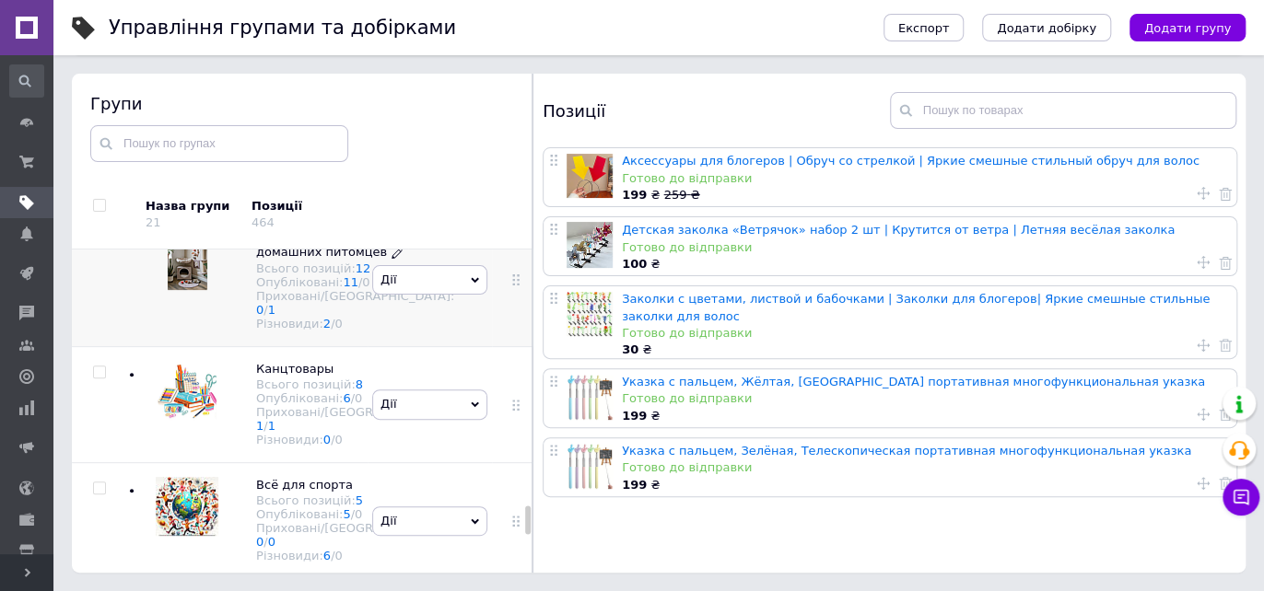
click at [275, 259] on span "Товары и аксессуары для домашних питомцев" at bounding box center [336, 243] width 161 height 30
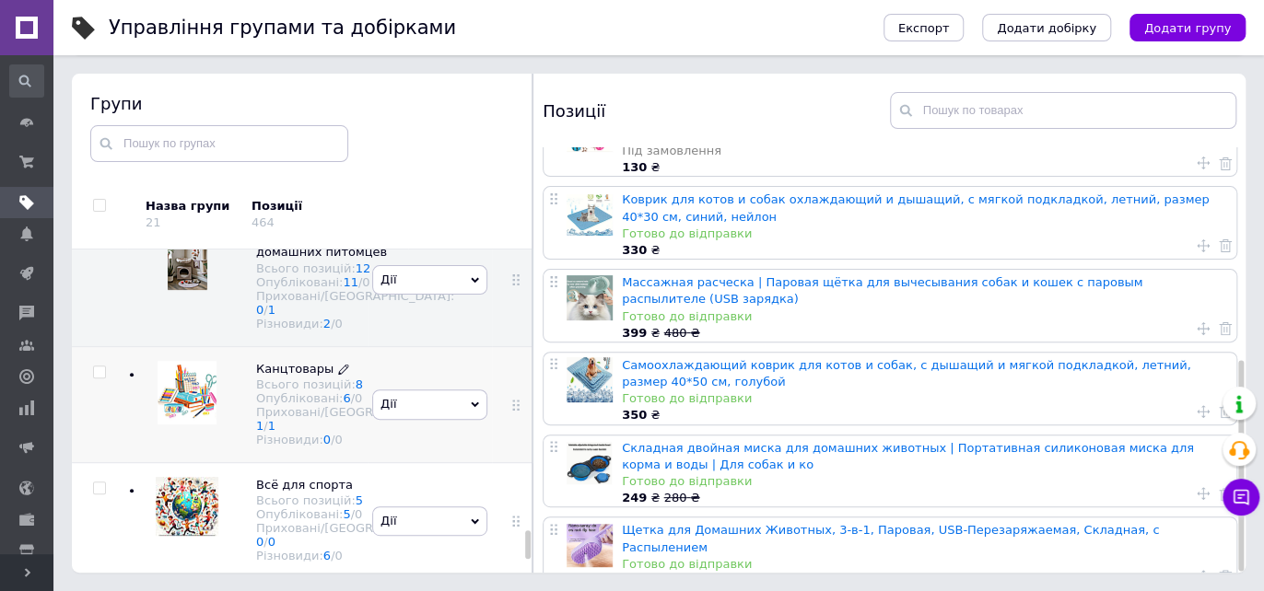
scroll to position [3377, 0]
click at [277, 362] on span "Канцтовары" at bounding box center [294, 369] width 77 height 14
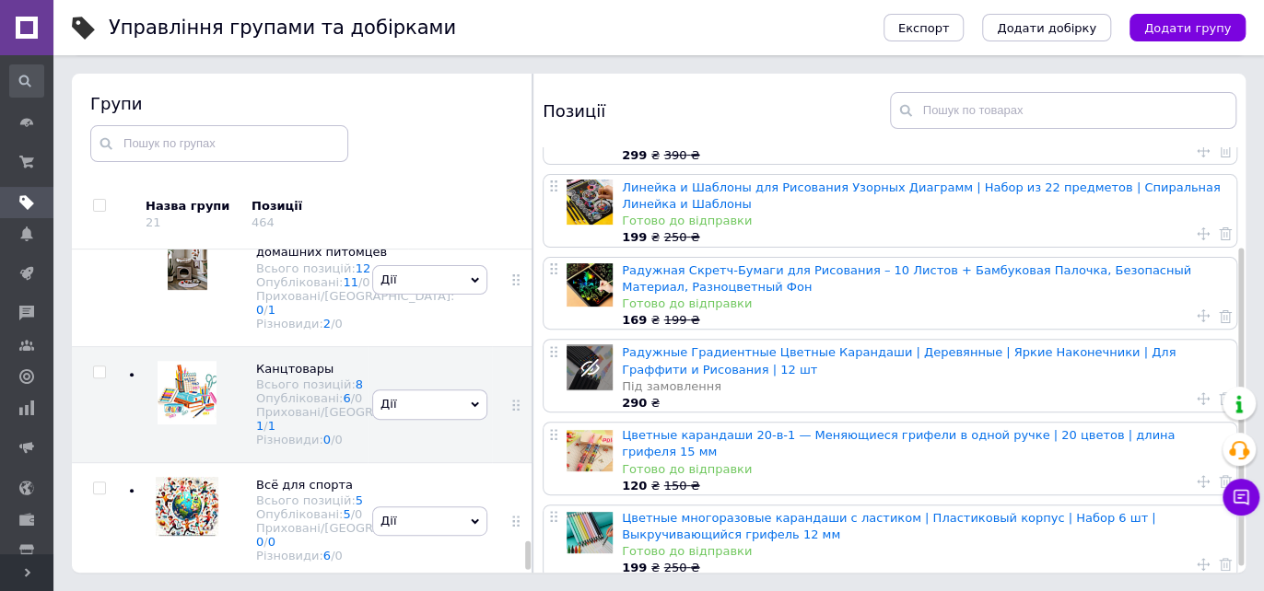
scroll to position [141, 0]
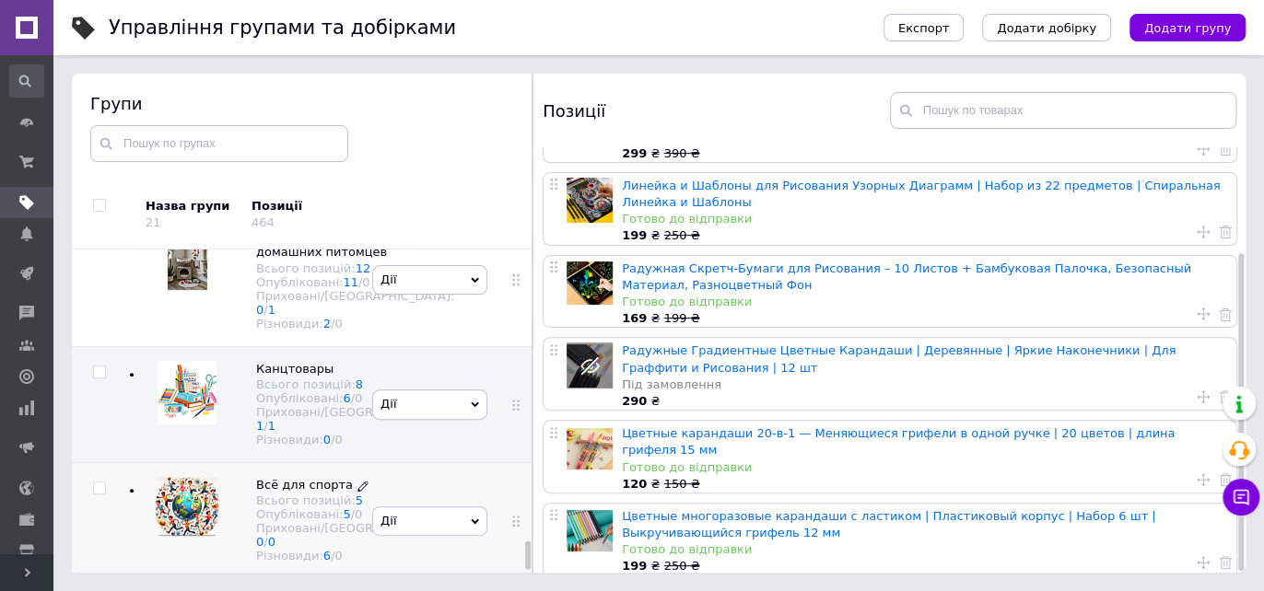
click at [283, 478] on span "Всё для спорта" at bounding box center [304, 485] width 97 height 14
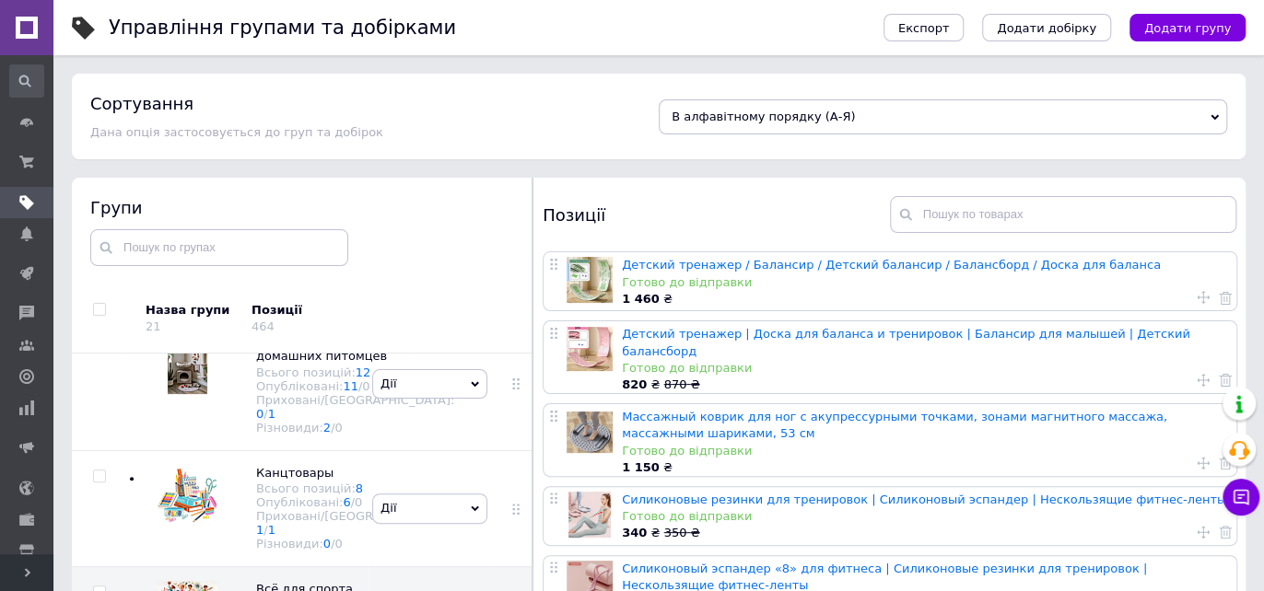
scroll to position [2763, 0]
click at [30, 569] on icon at bounding box center [27, 572] width 9 height 9
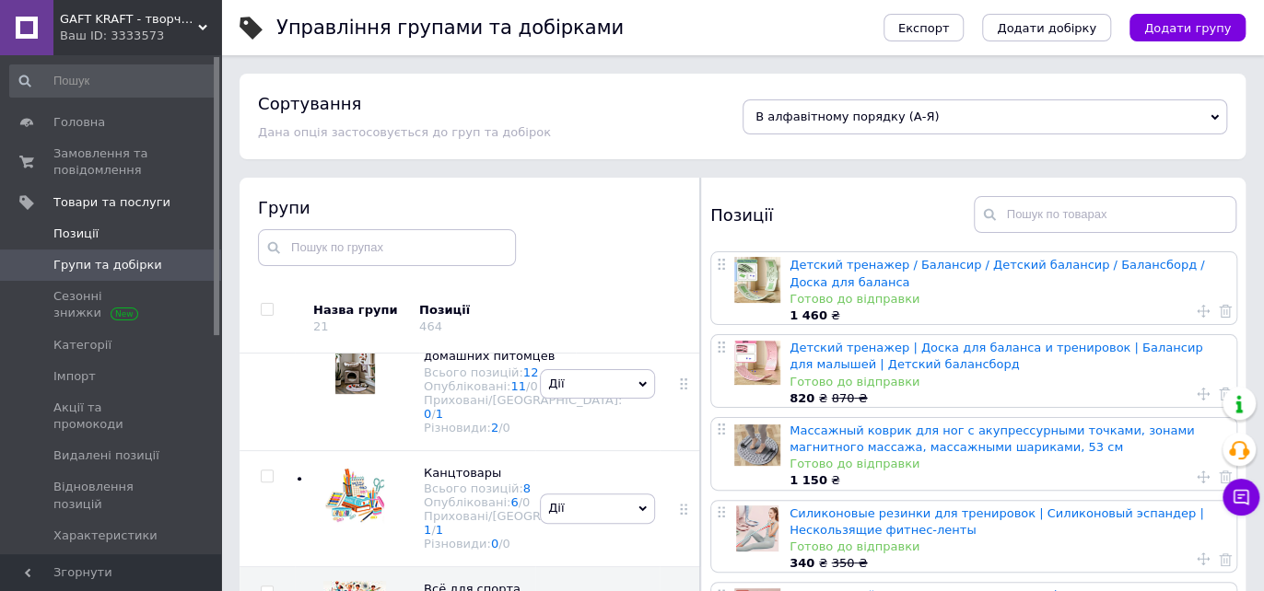
click at [76, 235] on span "Позиції" at bounding box center [75, 234] width 45 height 17
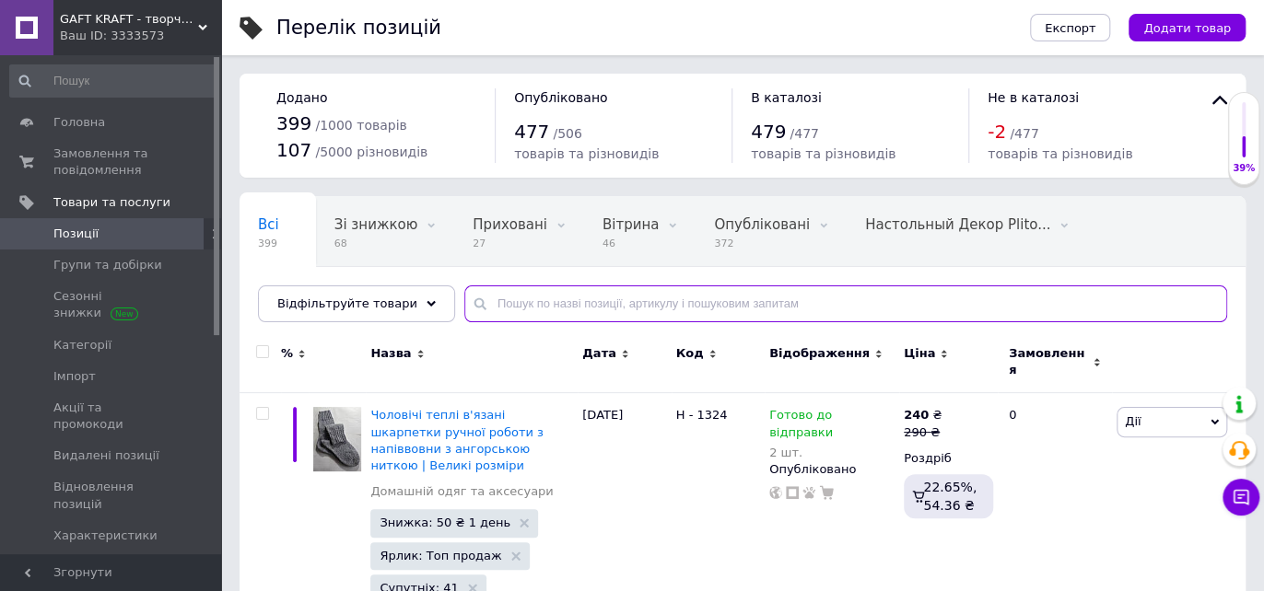
click at [500, 303] on input "text" at bounding box center [845, 304] width 763 height 37
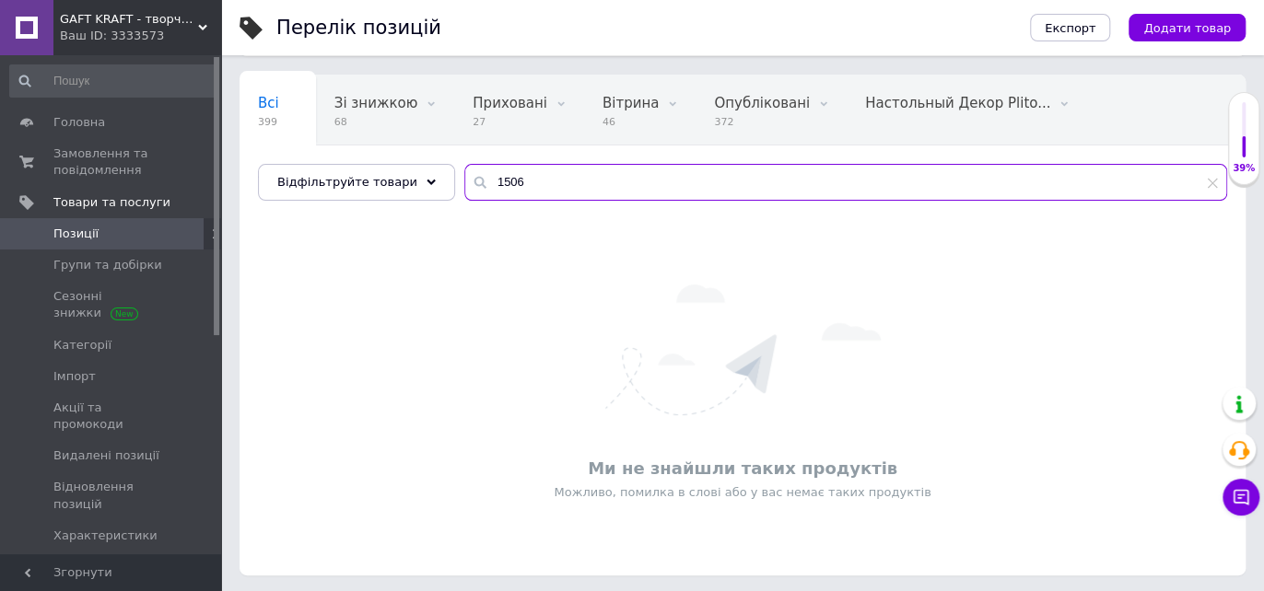
scroll to position [123, 0]
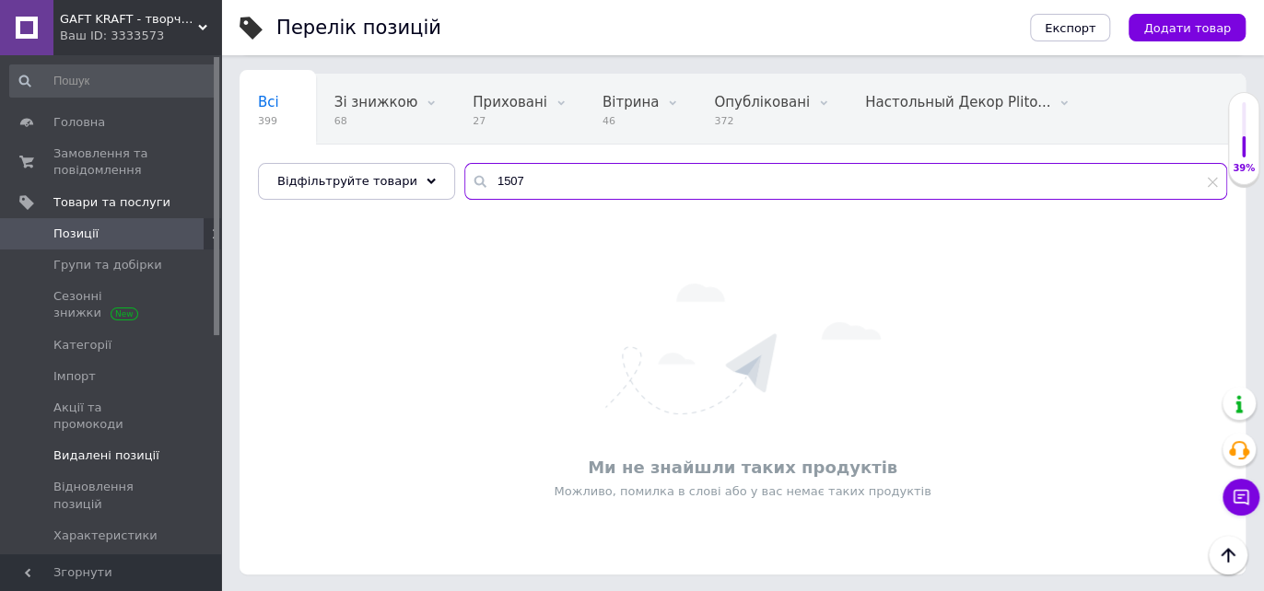
type input "1507"
click at [104, 448] on span "Видалені позиції" at bounding box center [106, 456] width 106 height 17
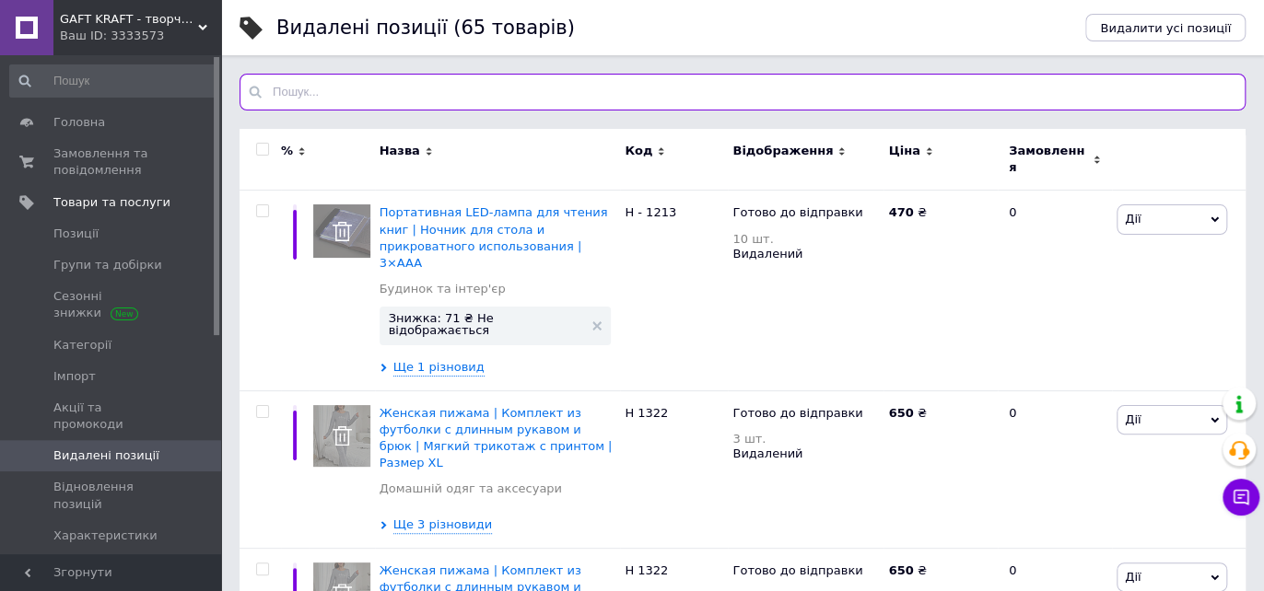
click at [283, 87] on input "text" at bounding box center [743, 92] width 1006 height 37
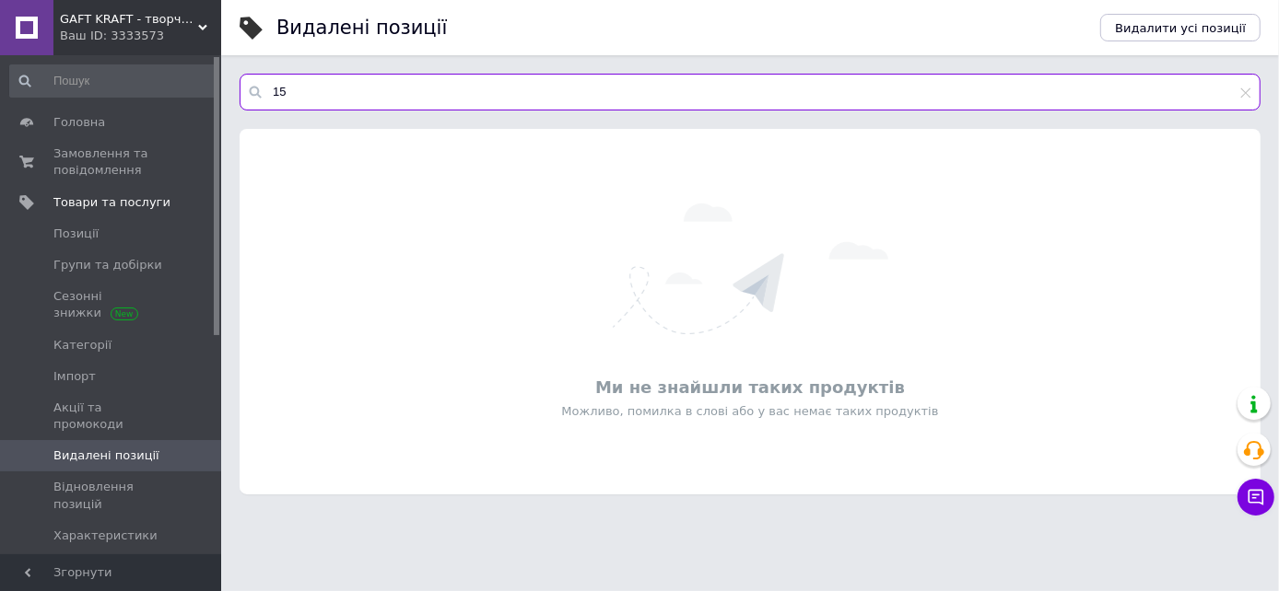
type input "1"
type input "лову"
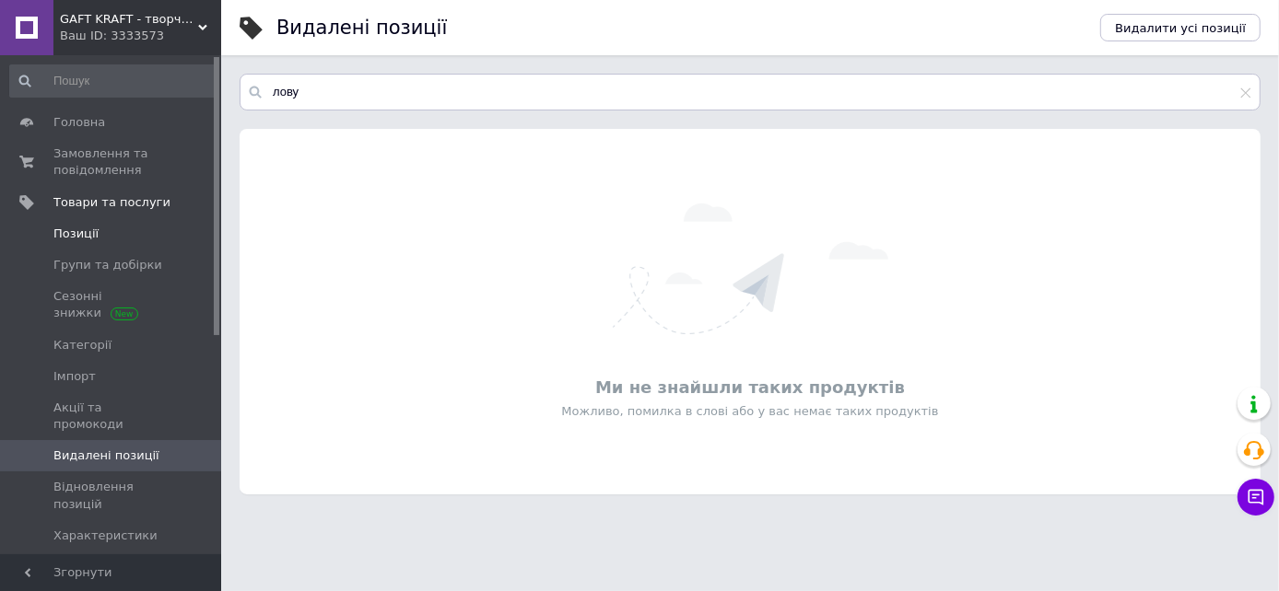
click at [84, 231] on span "Позиції" at bounding box center [75, 234] width 45 height 17
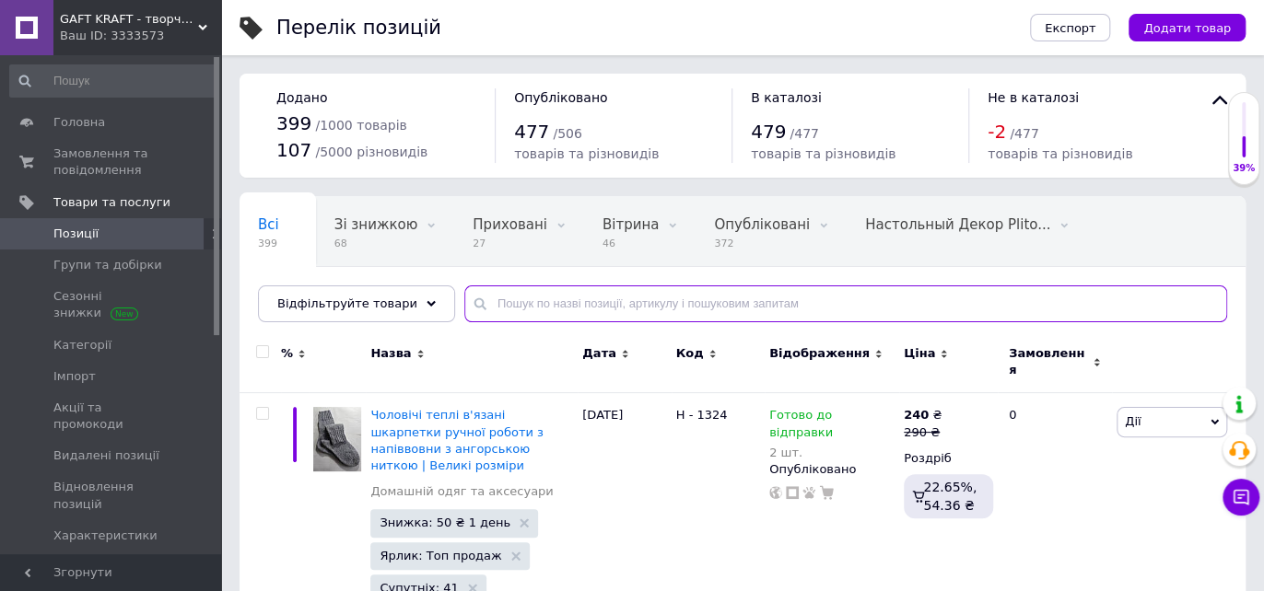
click at [497, 306] on input "text" at bounding box center [845, 304] width 763 height 37
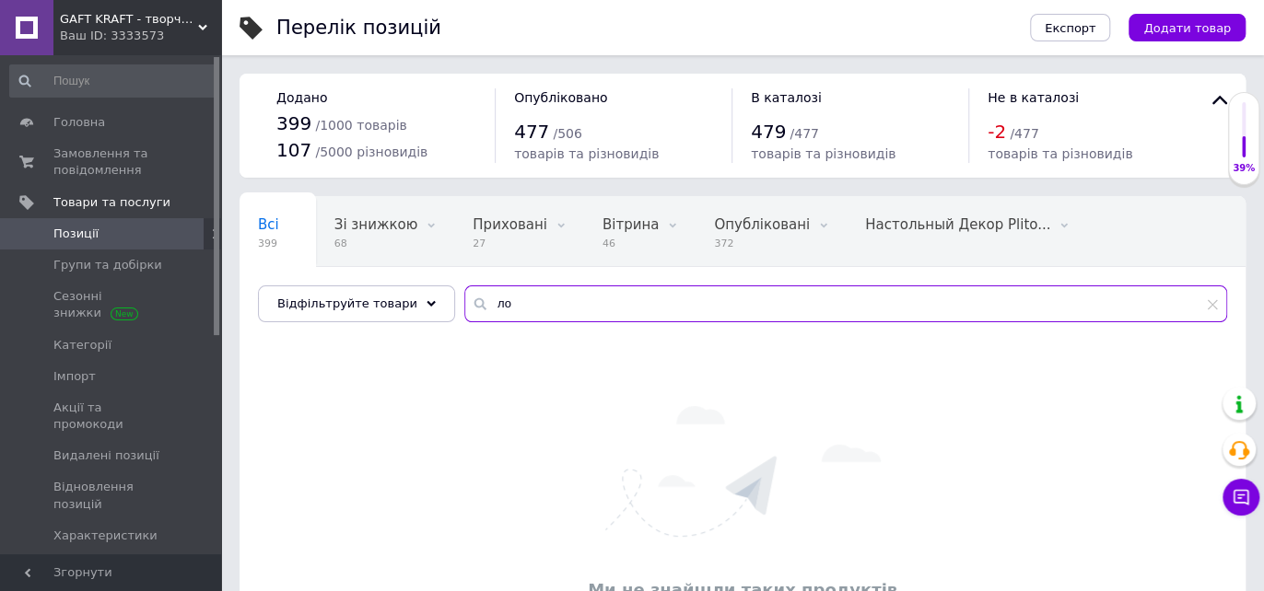
type input "л"
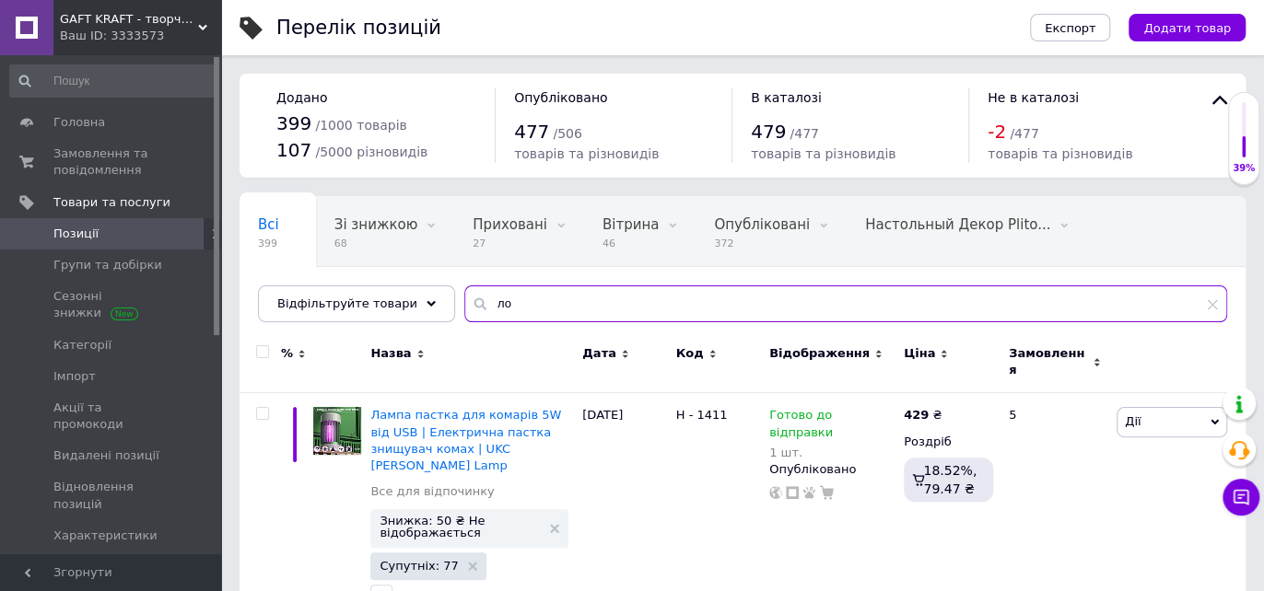
type input "л"
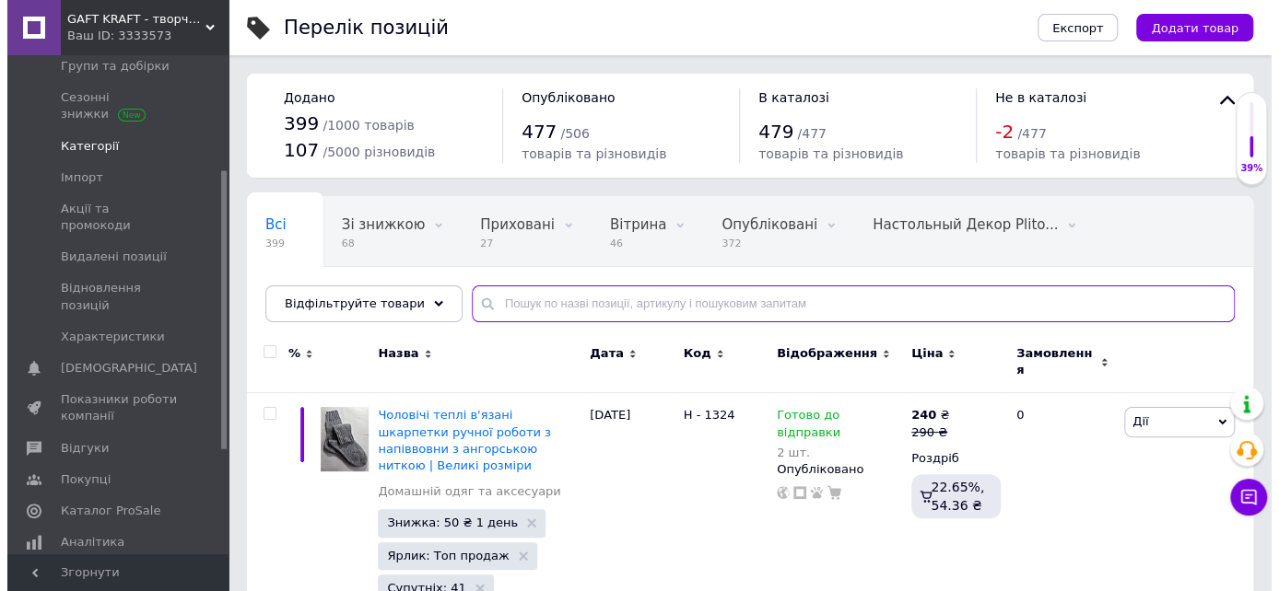
scroll to position [205, 0]
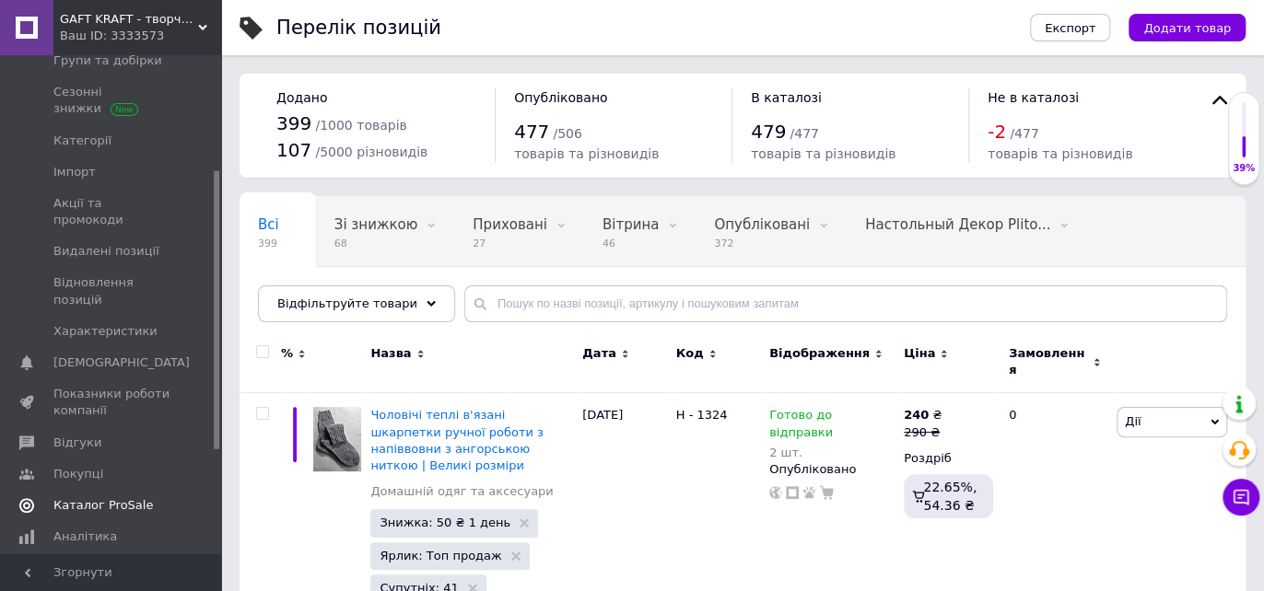
click at [96, 497] on span "Каталог ProSale" at bounding box center [102, 505] width 99 height 17
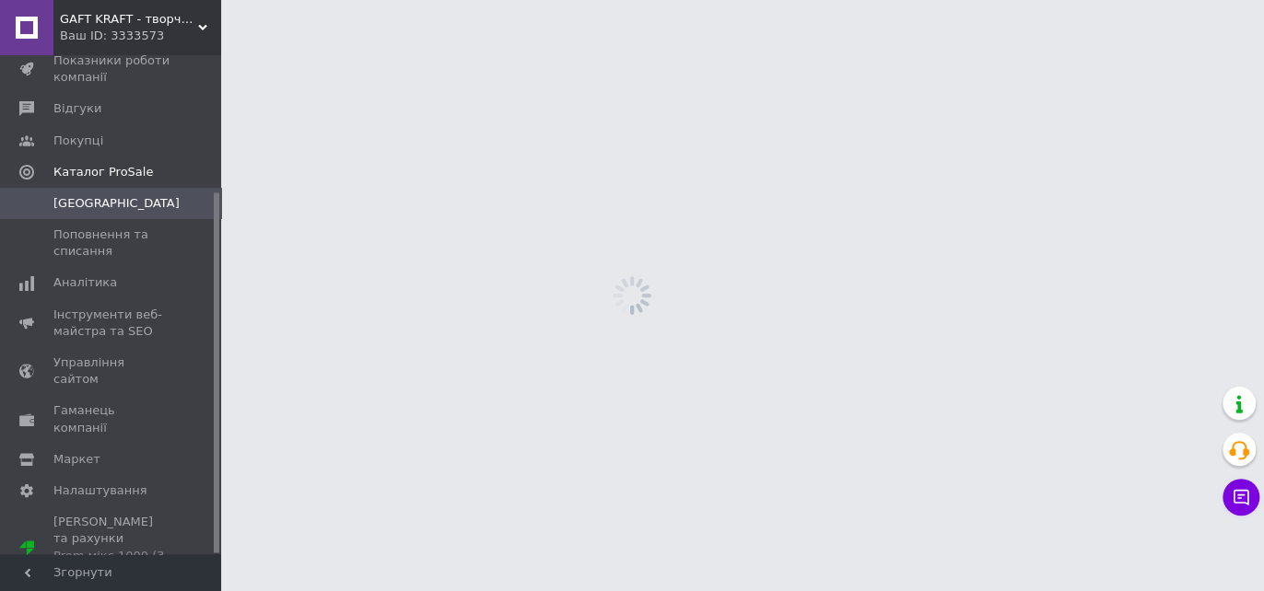
scroll to position [188, 0]
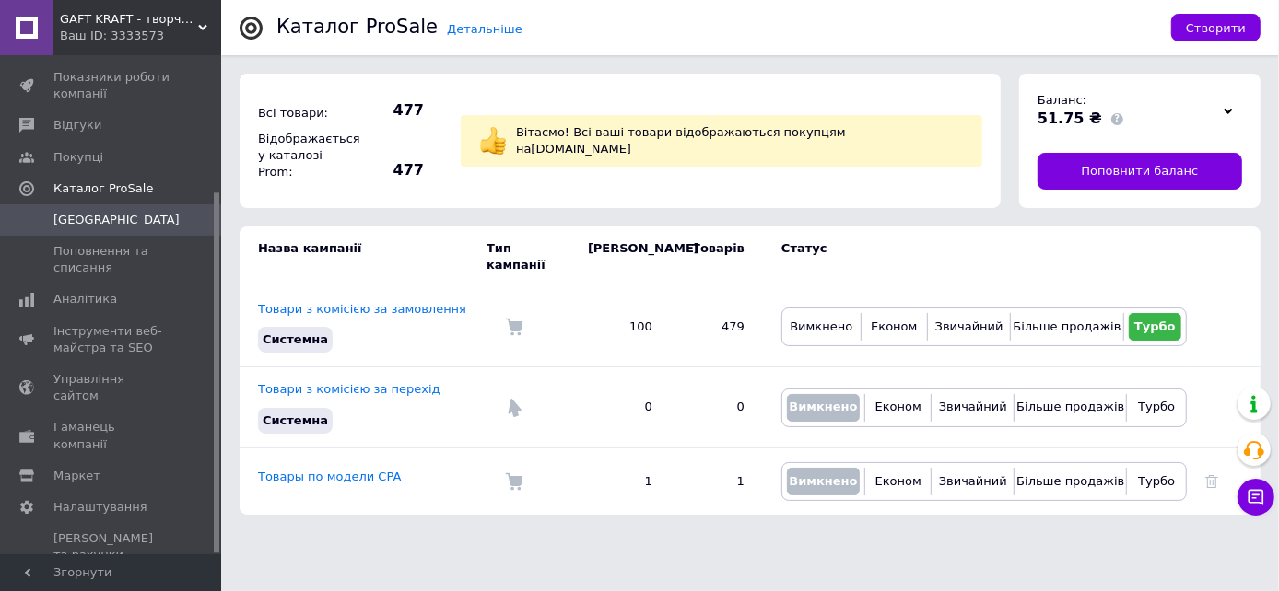
click at [1227, 111] on icon at bounding box center [1227, 111] width 9 height 9
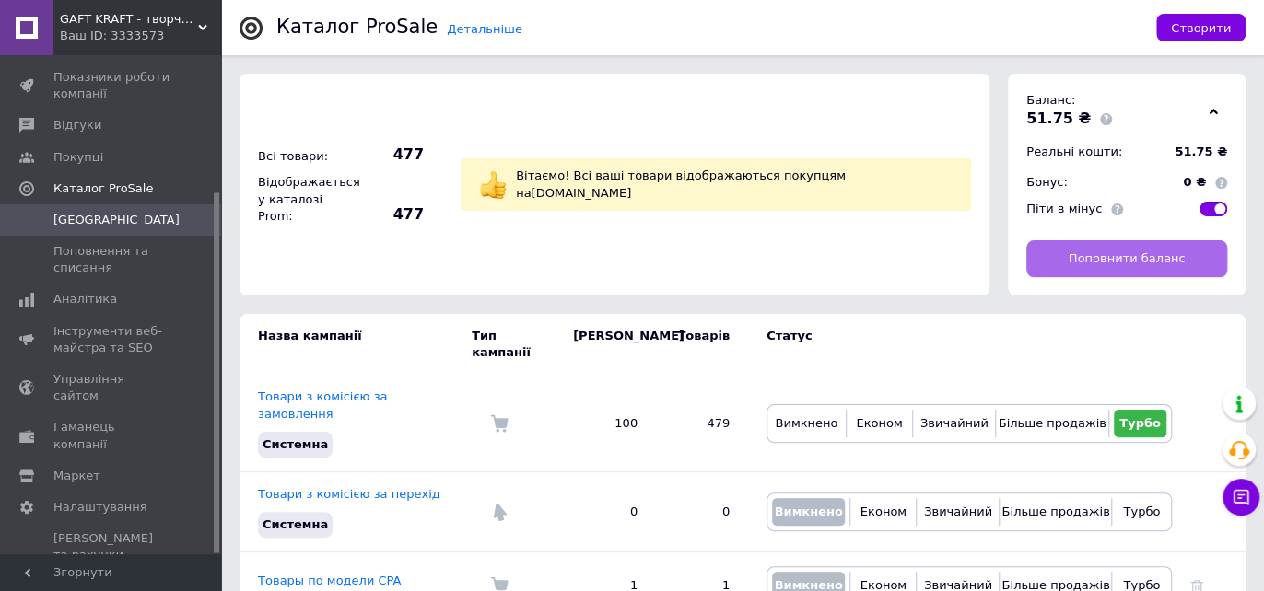
click at [1128, 261] on span "Поповнити баланс" at bounding box center [1127, 259] width 117 height 17
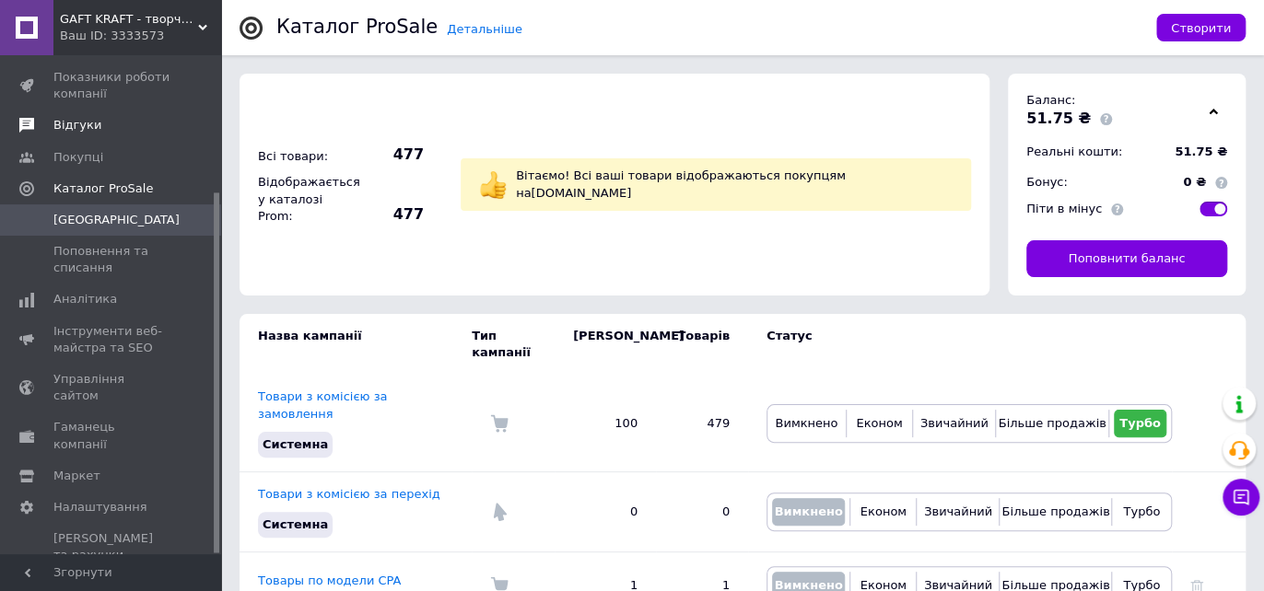
click at [61, 121] on span "Відгуки" at bounding box center [77, 125] width 48 height 17
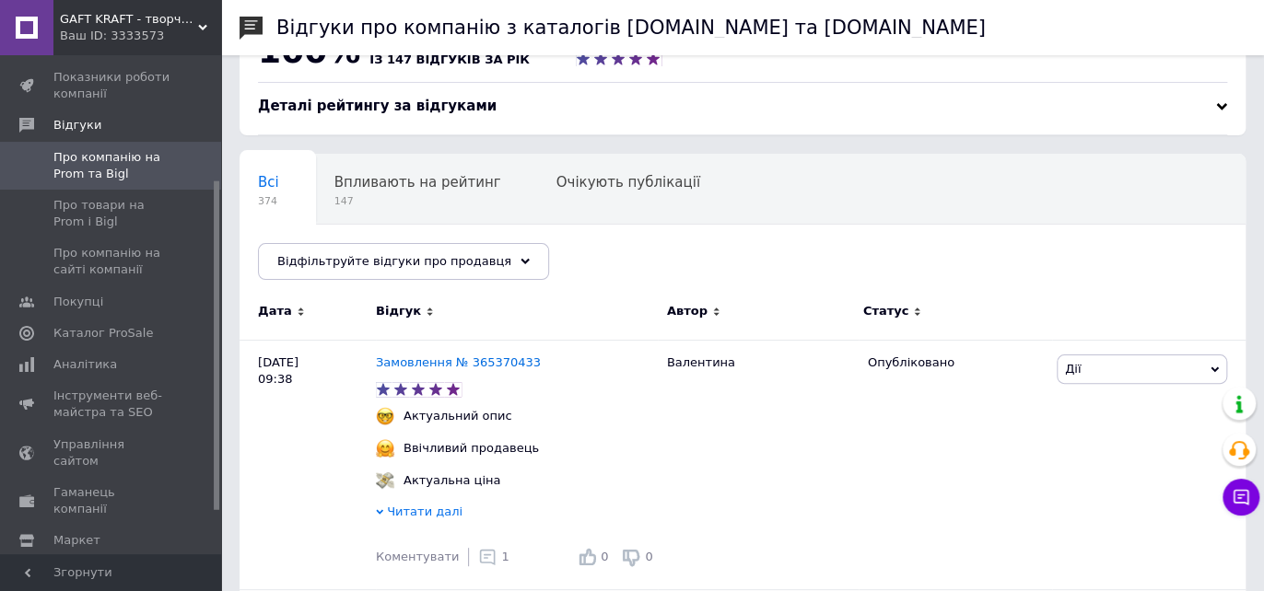
scroll to position [102, 0]
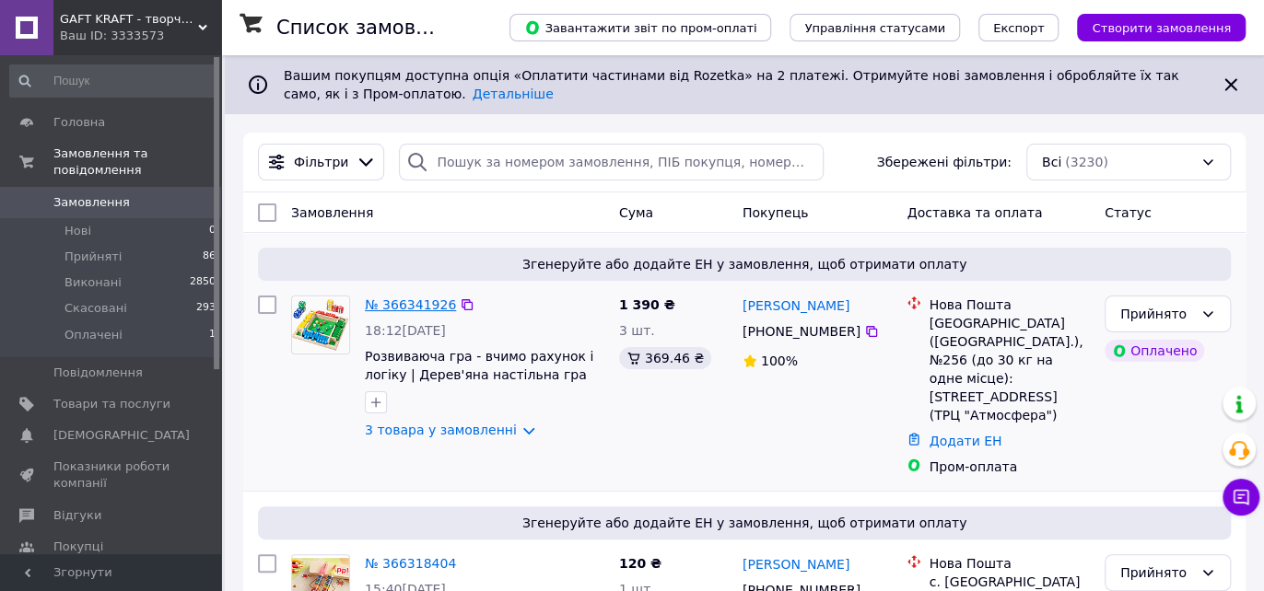
click at [427, 305] on link "№ 366341926" at bounding box center [410, 305] width 91 height 15
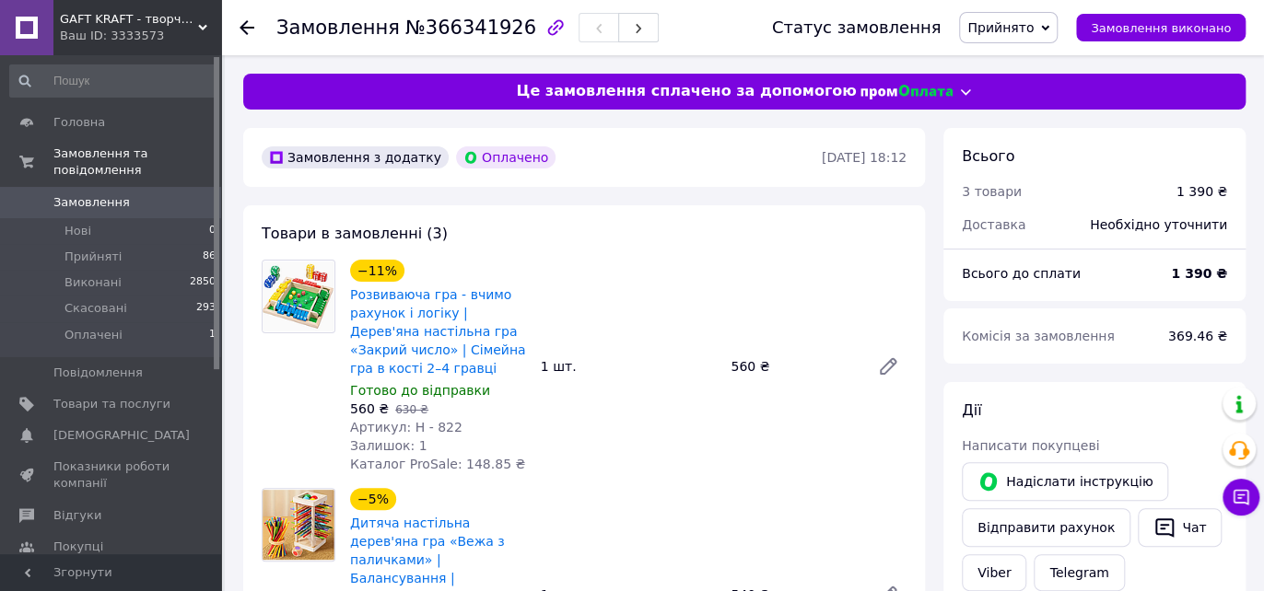
click at [241, 27] on use at bounding box center [247, 27] width 15 height 15
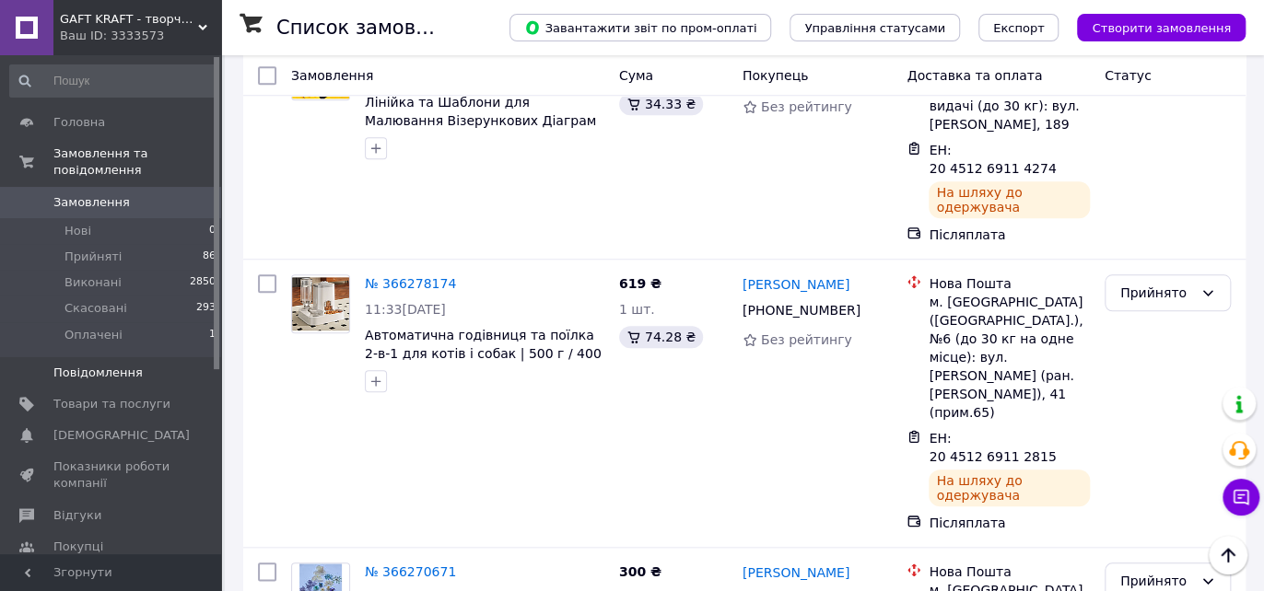
scroll to position [716, 0]
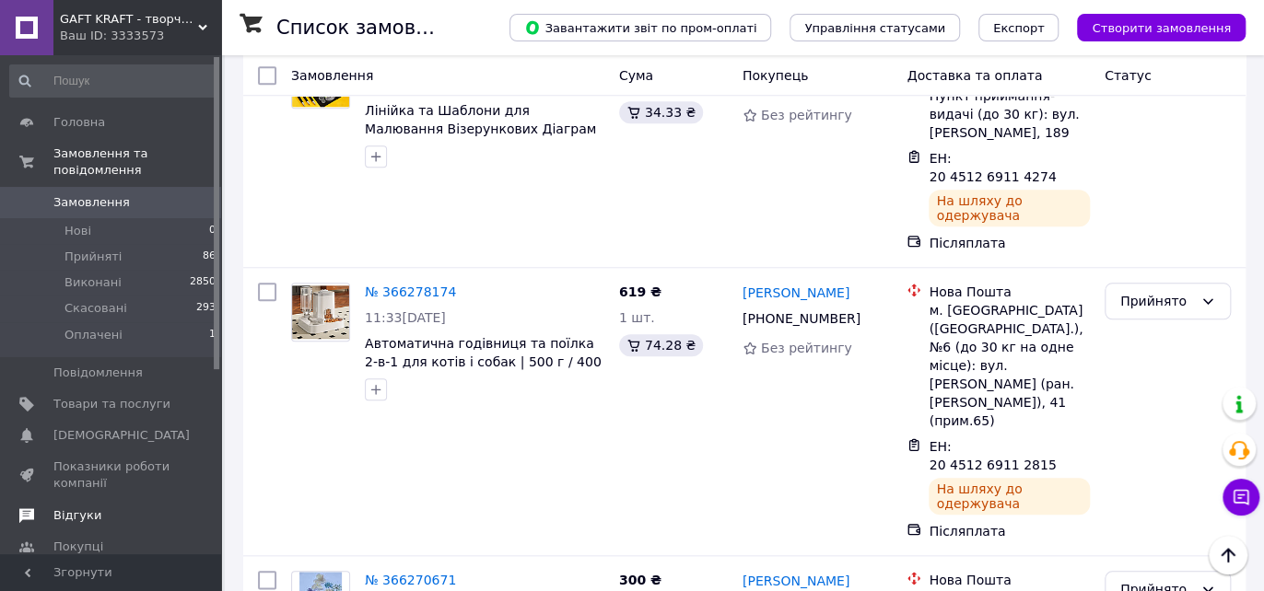
click at [64, 508] on span "Відгуки" at bounding box center [77, 516] width 48 height 17
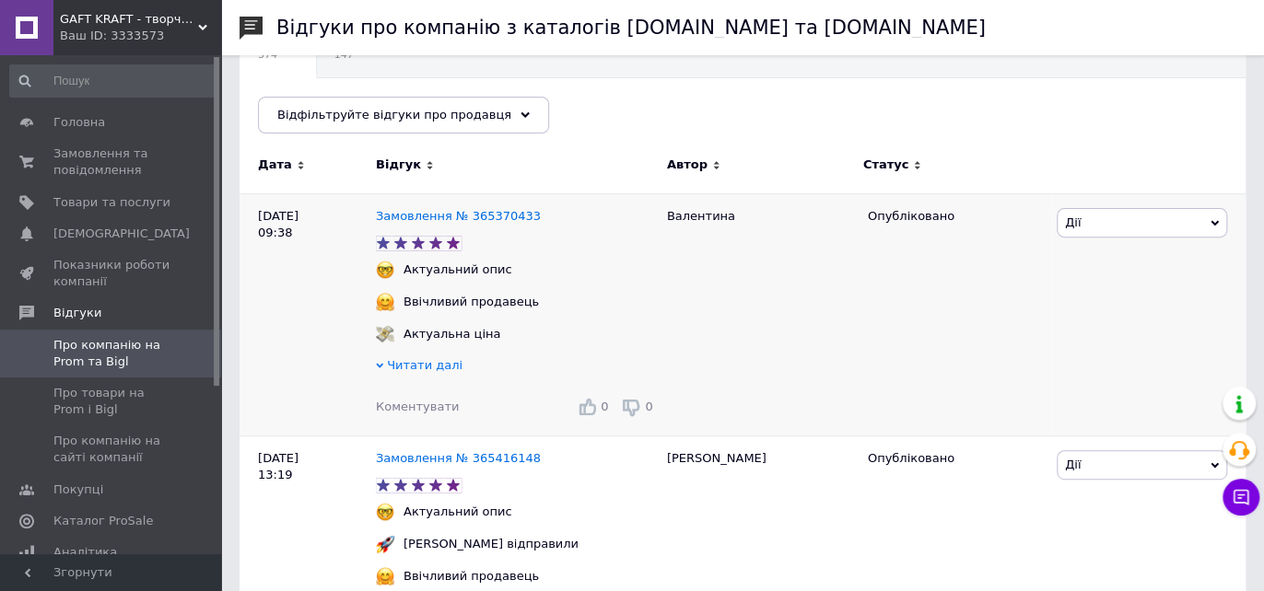
scroll to position [205, 0]
click at [418, 364] on span "Читати далі" at bounding box center [425, 364] width 76 height 14
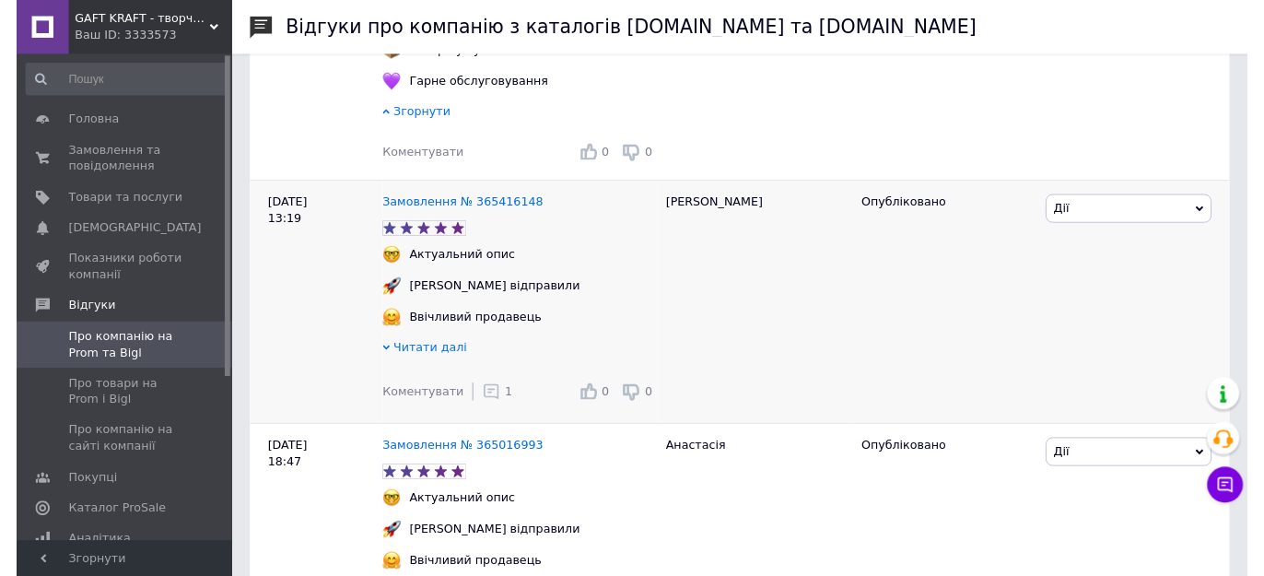
scroll to position [614, 0]
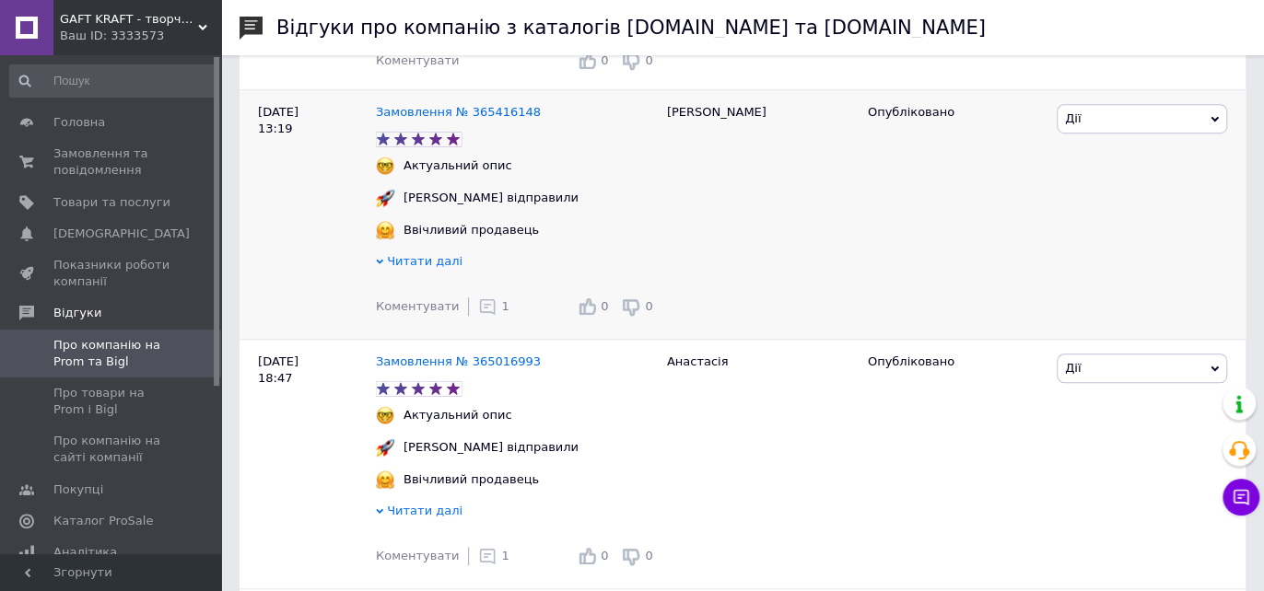
click at [478, 312] on icon at bounding box center [487, 307] width 18 height 18
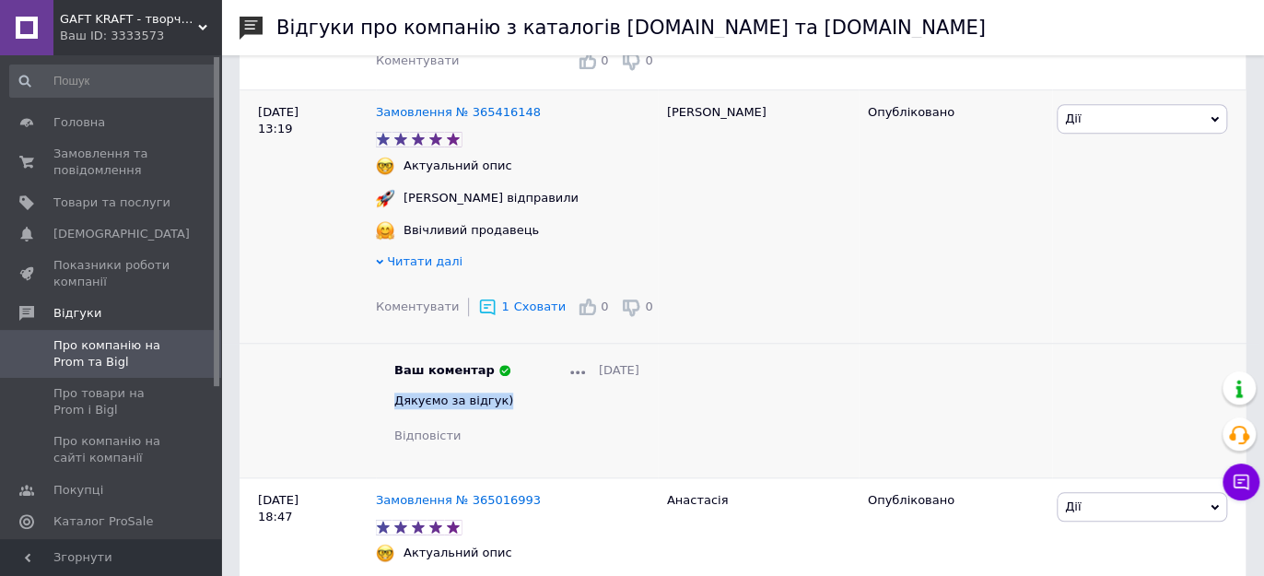
drag, startPoint x: 396, startPoint y: 404, endPoint x: 506, endPoint y: 413, distance: 110.0
click at [506, 413] on div "Ваш коментар 08.10.2025 Дякуємо за відгук) Відповісти" at bounding box center [516, 403] width 245 height 83
copy span "Дякуємо за відгук)"
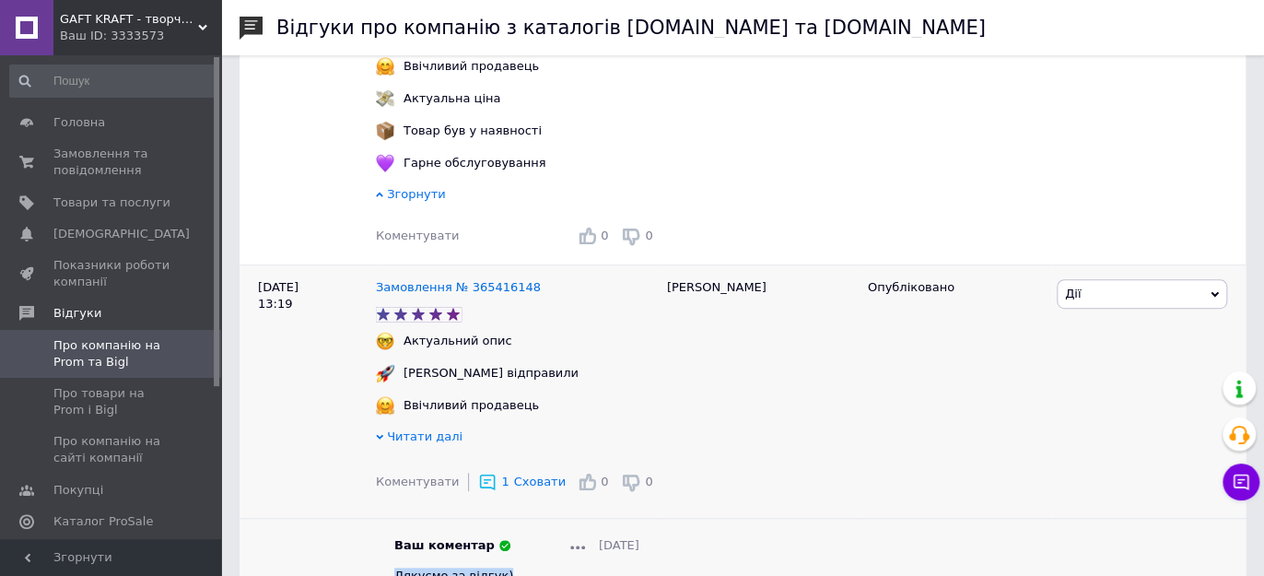
scroll to position [409, 0]
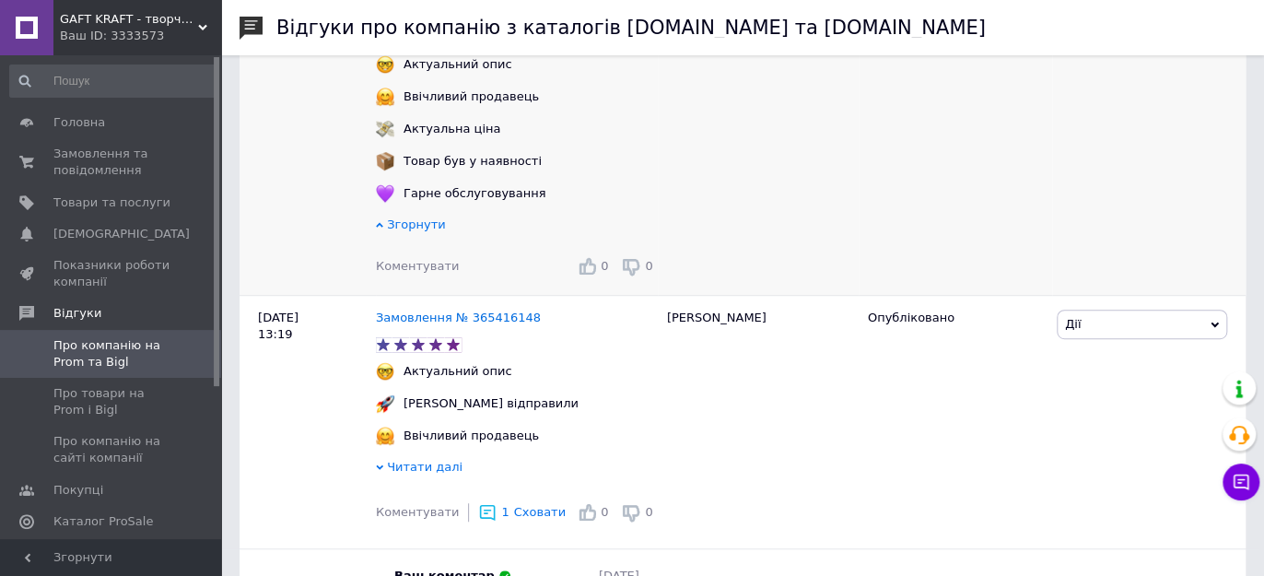
click at [395, 265] on span "Коментувати" at bounding box center [417, 266] width 83 height 14
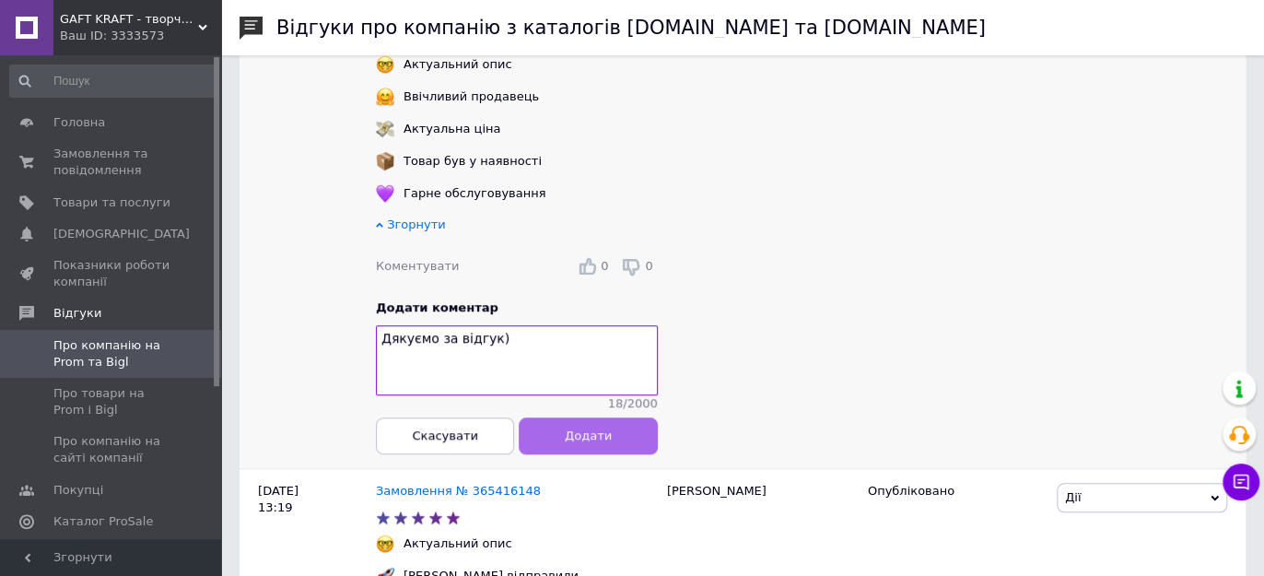
type textarea "Дякуємо за відгук)"
click at [583, 442] on span "Додати" at bounding box center [588, 435] width 47 height 14
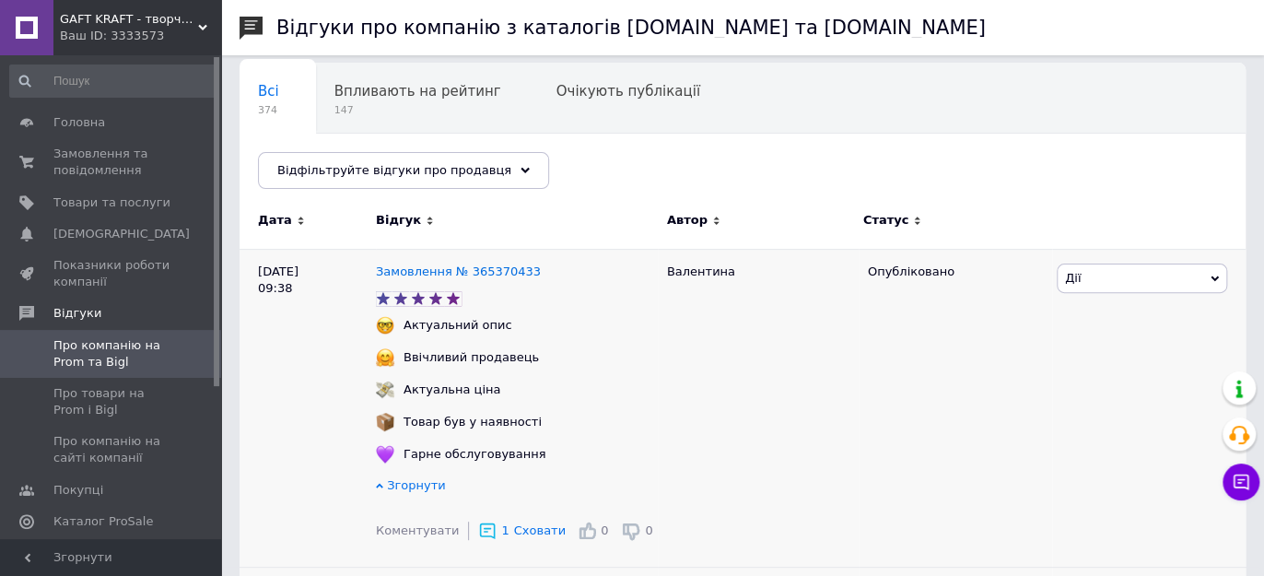
scroll to position [102, 0]
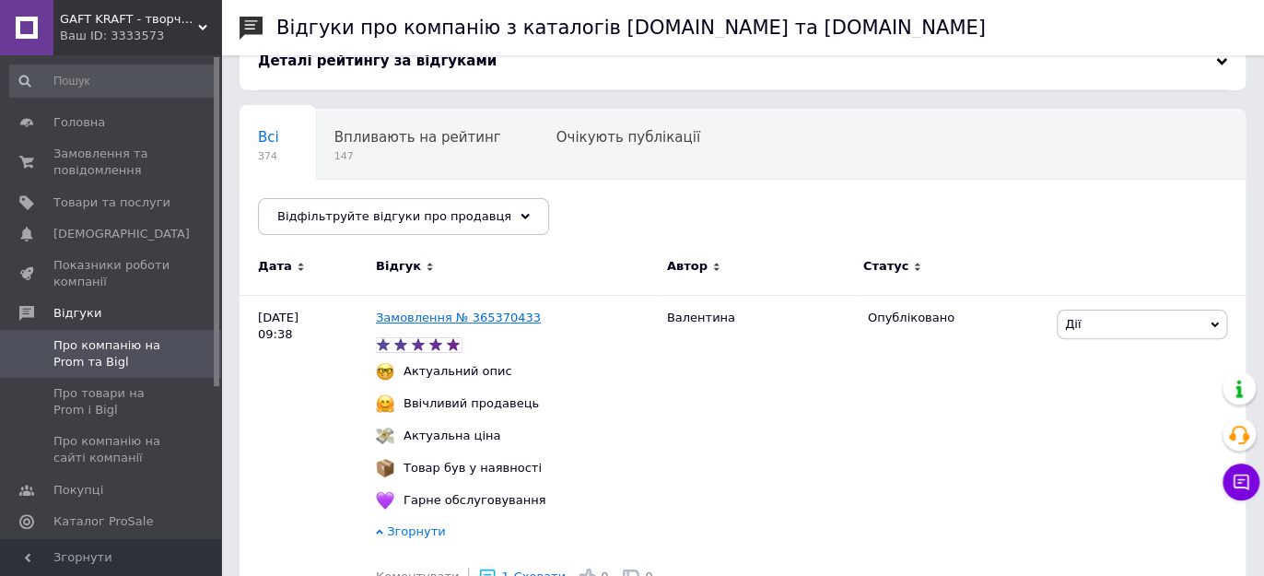
click at [483, 313] on link "Замовлення № 365370433" at bounding box center [458, 317] width 165 height 14
